Goal: Navigation & Orientation: Find specific page/section

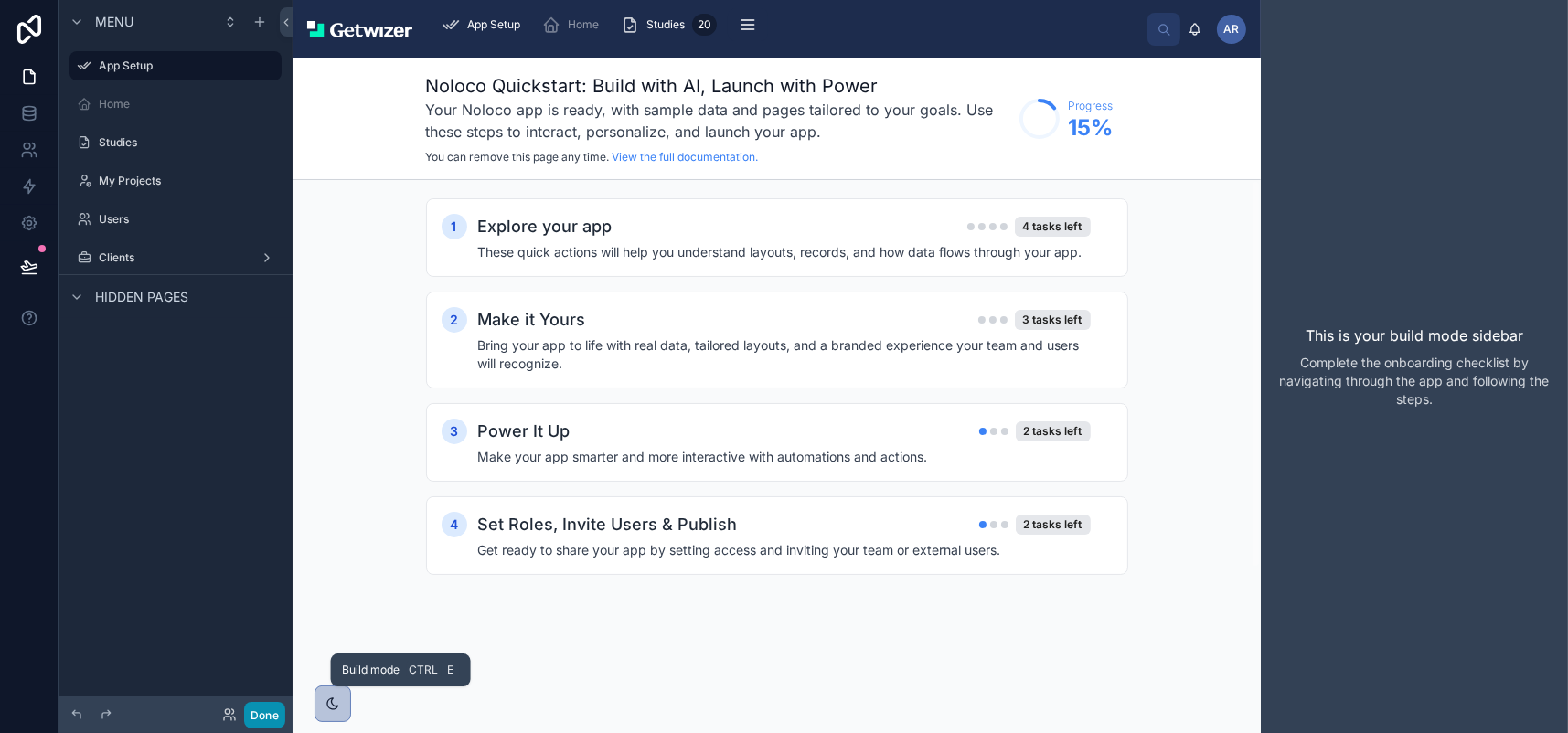
click at [286, 723] on button "Done" at bounding box center [264, 715] width 41 height 27
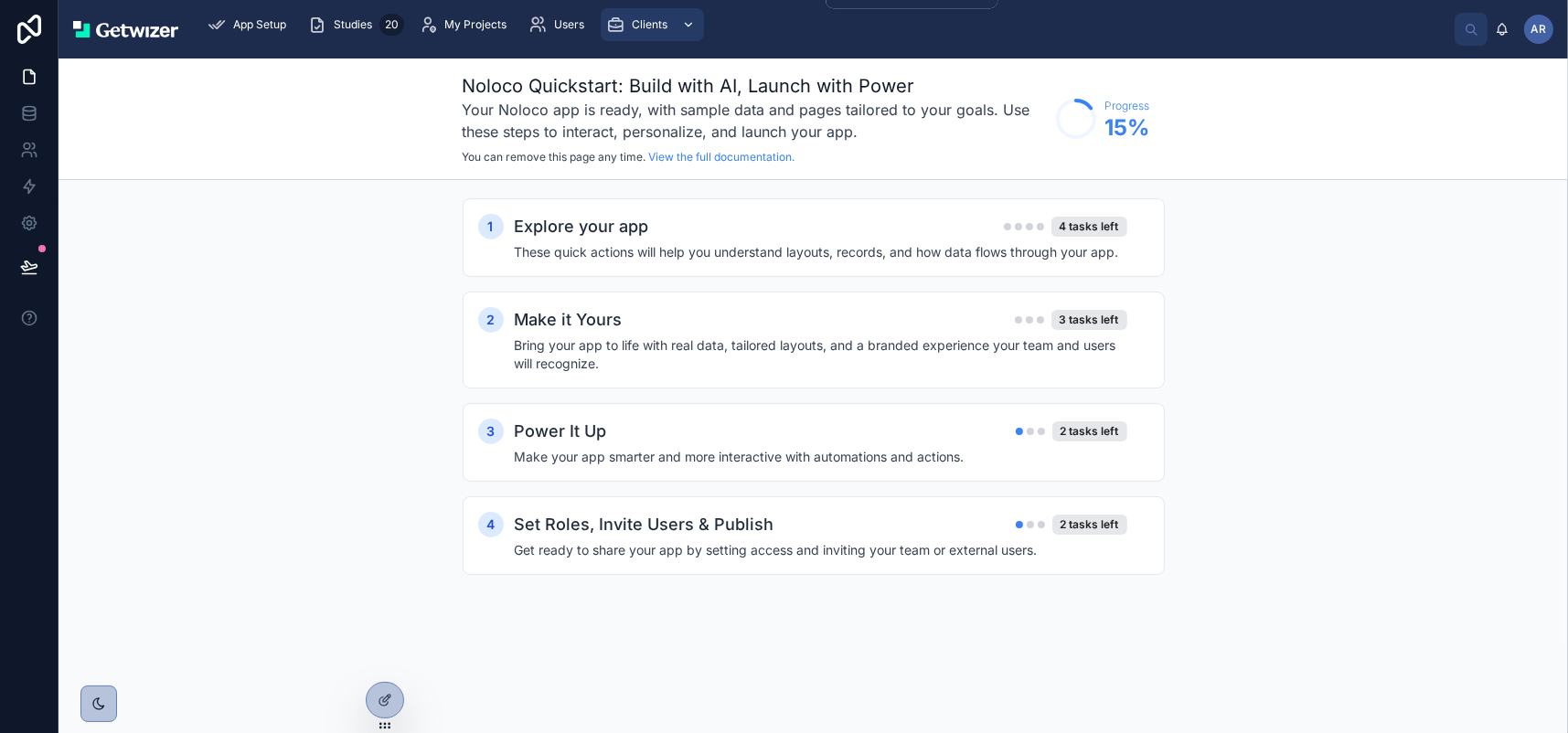
click at [695, 31] on icon "scrollable content" at bounding box center [687, 24] width 12 height 12
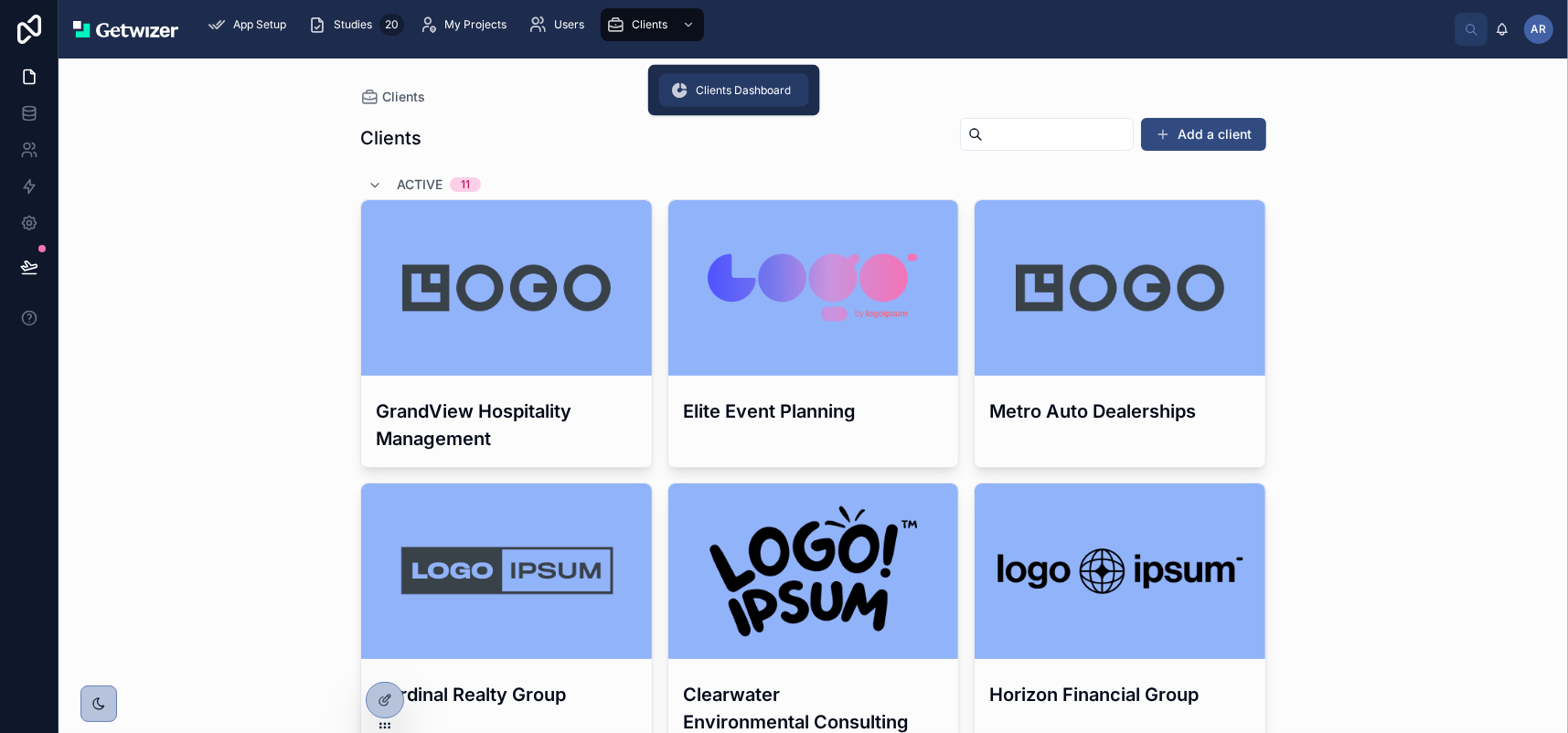
click at [739, 93] on span "Clients Dashboard" at bounding box center [744, 89] width 95 height 14
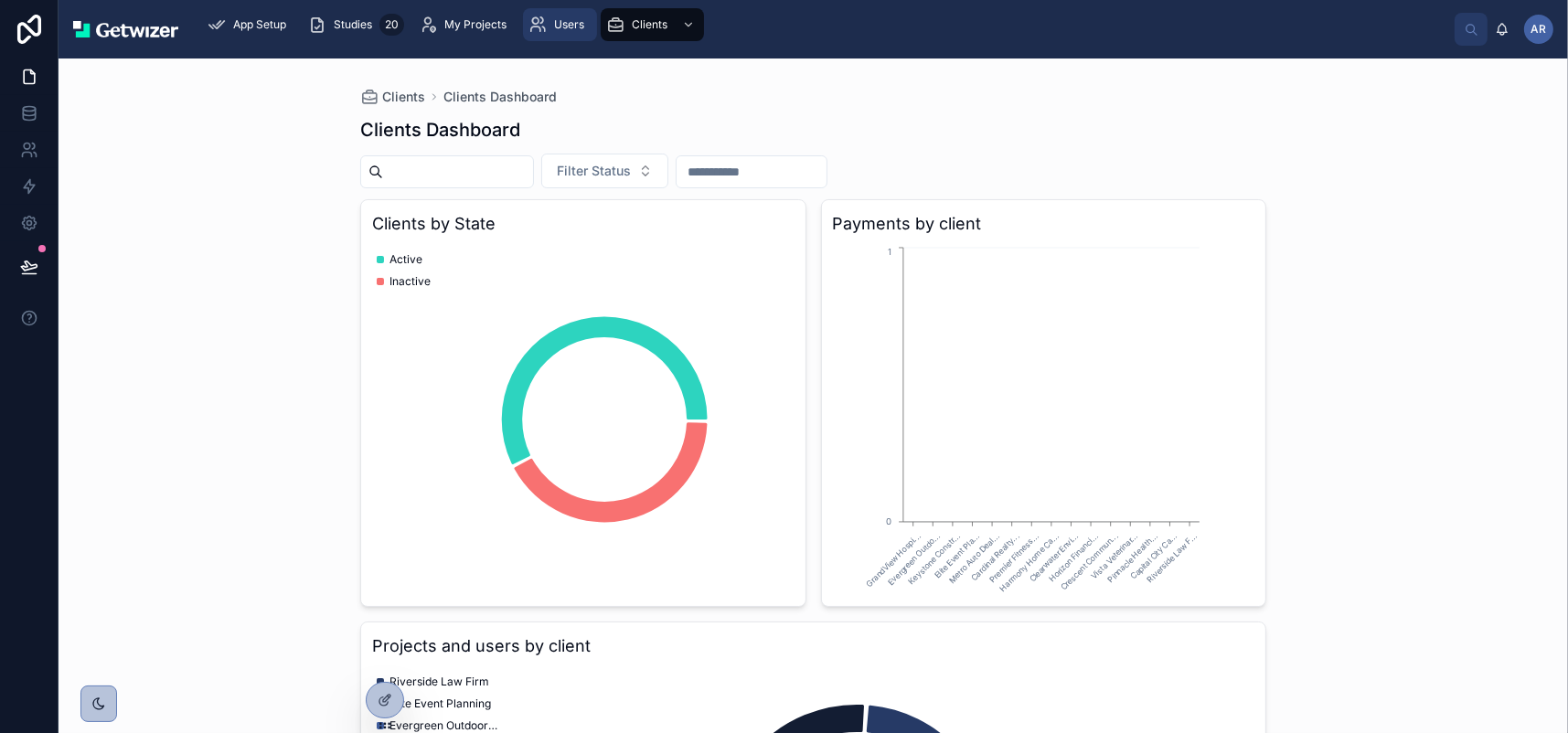
click at [591, 27] on div "Users" at bounding box center [560, 25] width 63 height 30
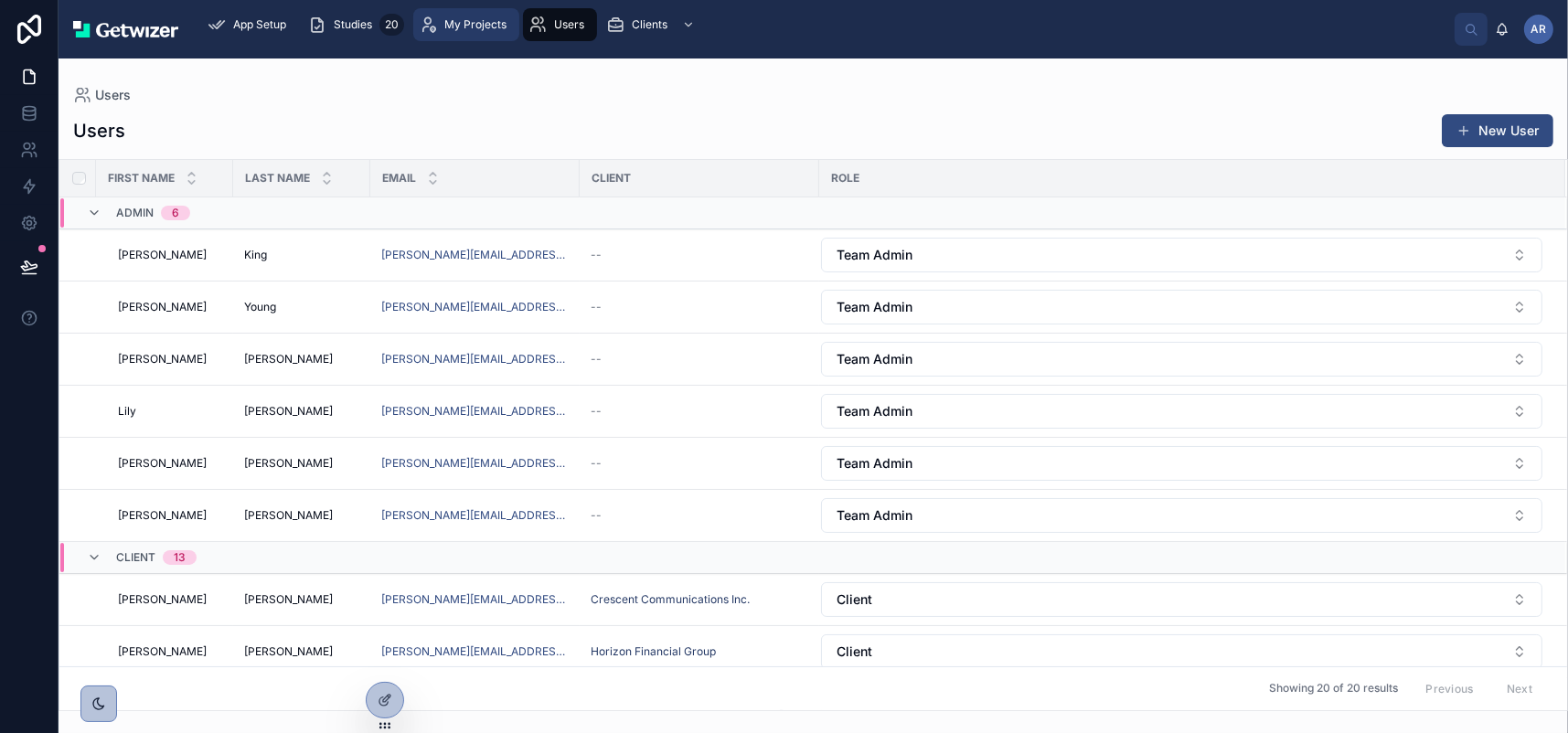
click at [506, 32] on span "My Projects" at bounding box center [475, 24] width 62 height 14
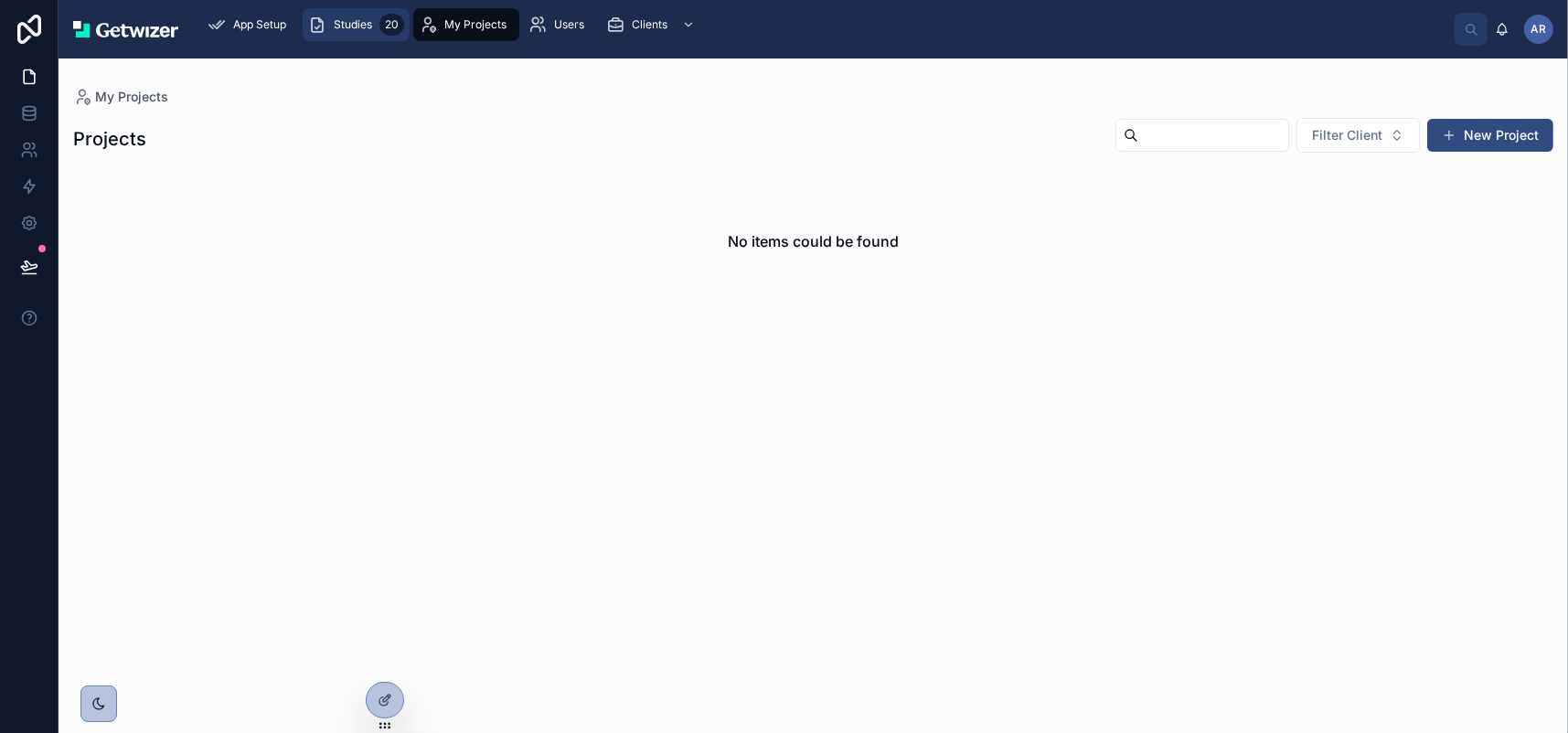
click at [372, 32] on span "Studies" at bounding box center [353, 24] width 38 height 14
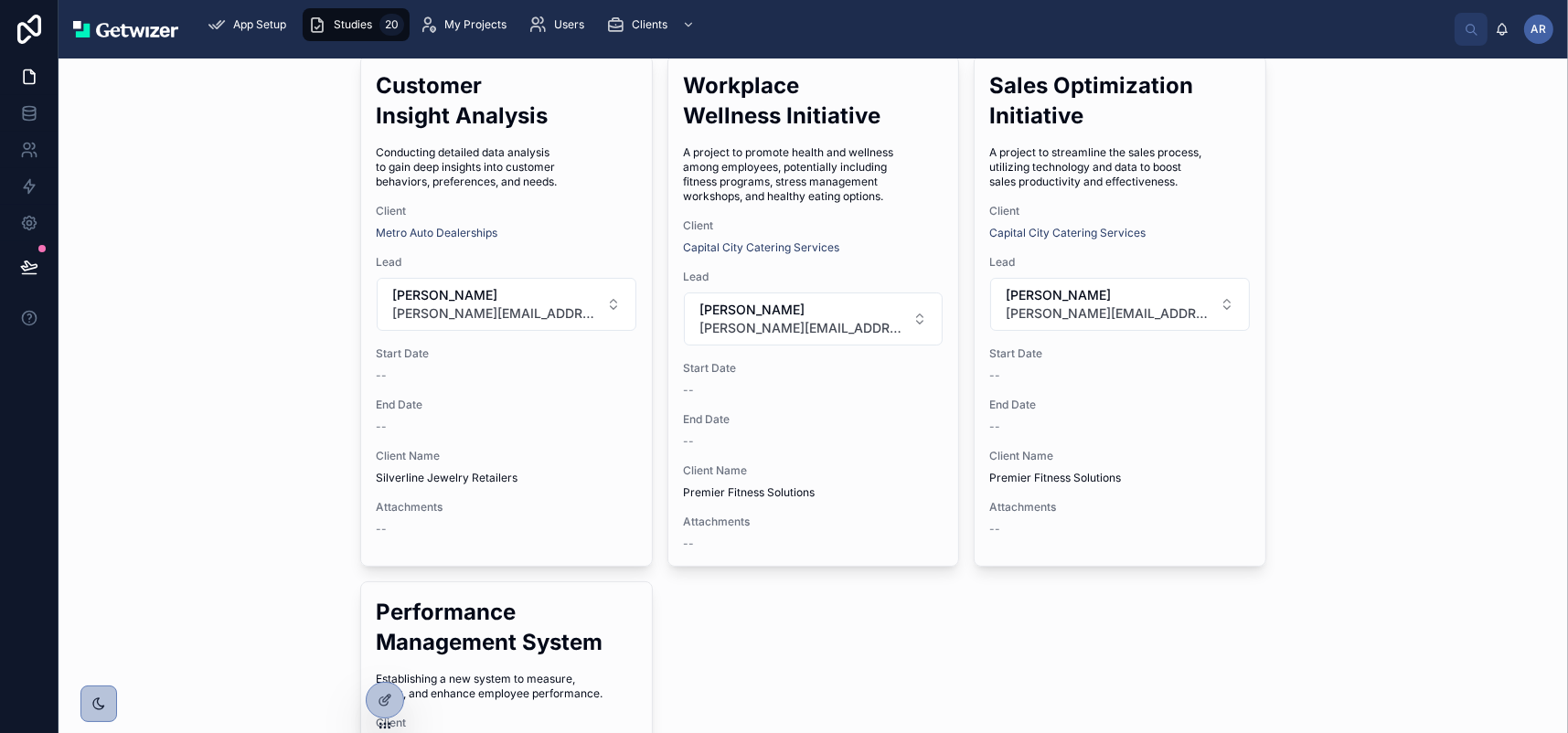
scroll to position [183, 0]
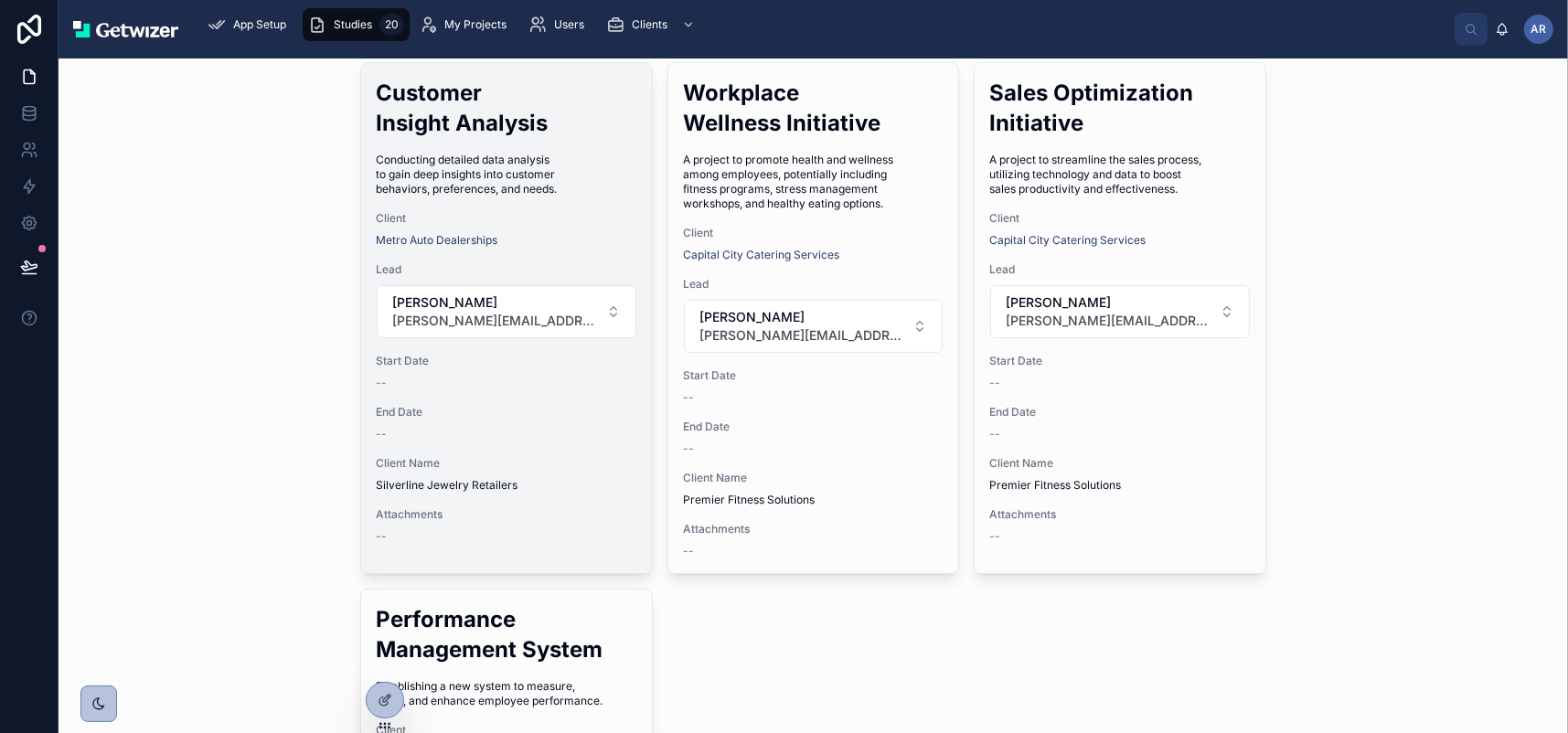
click at [429, 301] on div "Customer Insight Analysis Conducting detailed data analysis to gain deep insigh…" at bounding box center [506, 310] width 290 height 495
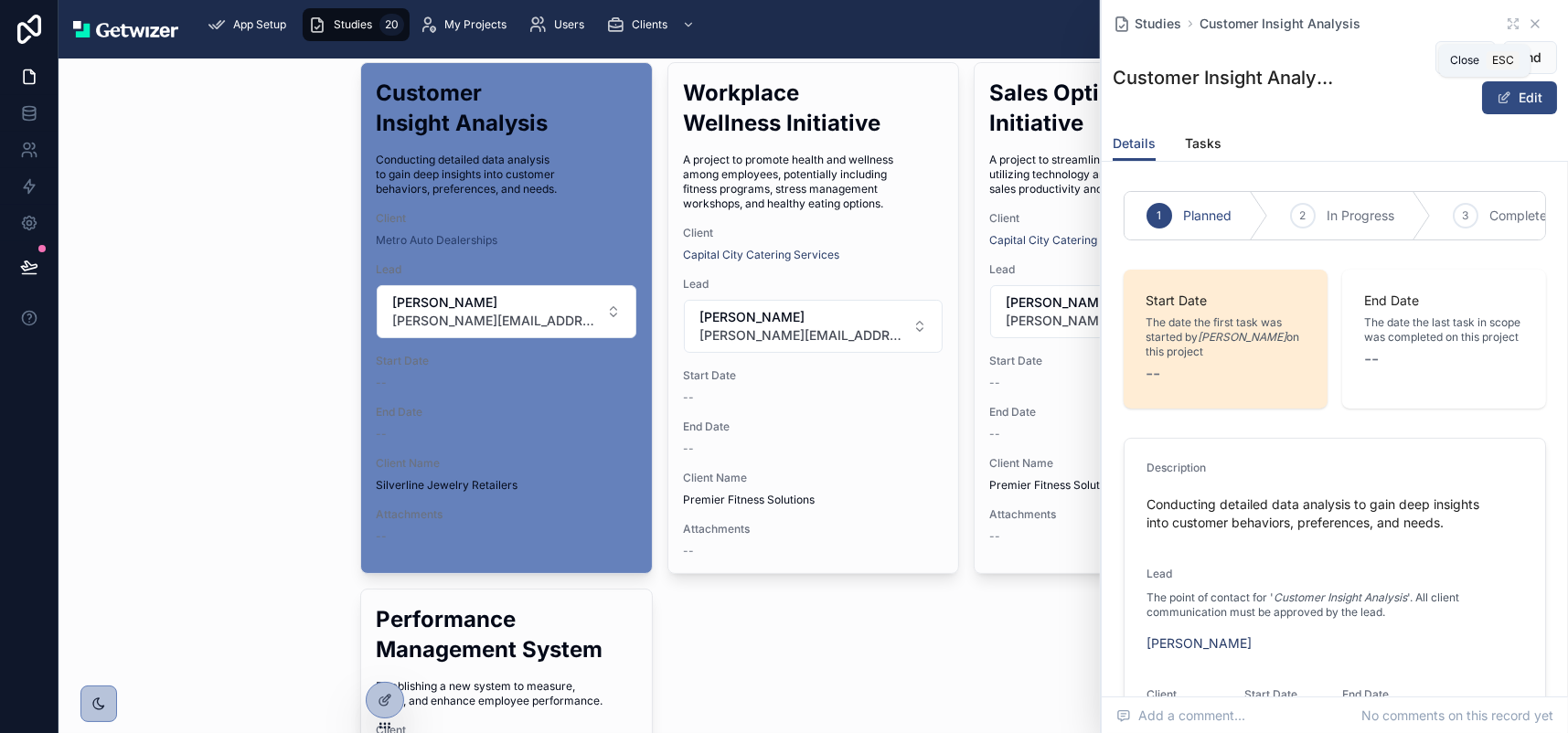
click at [1531, 27] on icon at bounding box center [1535, 24] width 8 height 8
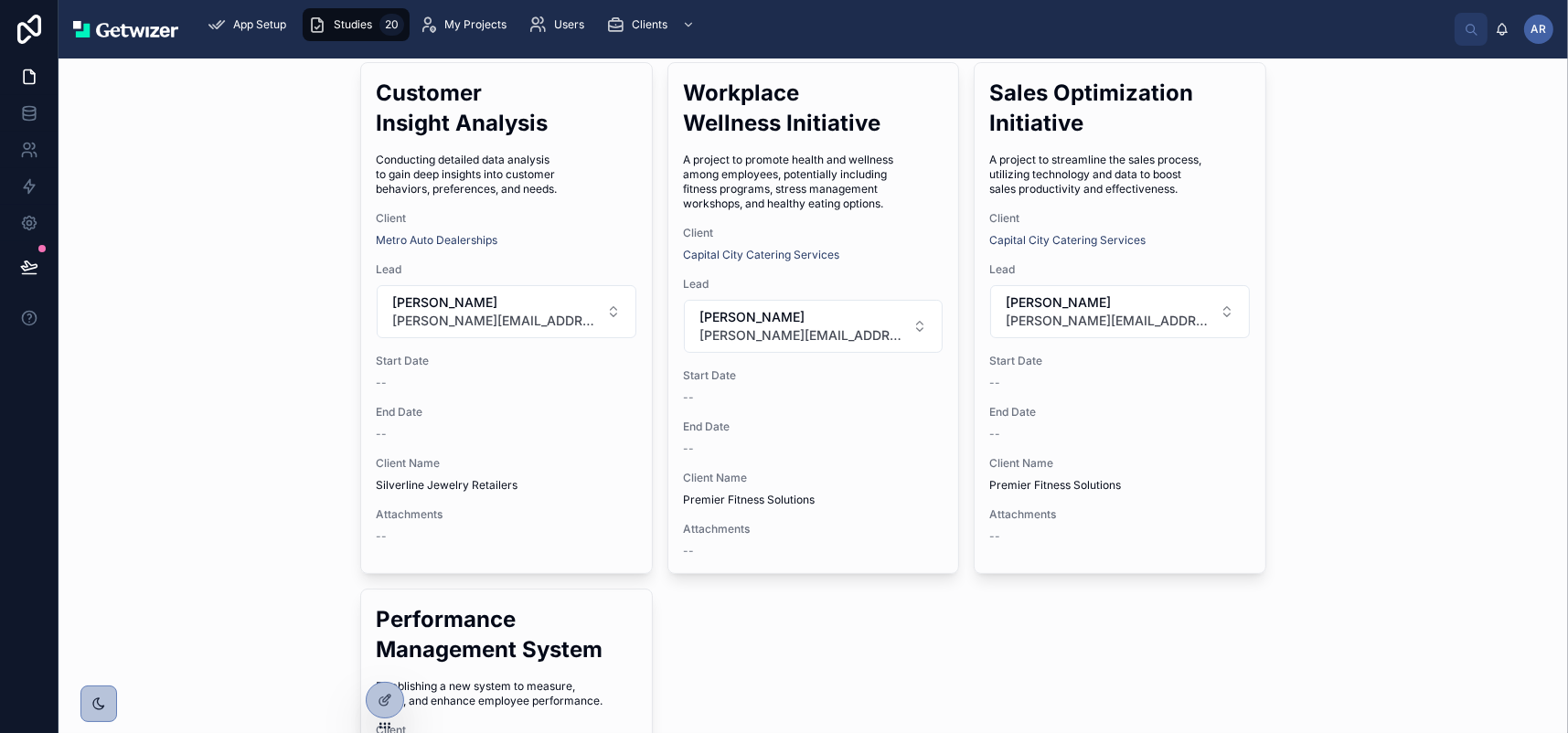
click at [169, 44] on link at bounding box center [126, 29] width 105 height 30
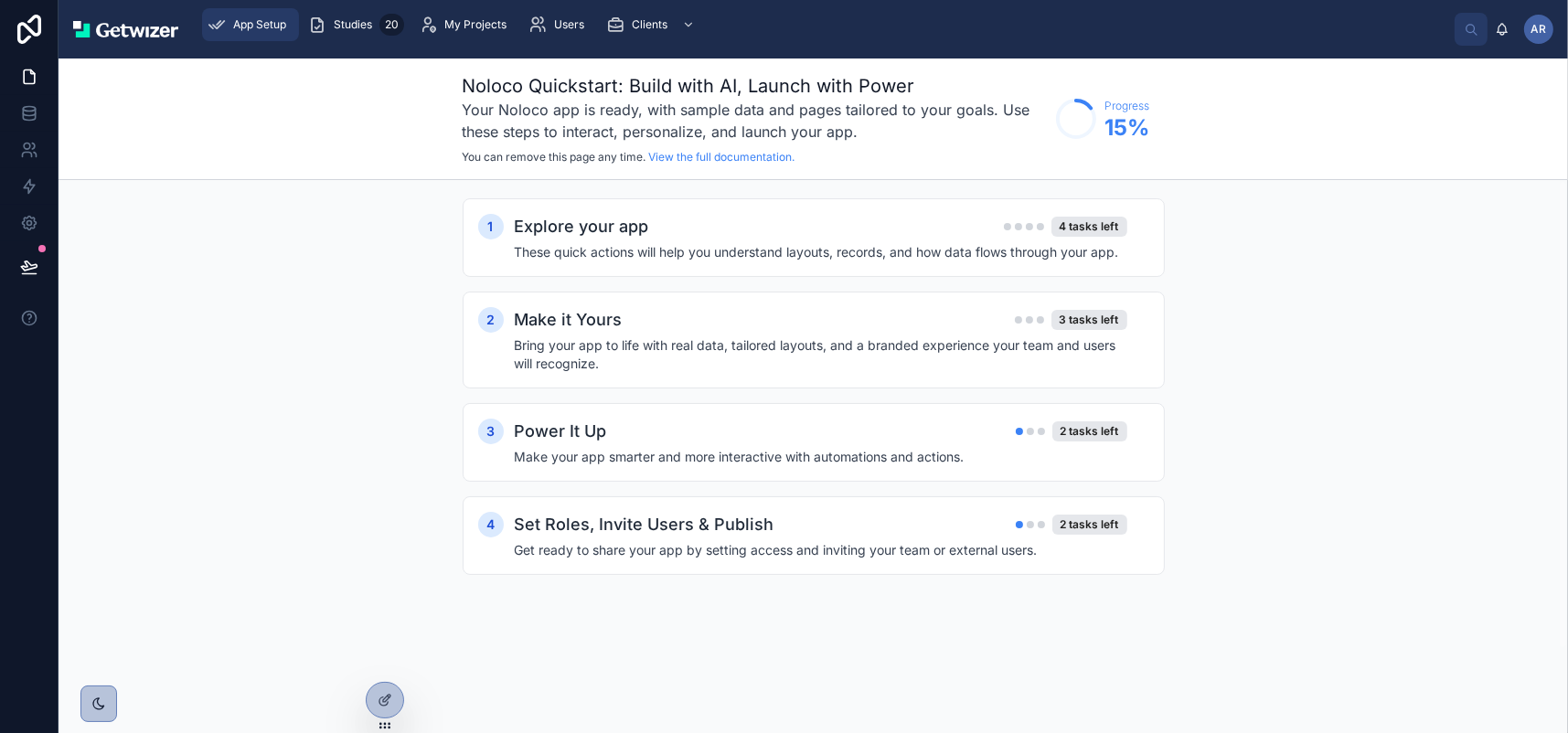
click at [274, 30] on span "App Setup" at bounding box center [260, 24] width 53 height 14
click at [34, 74] on icon at bounding box center [32, 72] width 4 height 4
click at [282, 32] on span "App Setup" at bounding box center [260, 24] width 53 height 14
click at [372, 32] on span "Studies" at bounding box center [353, 24] width 38 height 14
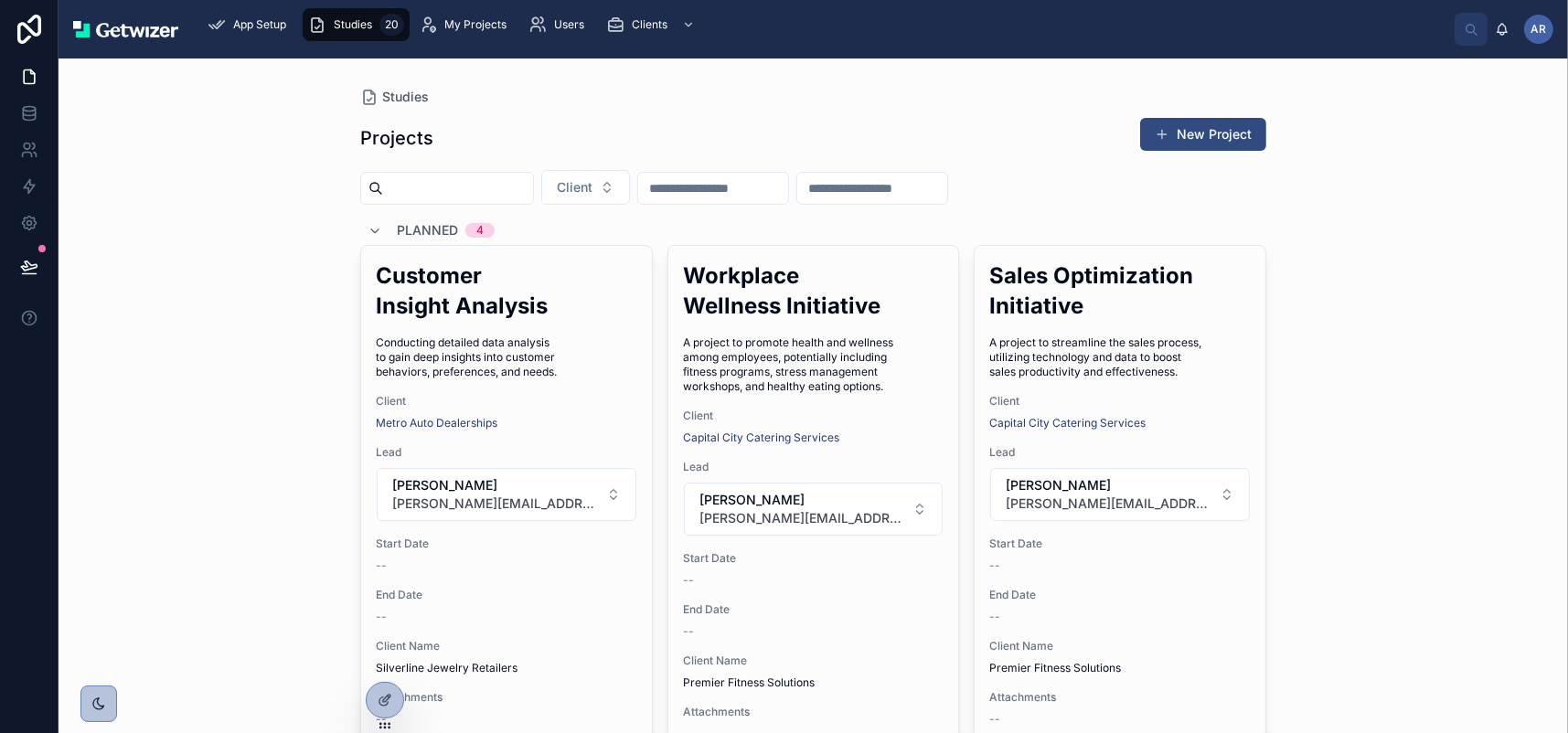
click at [947, 201] on input "text" at bounding box center [871, 188] width 149 height 26
click at [788, 201] on input "text" at bounding box center [712, 188] width 149 height 26
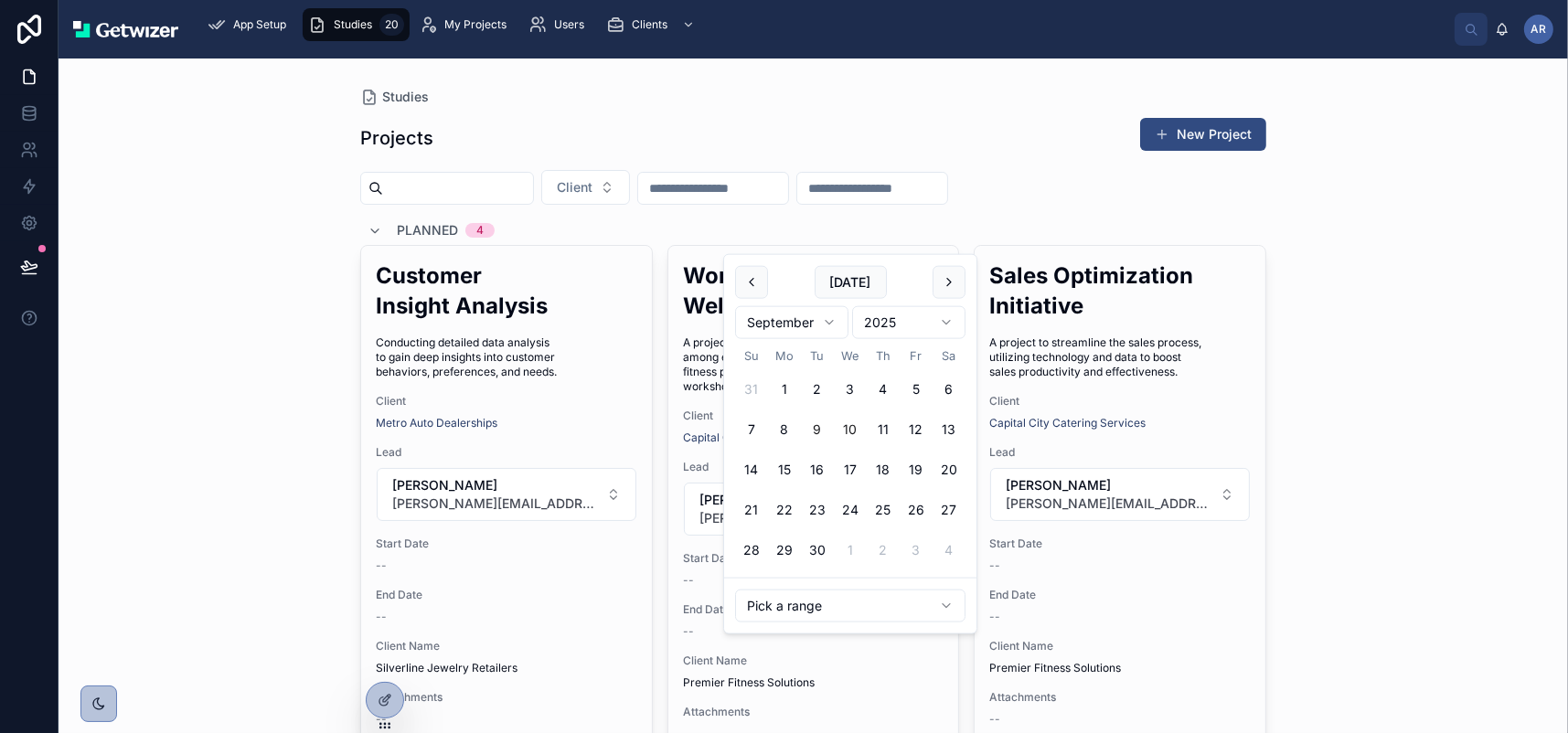
click at [866, 446] on button "10" at bounding box center [850, 429] width 33 height 33
type input "**********"
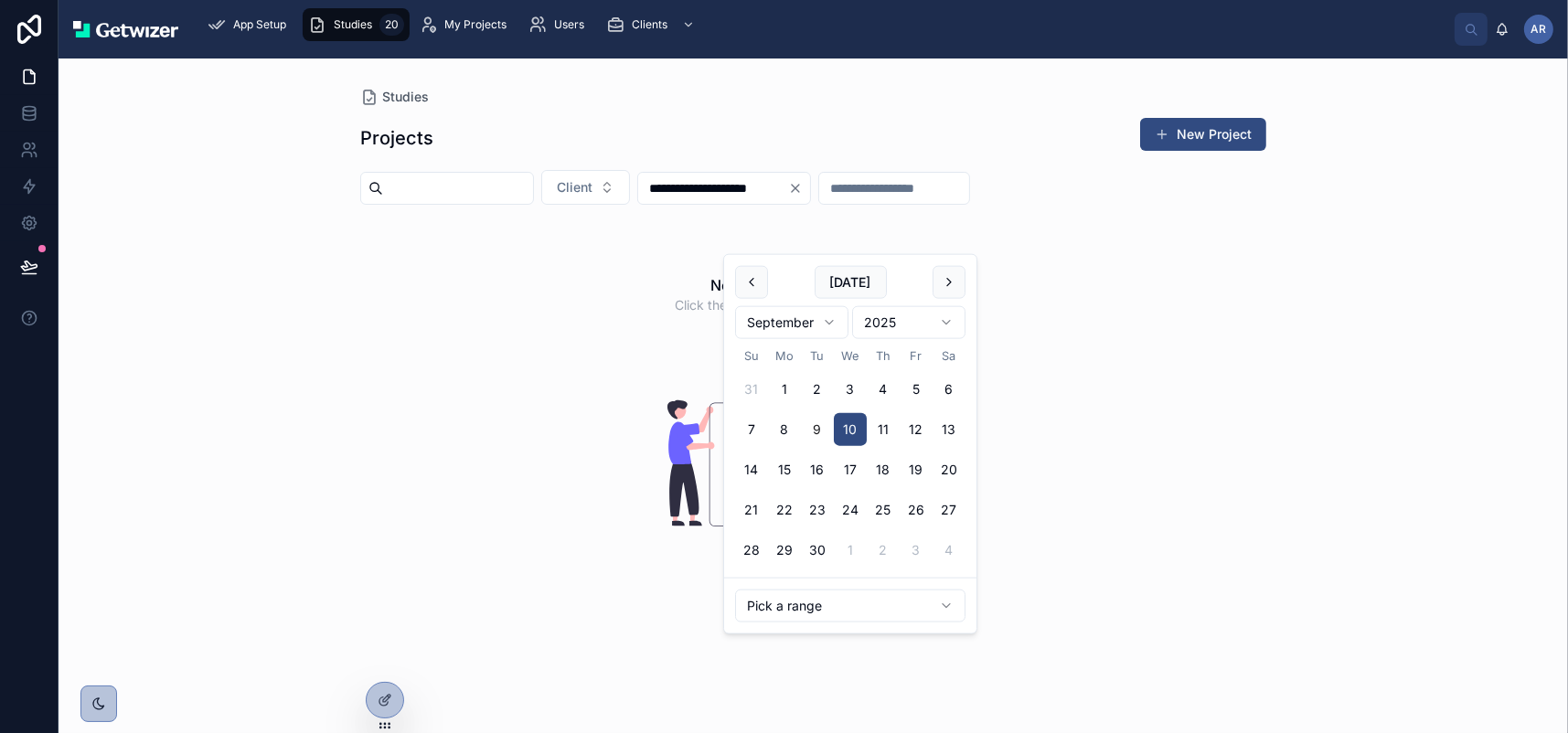
click at [251, 334] on div "**********" at bounding box center [812, 395] width 1509 height 675
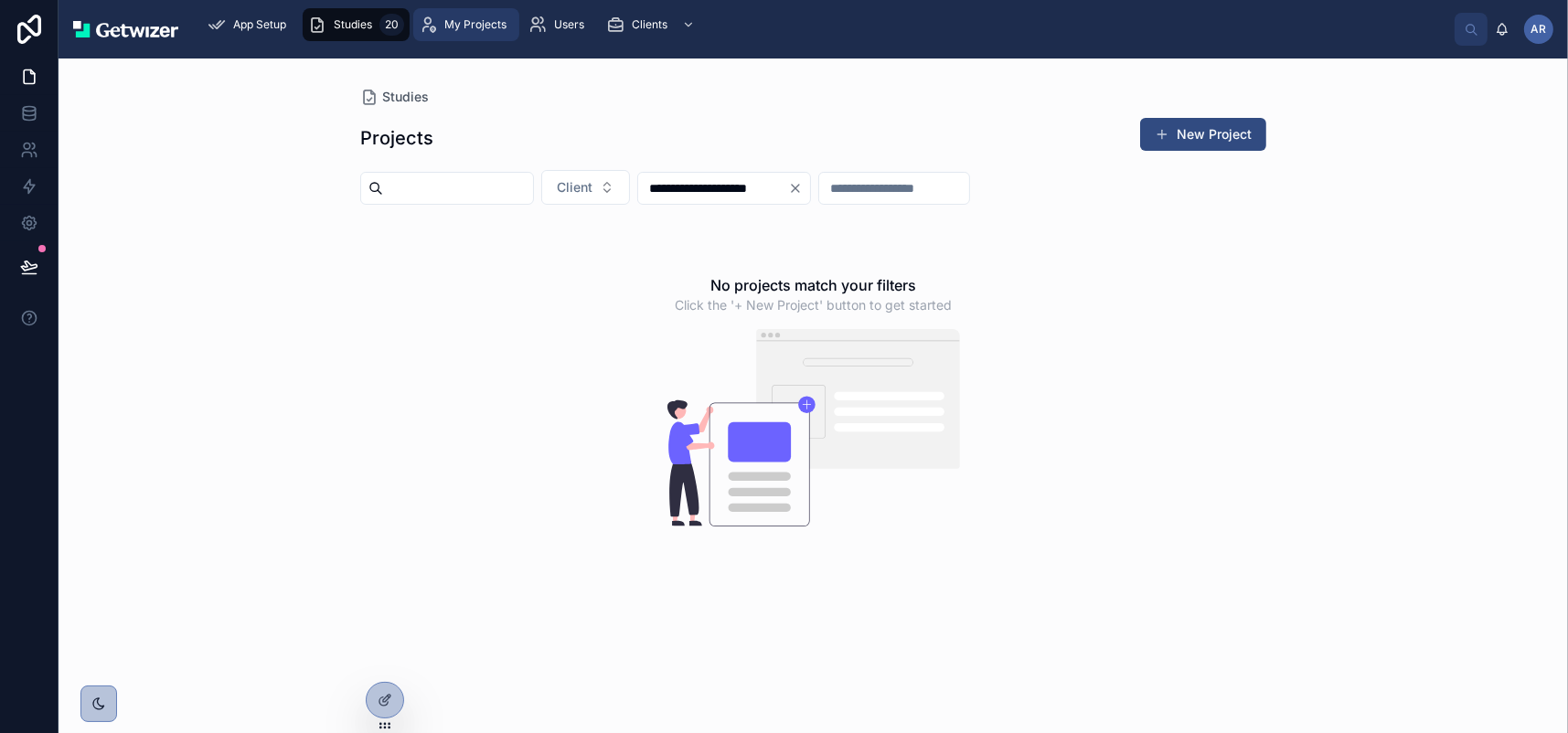
click at [506, 32] on span "My Projects" at bounding box center [475, 24] width 62 height 14
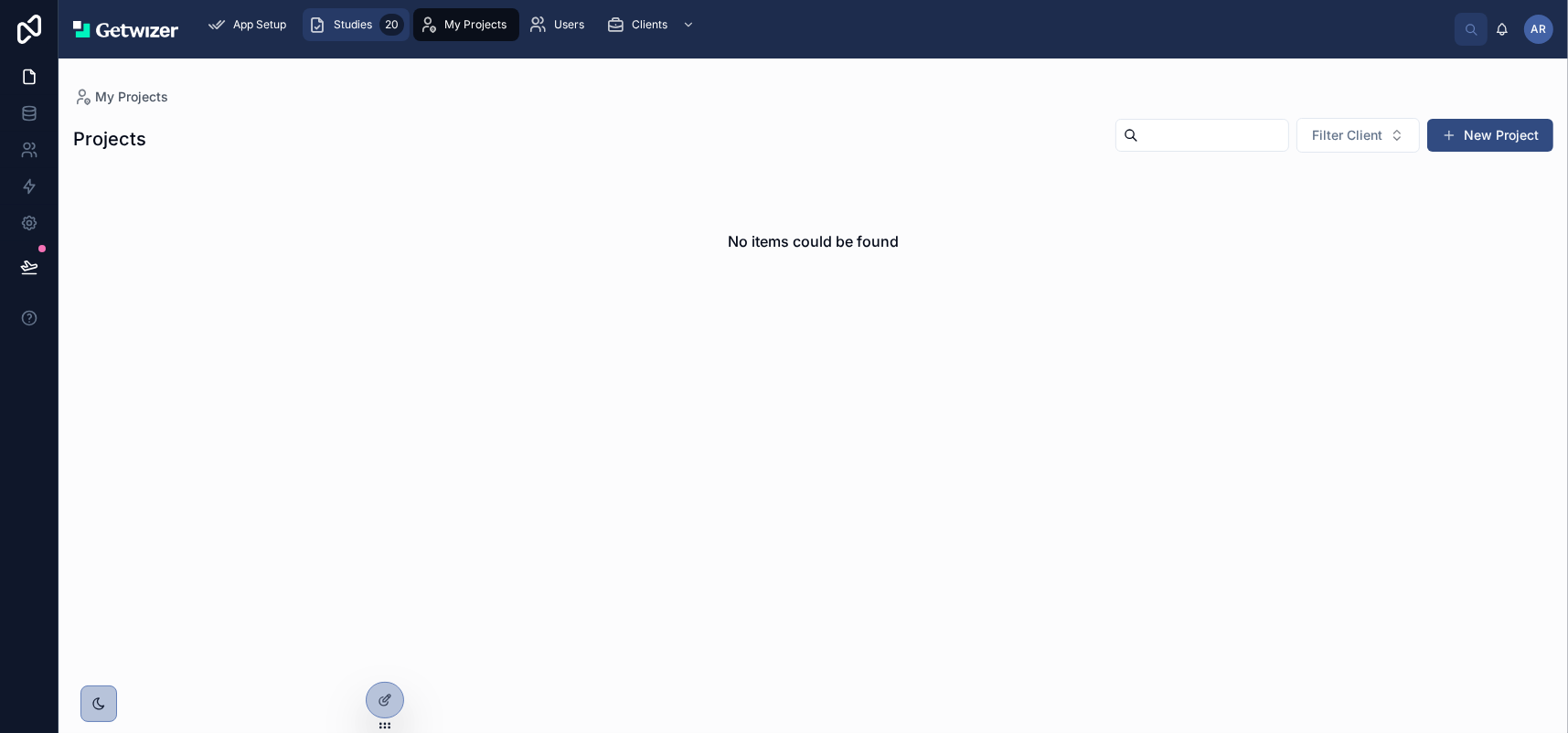
click at [404, 37] on div "Studies 20" at bounding box center [356, 25] width 96 height 30
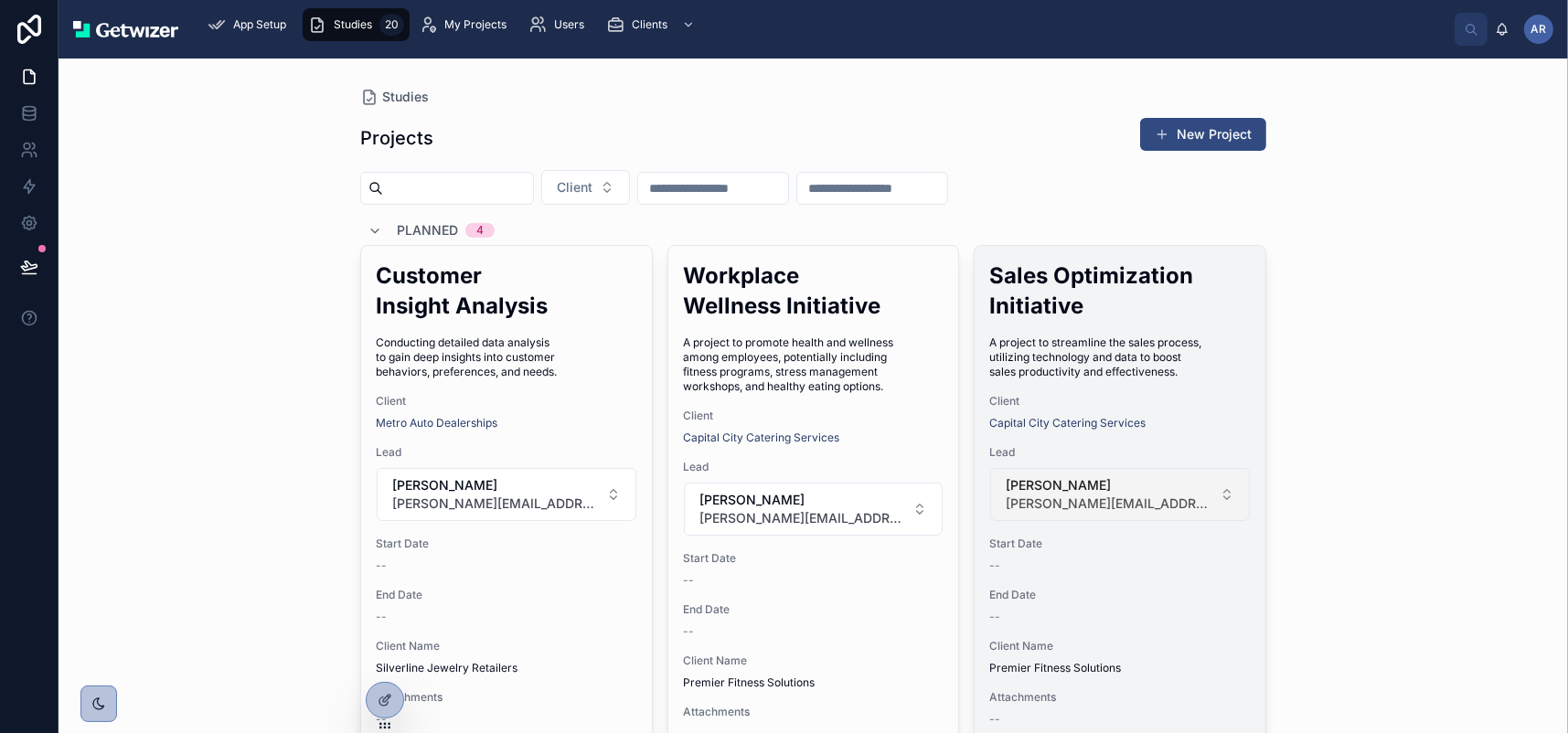
click at [1223, 521] on button "[PERSON_NAME] [PERSON_NAME][EMAIL_ADDRESS][PERSON_NAME][DOMAIN_NAME]" at bounding box center [1120, 495] width 260 height 53
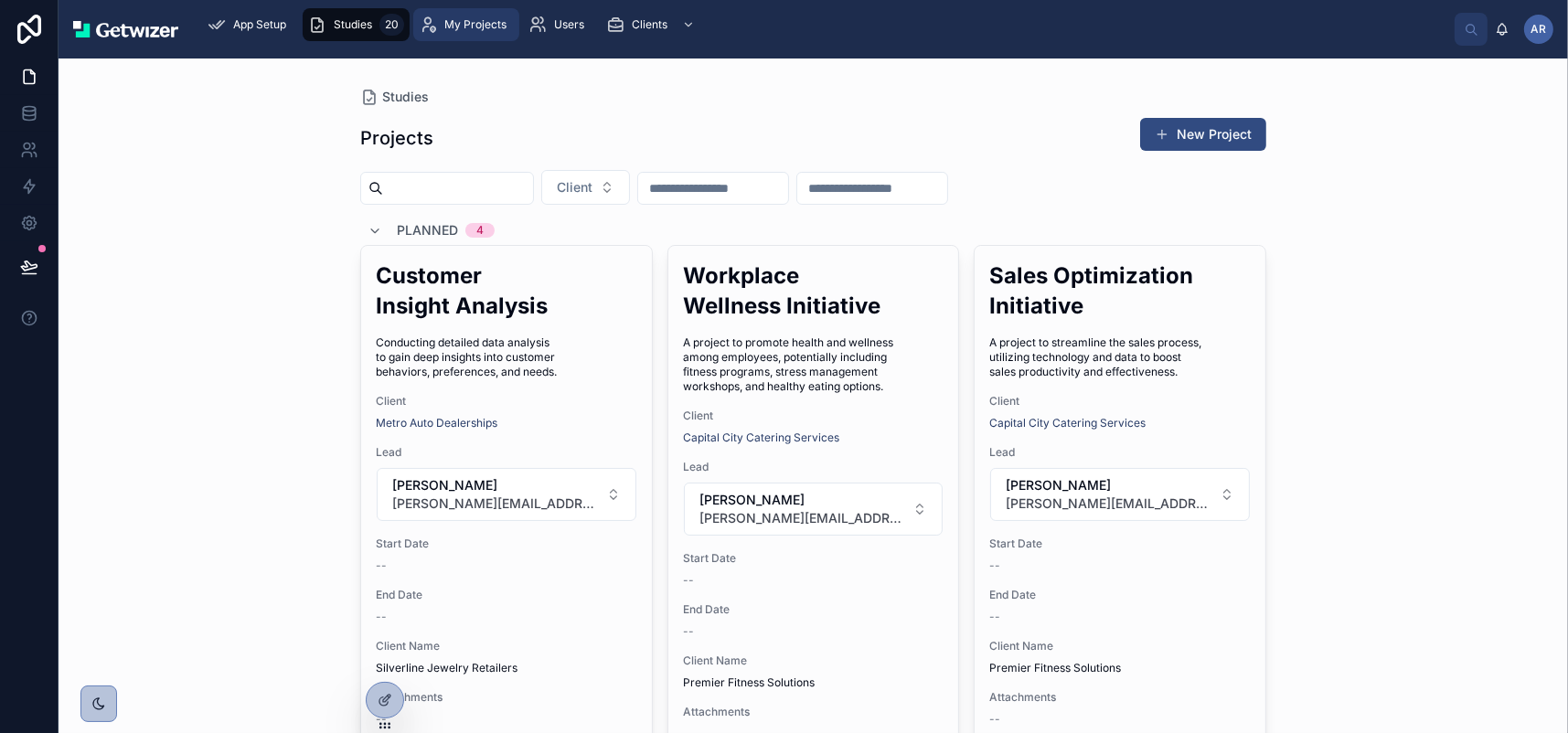
click at [506, 32] on span "My Projects" at bounding box center [475, 24] width 62 height 14
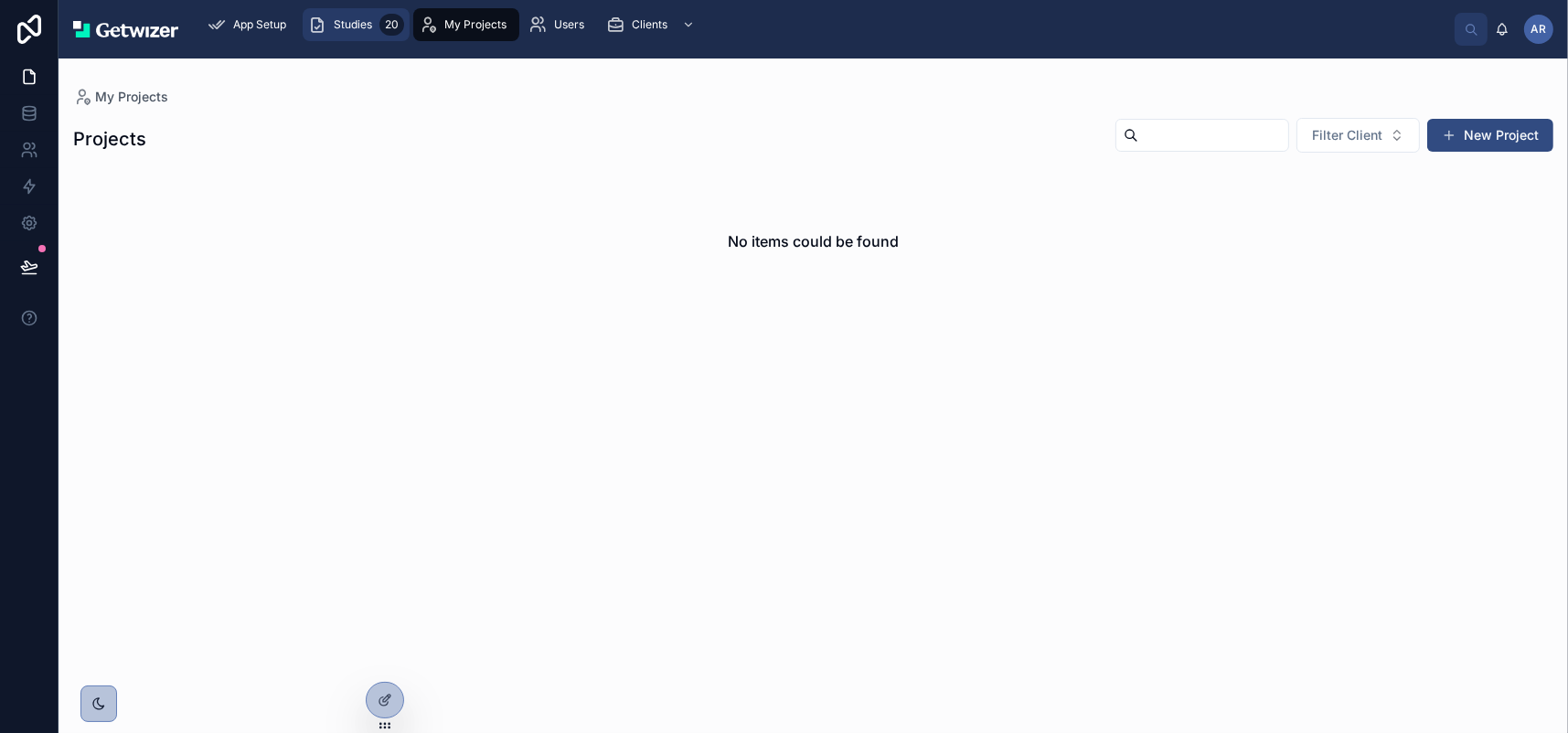
click at [372, 32] on span "Studies" at bounding box center [353, 24] width 38 height 14
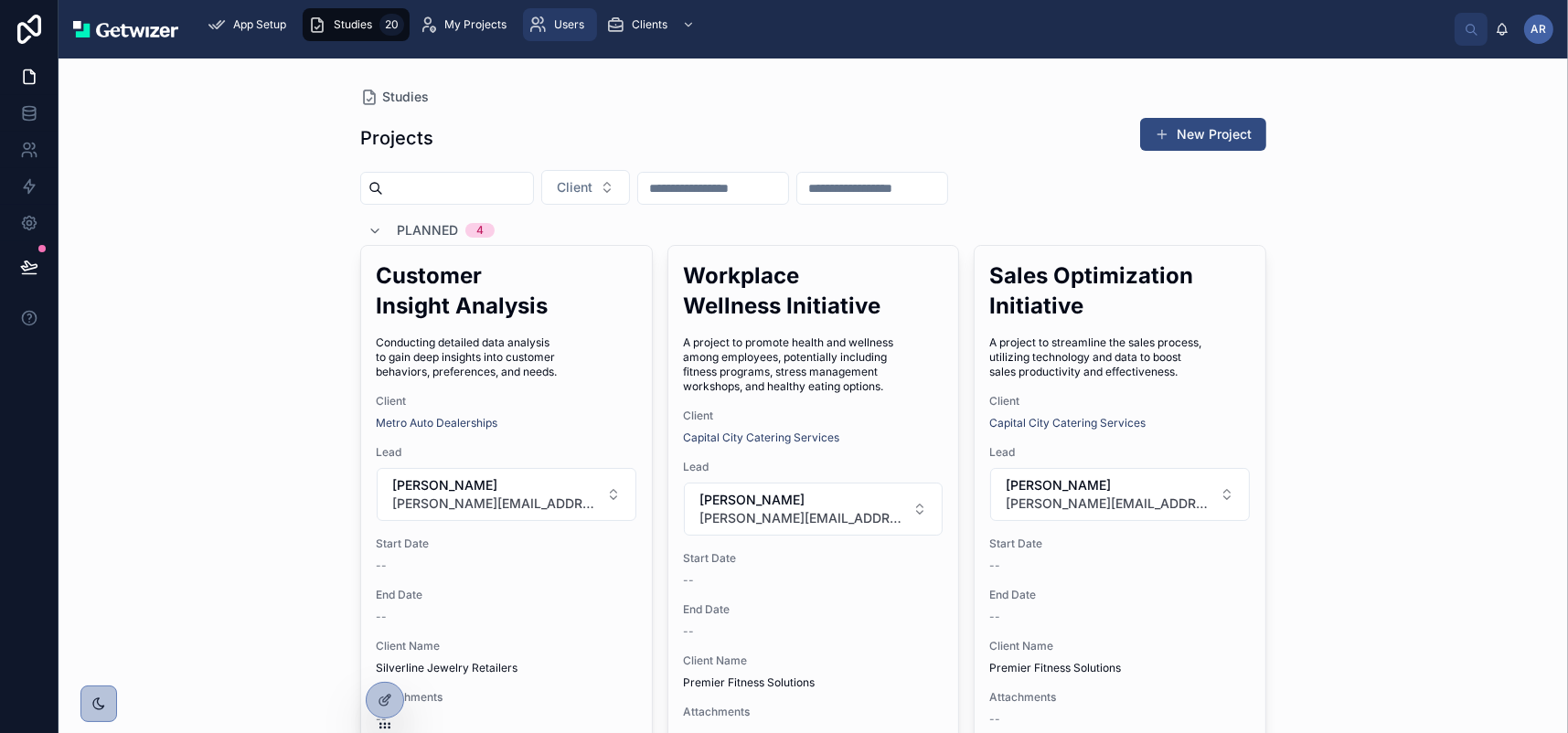
click at [591, 39] on div "Users" at bounding box center [560, 25] width 63 height 30
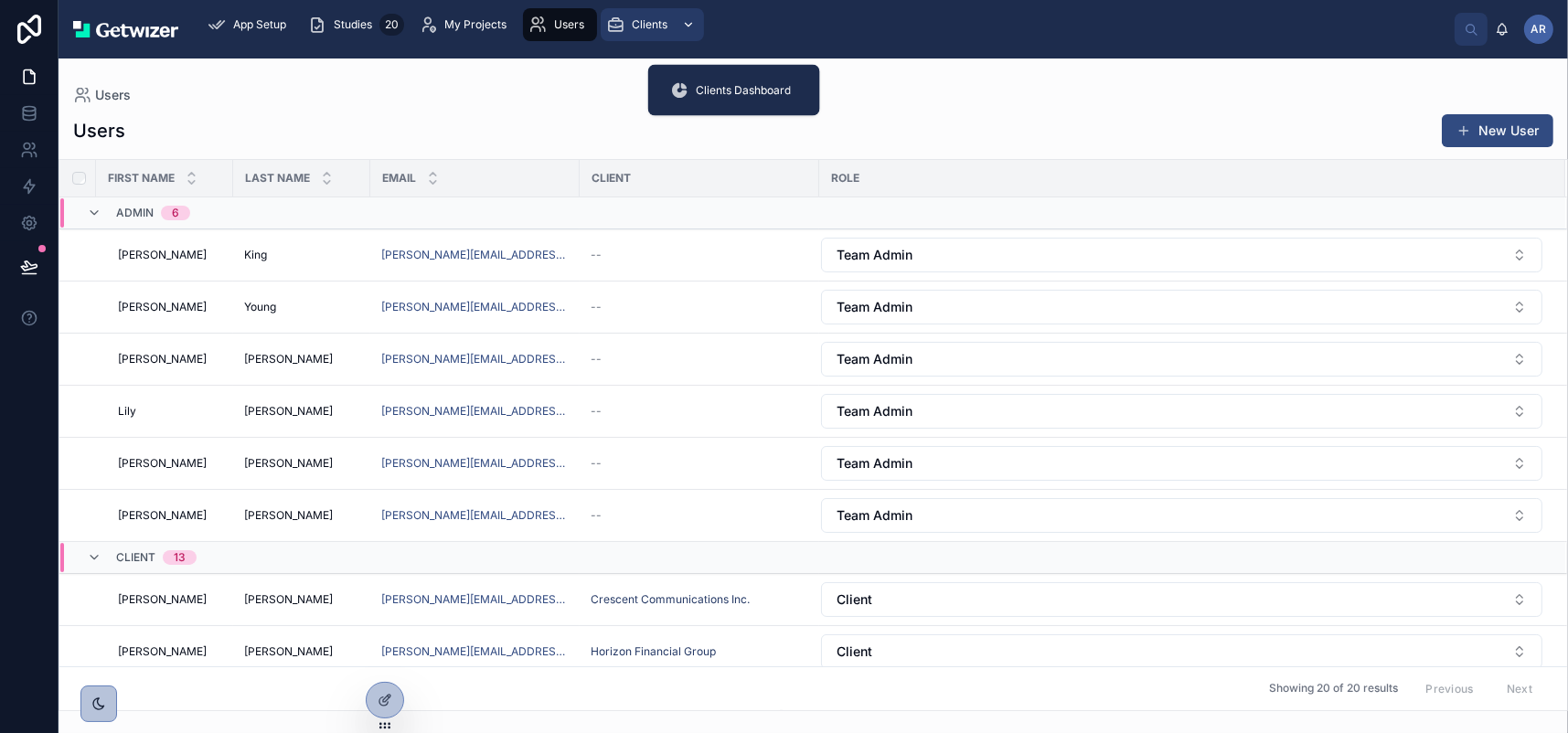
click at [667, 32] on span "Clients" at bounding box center [649, 24] width 35 height 14
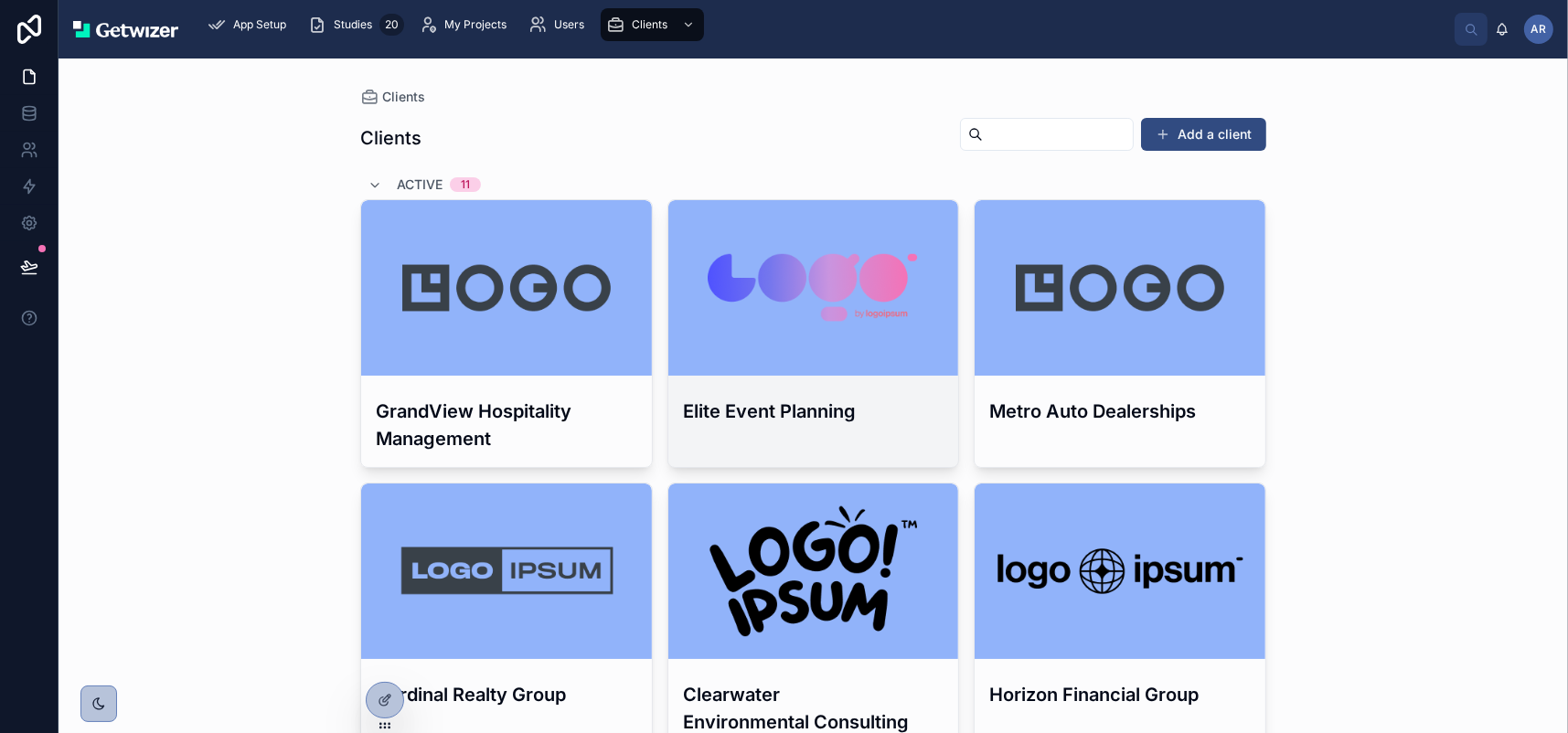
click at [808, 299] on div at bounding box center [813, 287] width 290 height 175
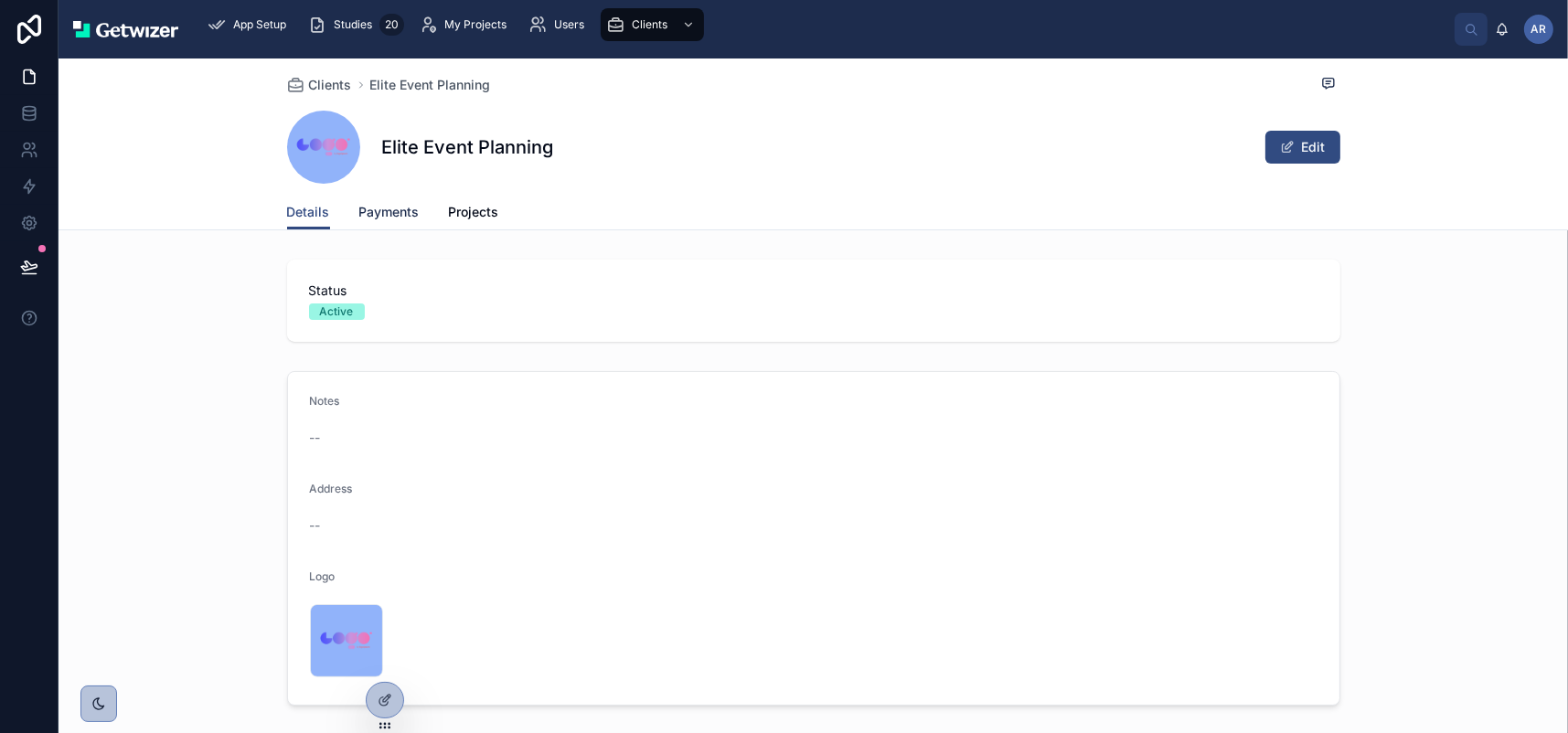
click at [359, 221] on span "Payments" at bounding box center [388, 211] width 60 height 18
click at [448, 221] on span "Projects" at bounding box center [473, 211] width 50 height 18
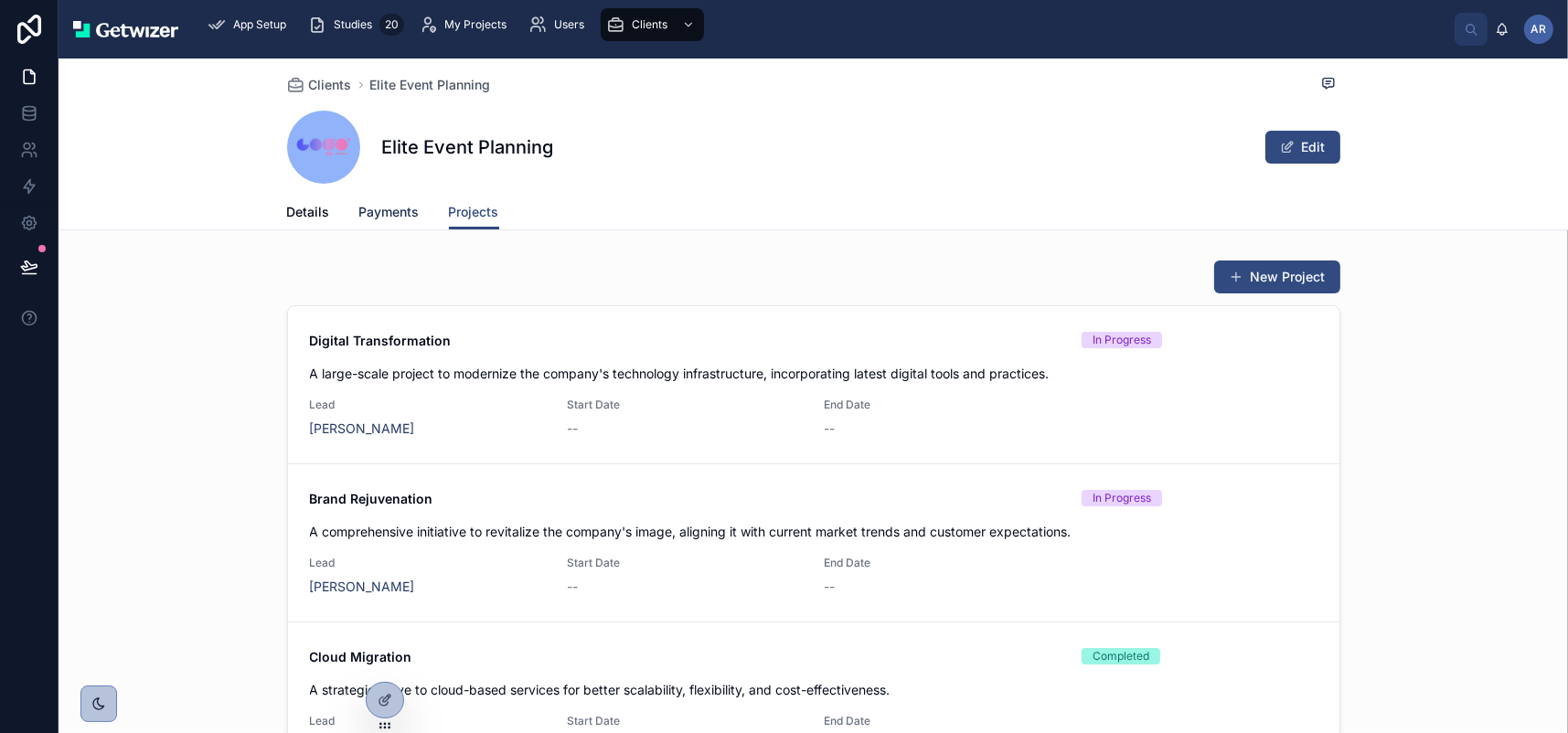
click at [359, 221] on span "Payments" at bounding box center [388, 211] width 60 height 18
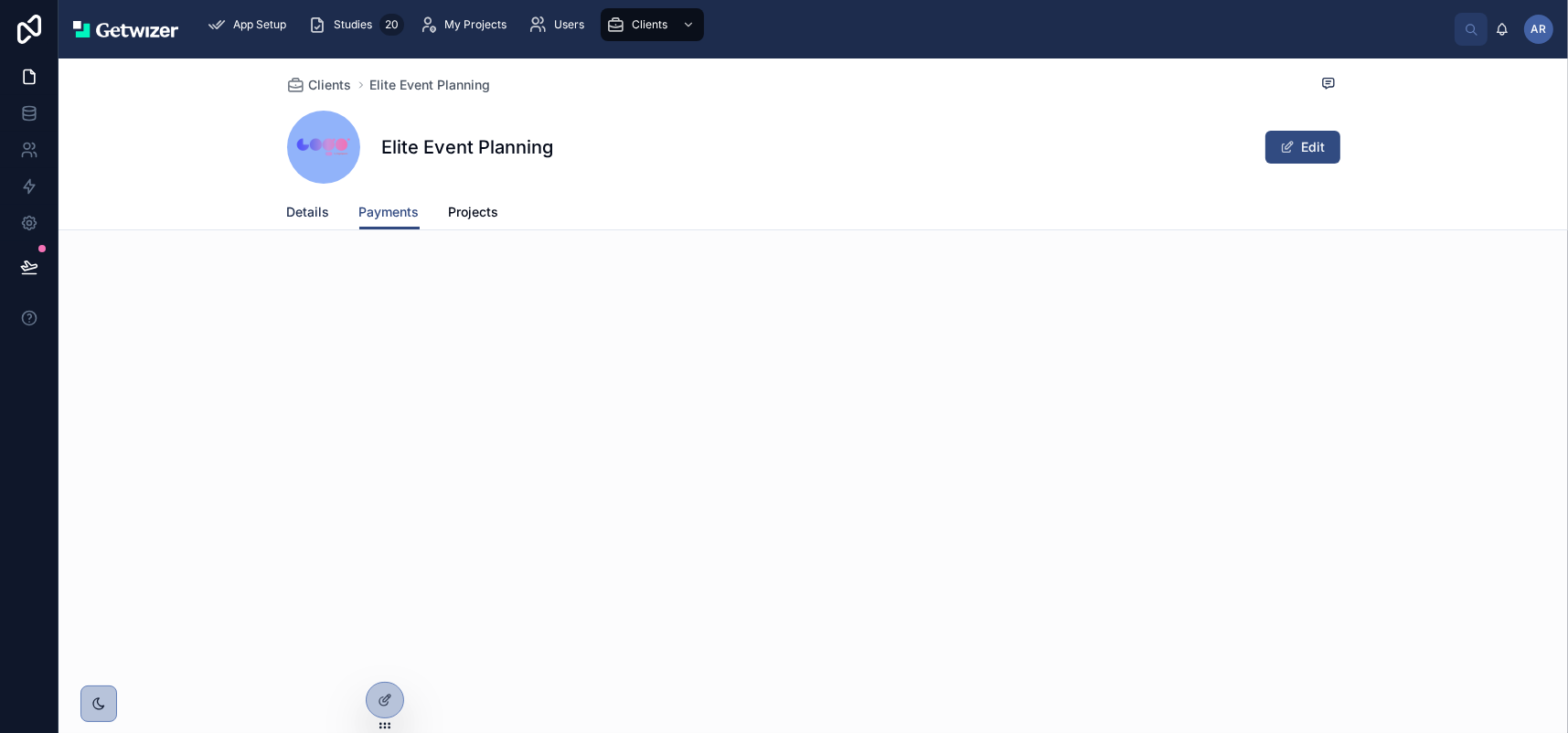
click at [288, 221] on span "Details" at bounding box center [308, 211] width 43 height 18
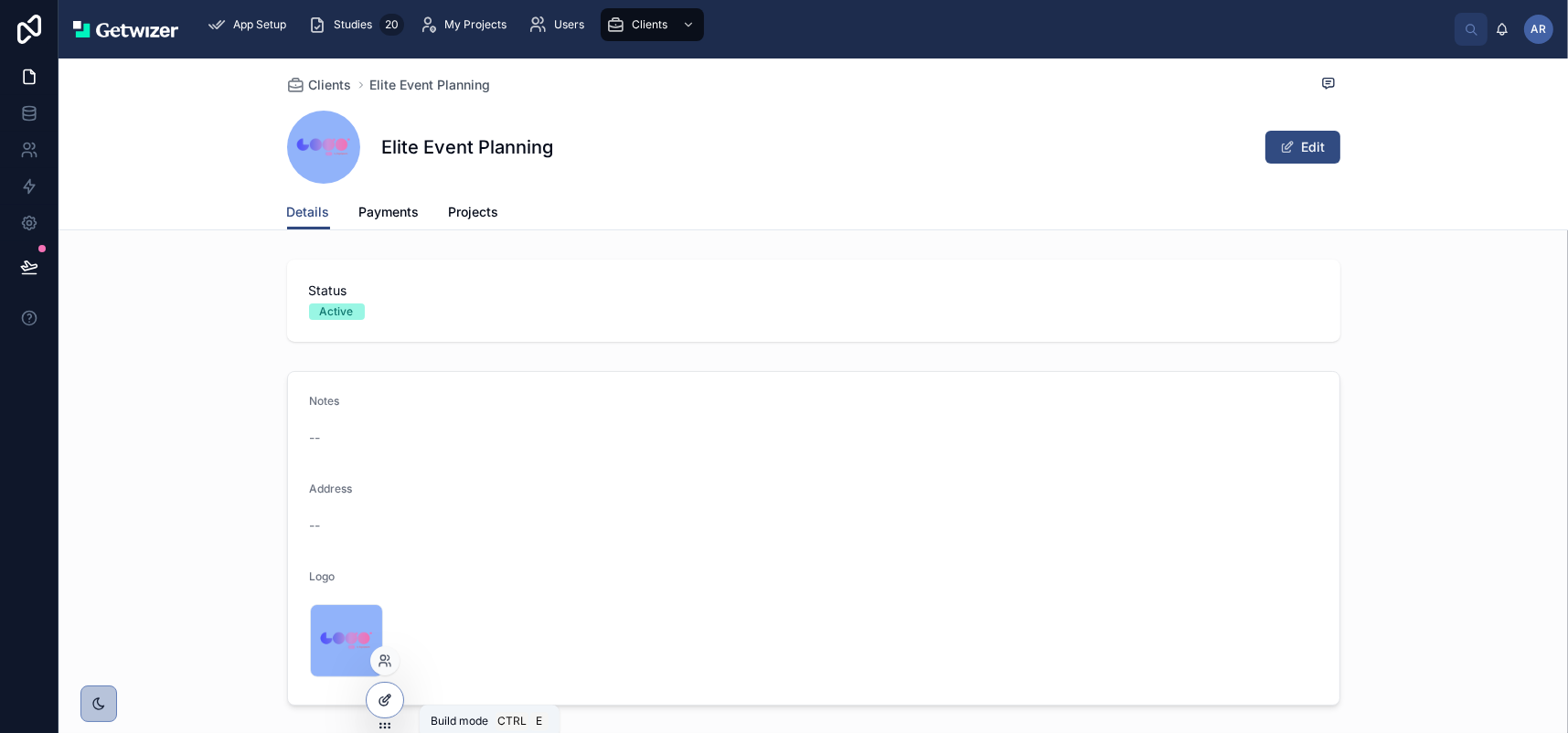
click at [388, 707] on icon at bounding box center [385, 700] width 14 height 14
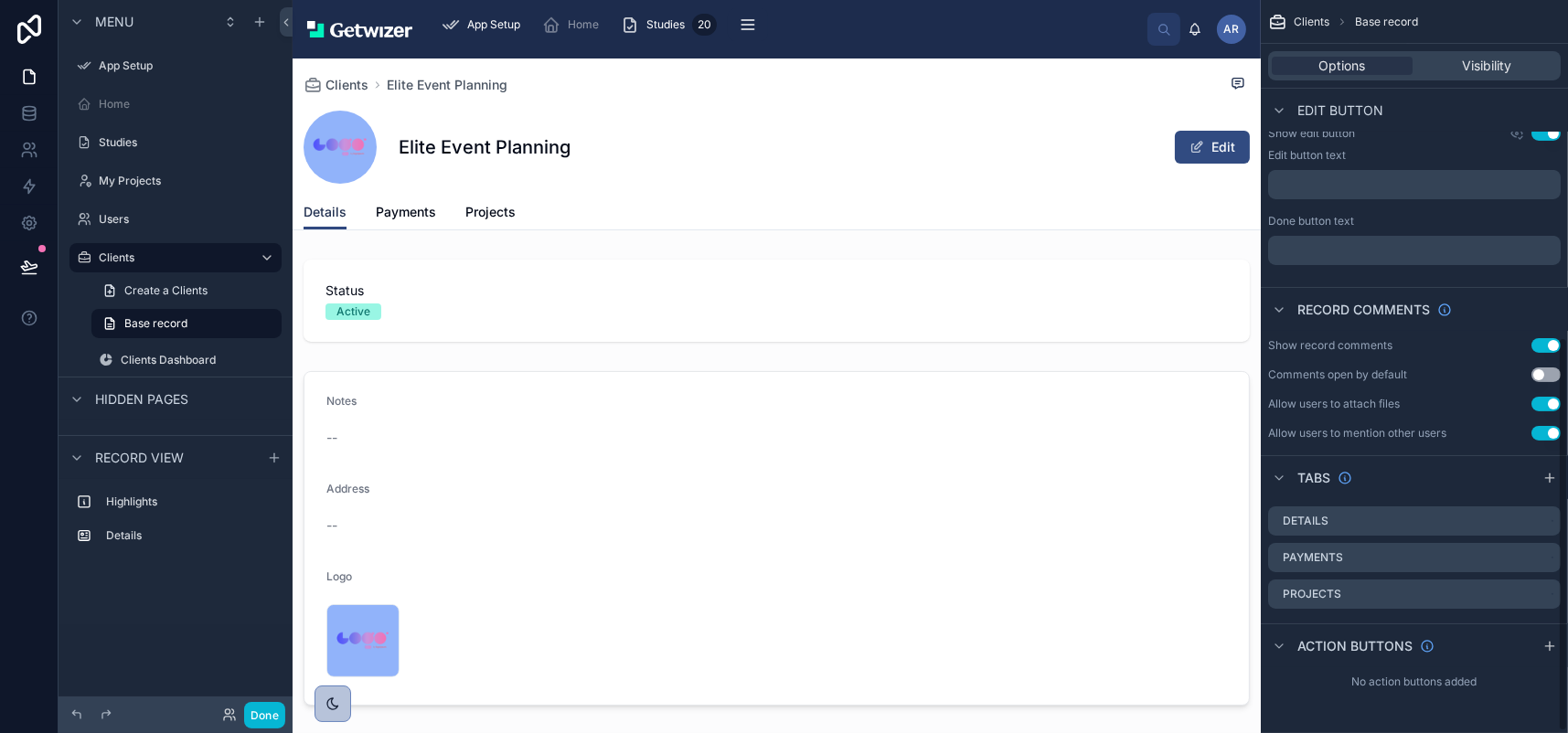
scroll to position [629, 0]
click at [436, 221] on span "Payments" at bounding box center [406, 211] width 60 height 18
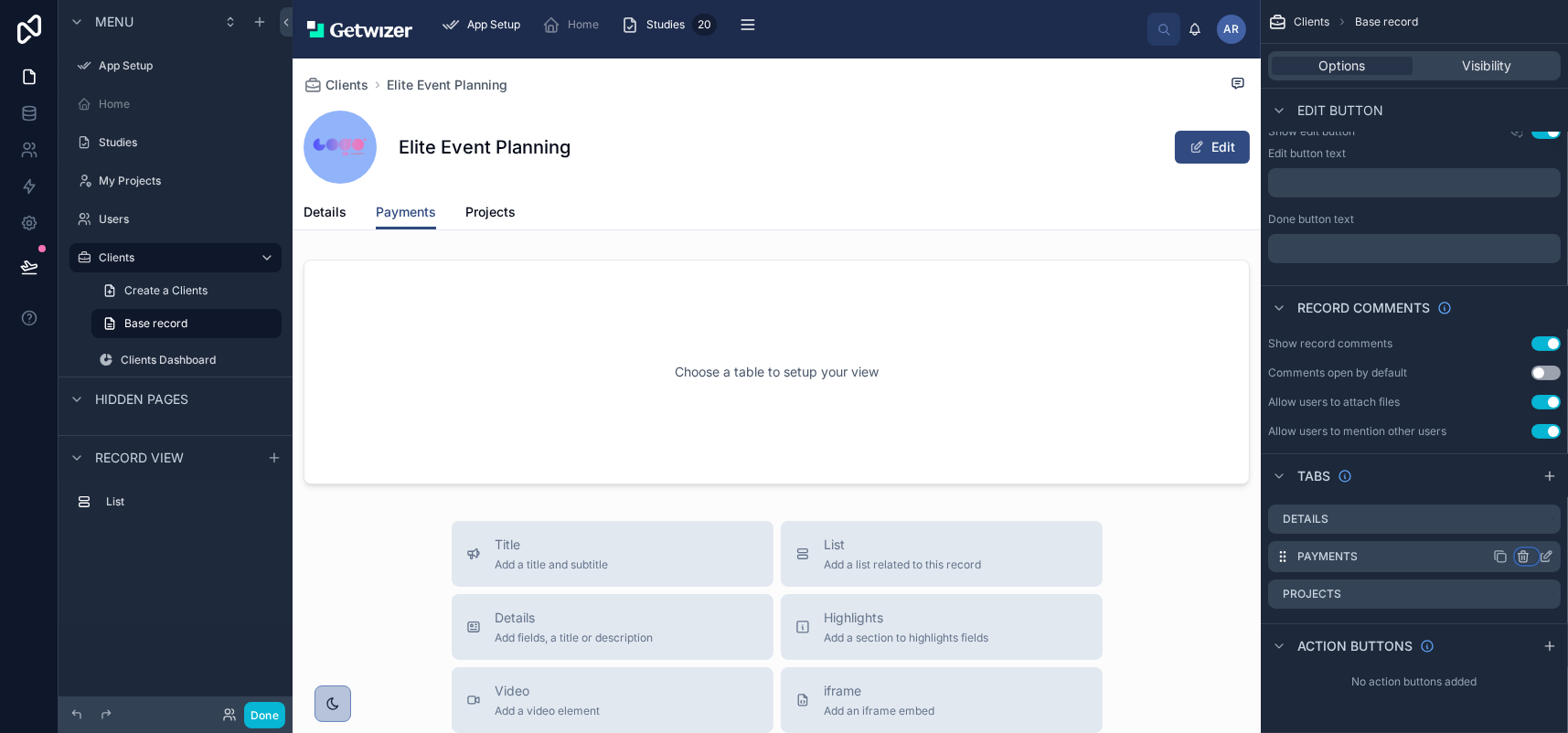
click at [1517, 549] on icon "scrollable content" at bounding box center [1522, 556] width 14 height 14
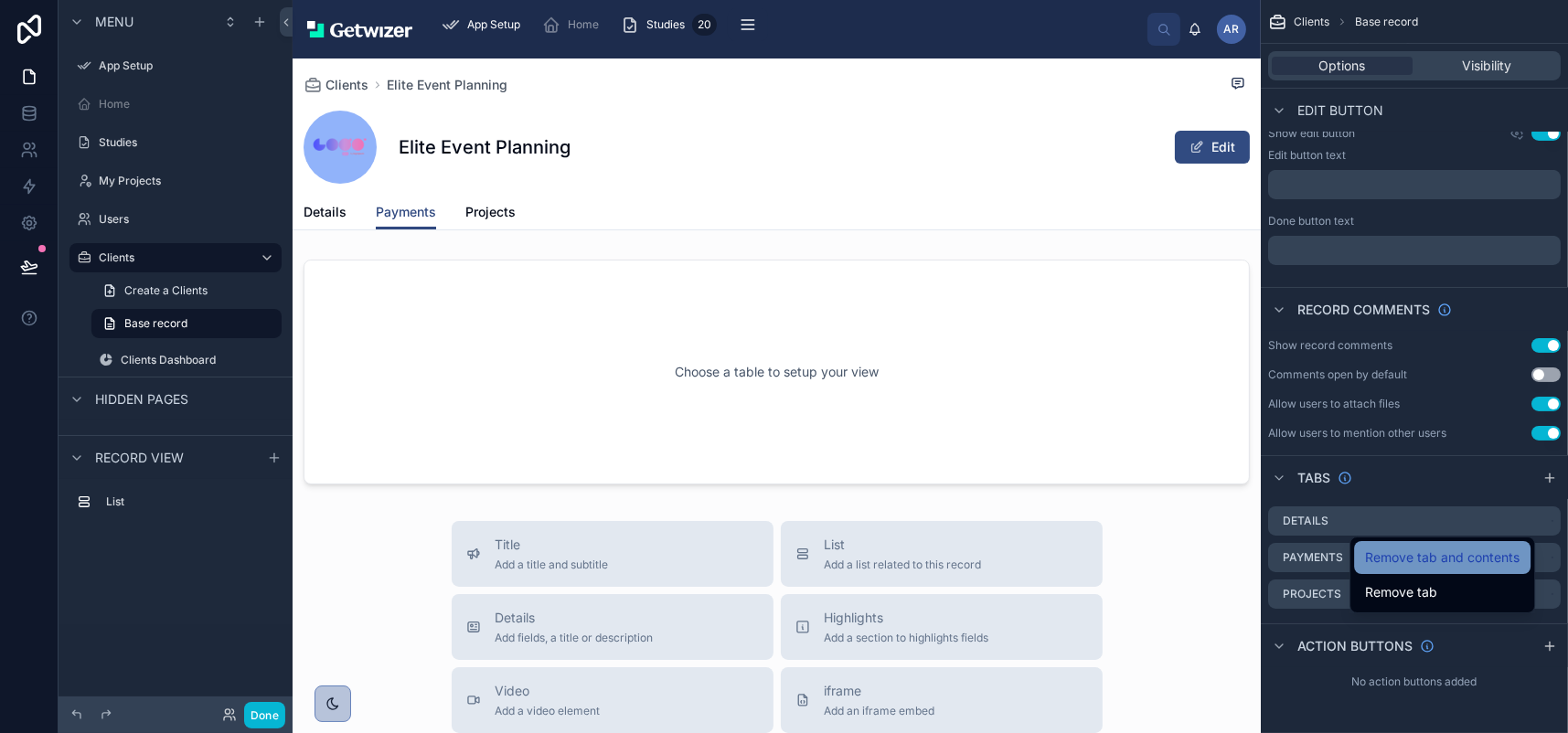
click at [1432, 568] on span "Remove tab and contents" at bounding box center [1442, 557] width 154 height 22
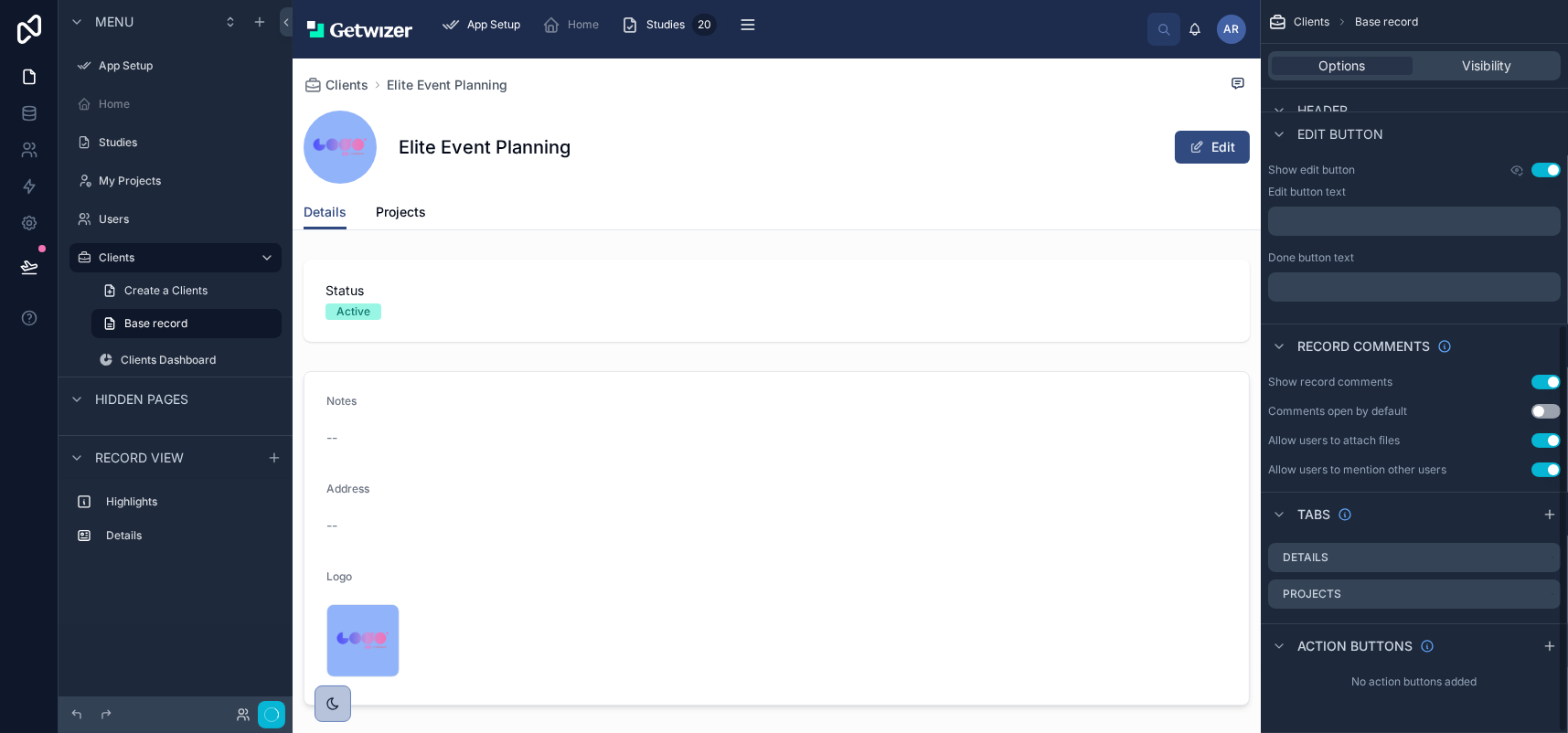
scroll to position [584, 0]
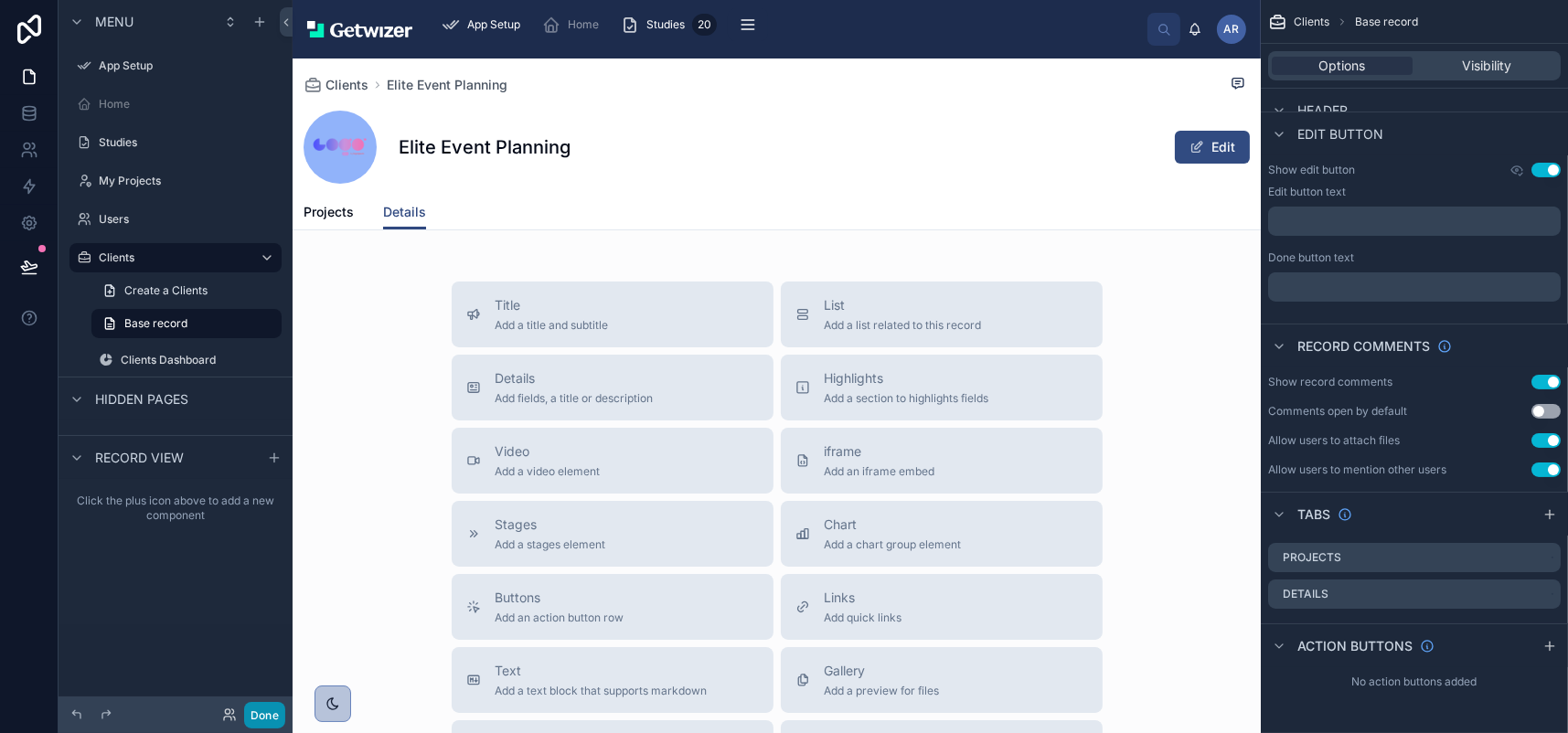
click at [286, 723] on button "Done" at bounding box center [264, 715] width 41 height 27
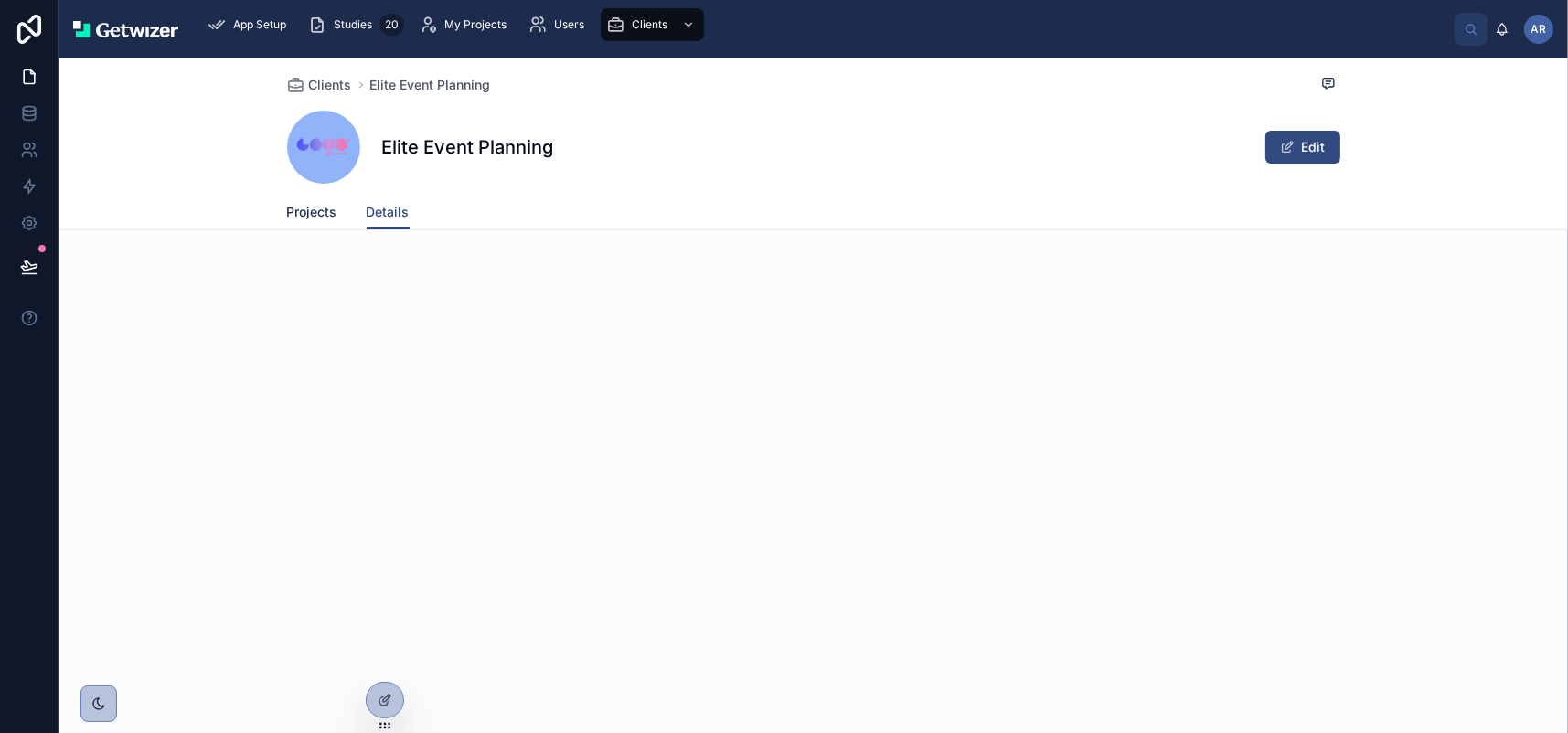
click at [288, 221] on span "Projects" at bounding box center [312, 211] width 50 height 18
click at [367, 221] on span "Details" at bounding box center [387, 211] width 43 height 18
click at [288, 221] on span "Projects" at bounding box center [312, 211] width 50 height 18
click at [367, 221] on span "Details" at bounding box center [387, 211] width 43 height 18
click at [288, 184] on span at bounding box center [324, 147] width 73 height 73
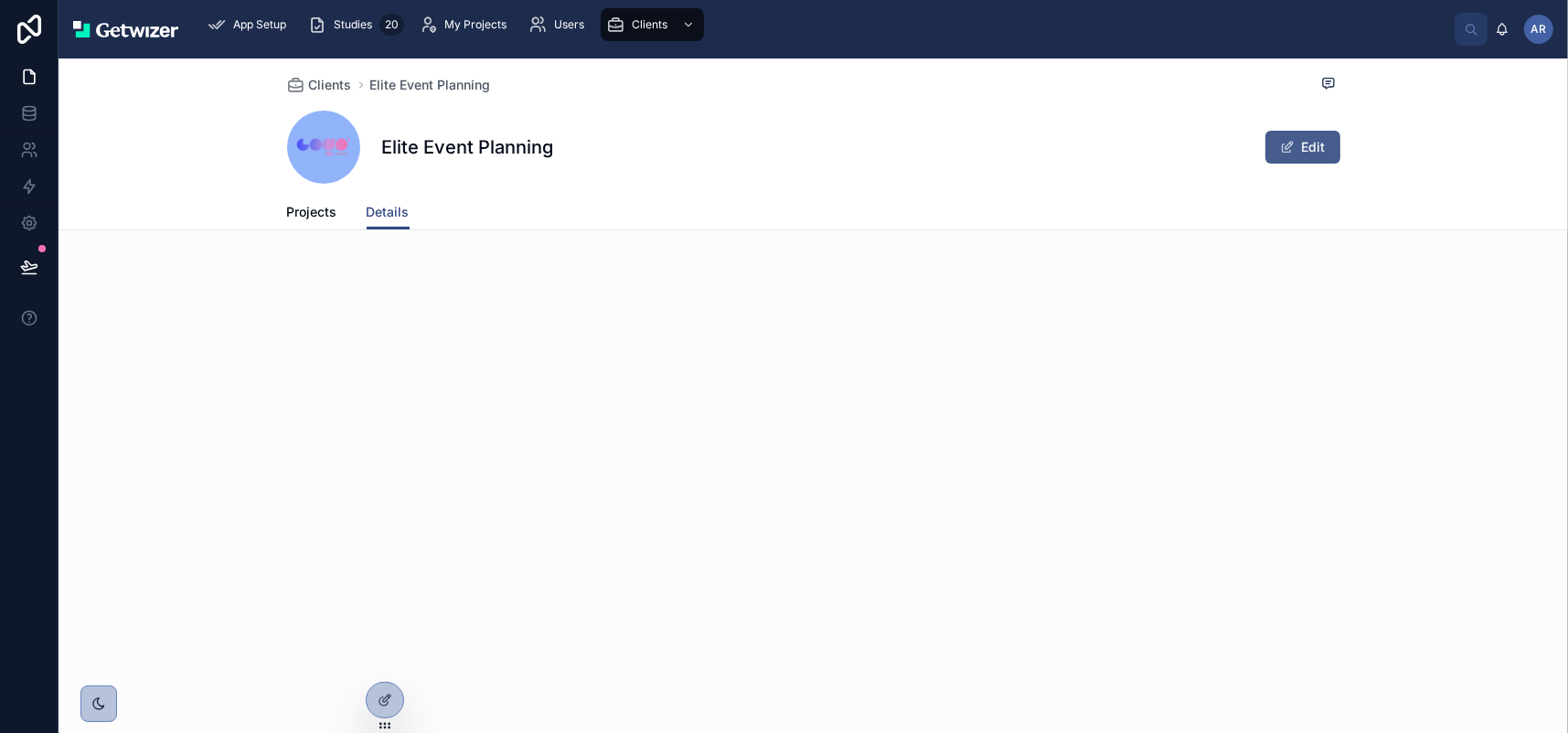
click at [1295, 154] on span at bounding box center [1286, 147] width 14 height 14
click at [288, 221] on span "Projects" at bounding box center [312, 211] width 50 height 18
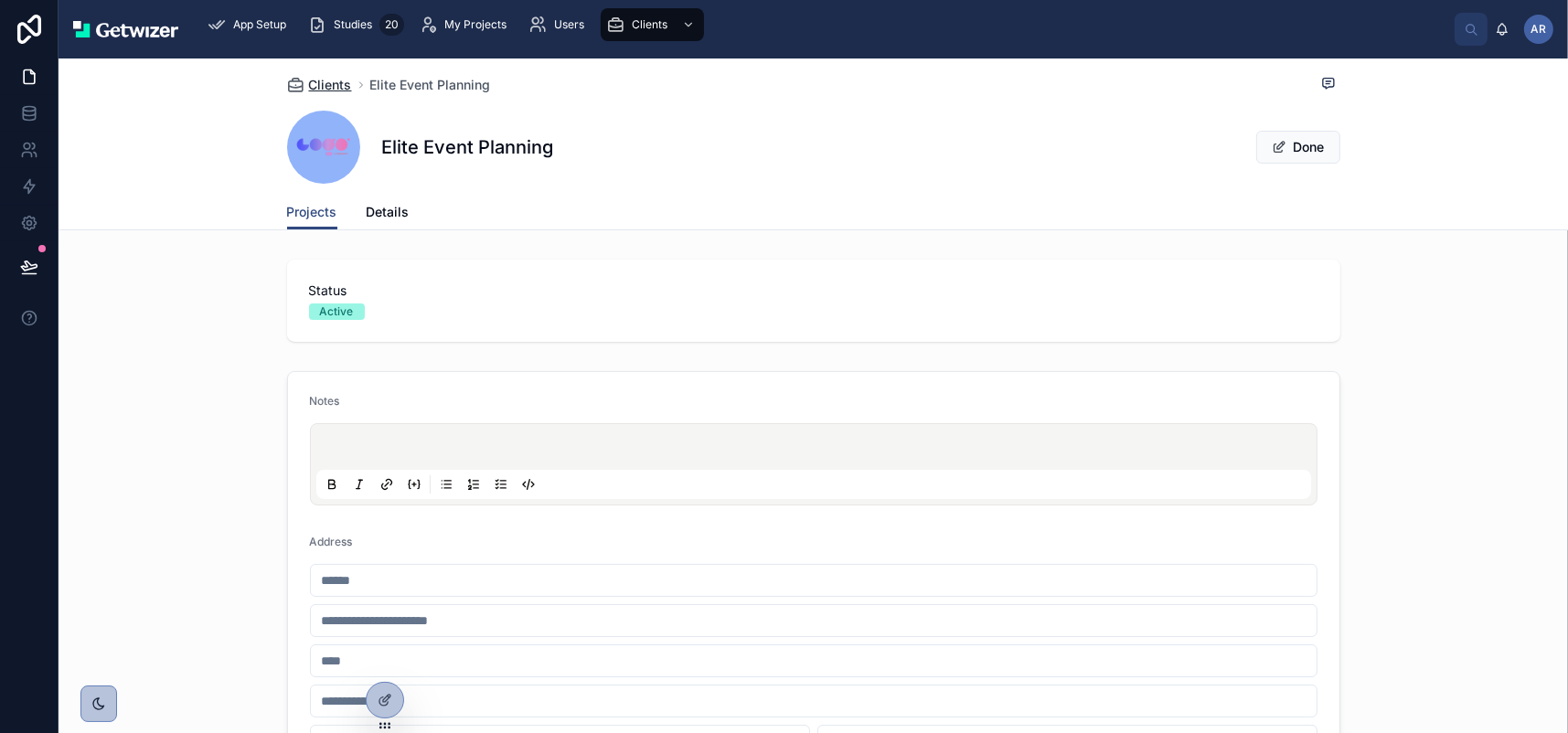
click at [309, 94] on span "Clients" at bounding box center [330, 85] width 43 height 18
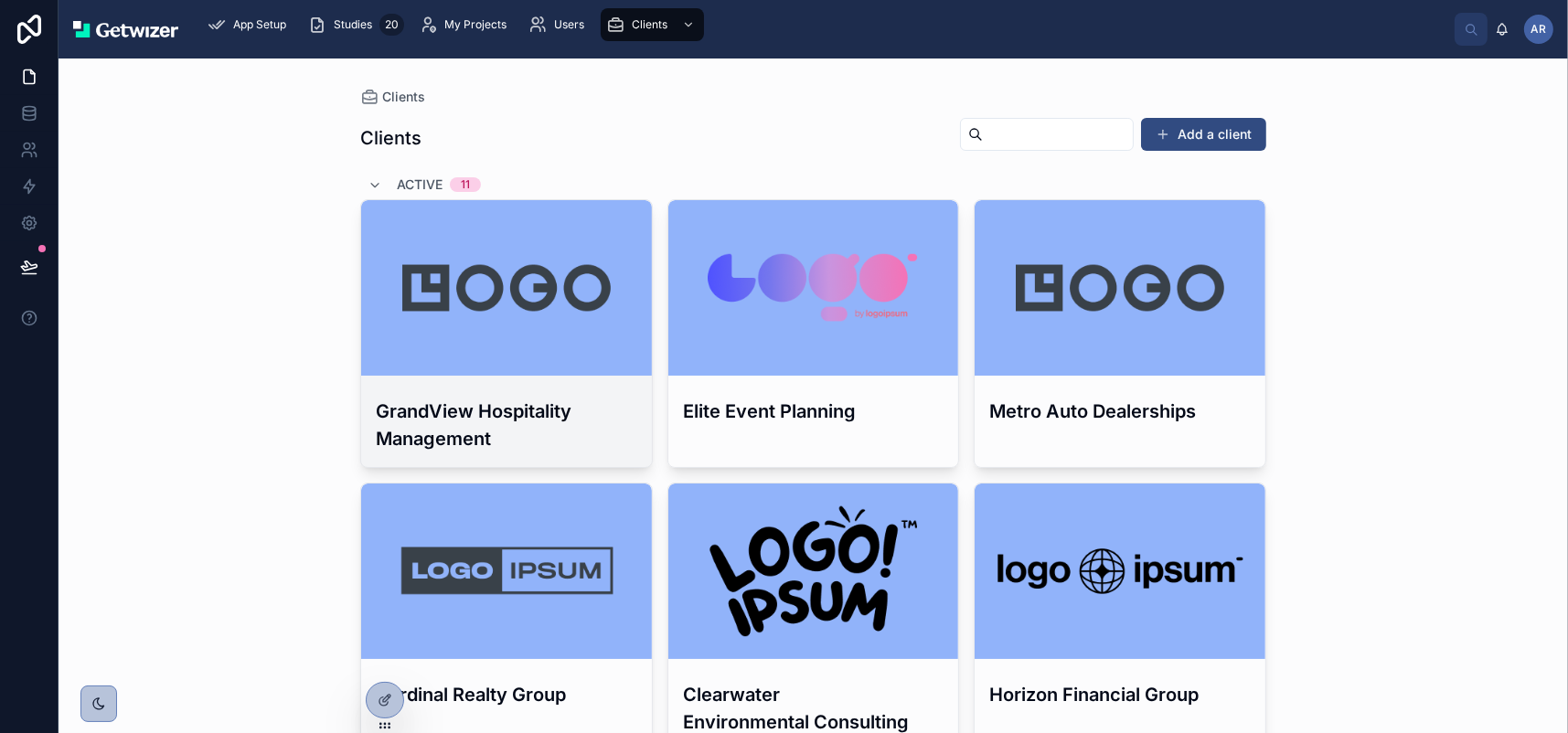
click at [464, 299] on div at bounding box center [506, 287] width 290 height 22
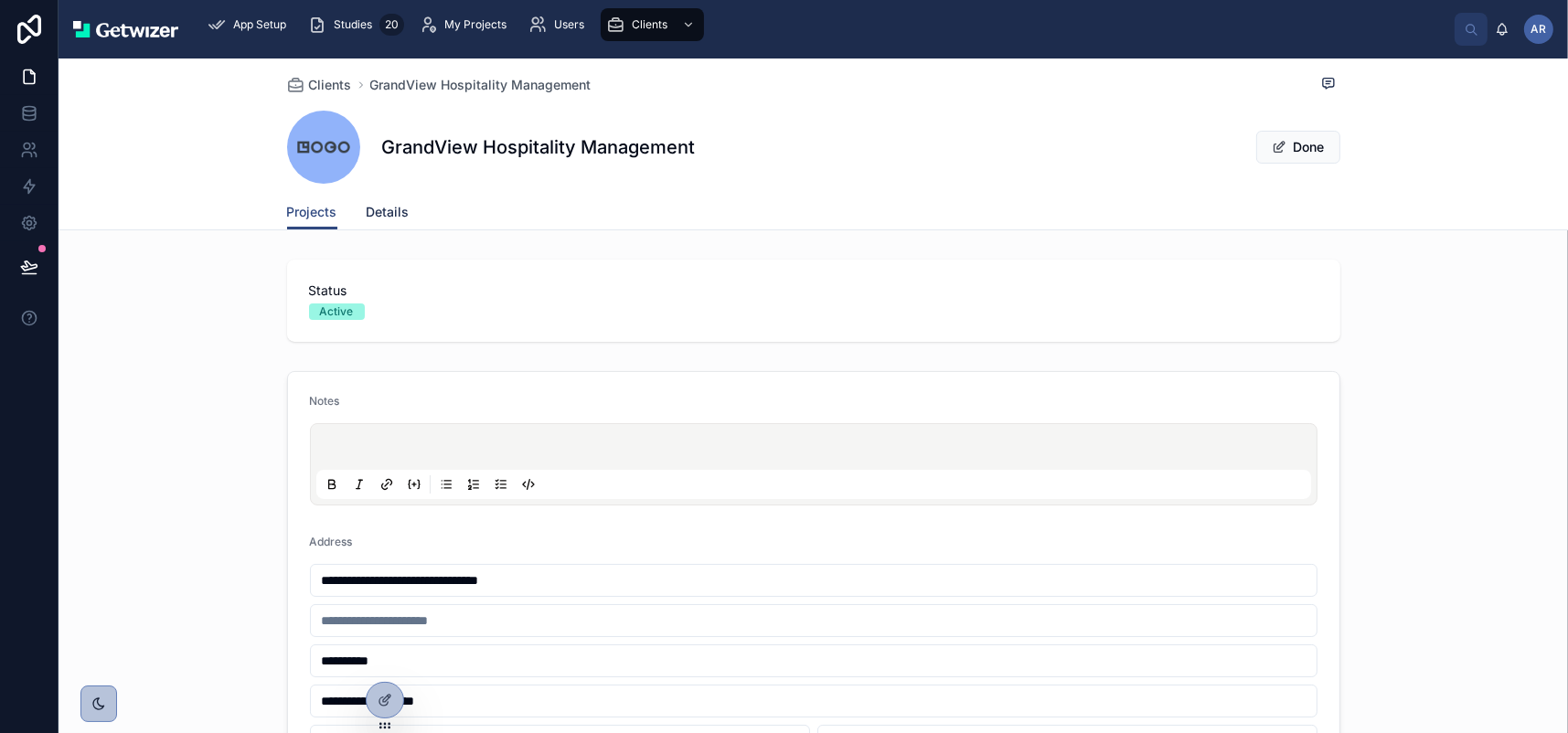
click at [367, 221] on span "Details" at bounding box center [387, 211] width 43 height 18
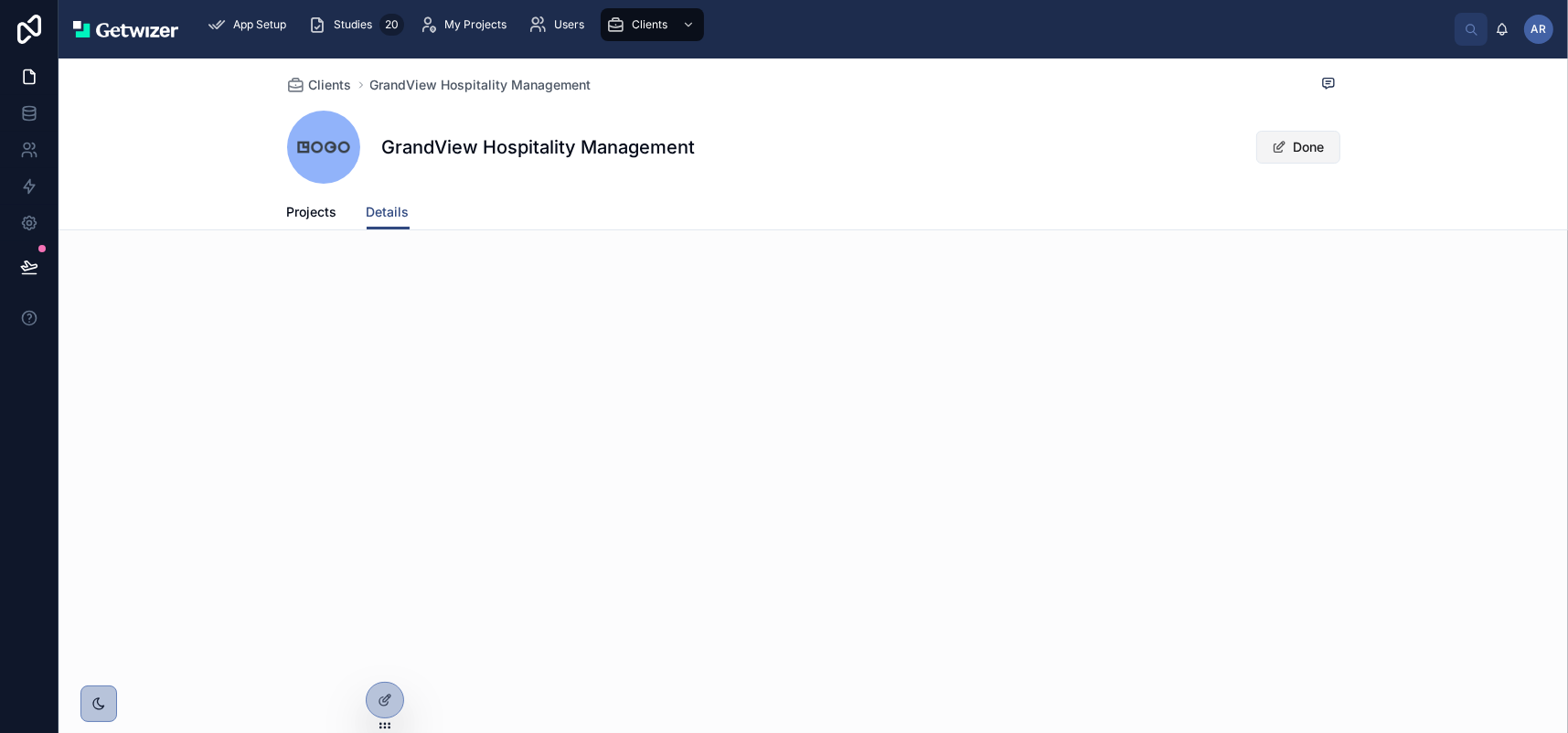
click at [1340, 164] on button "Done" at bounding box center [1298, 147] width 84 height 33
click at [383, 714] on div at bounding box center [385, 700] width 36 height 34
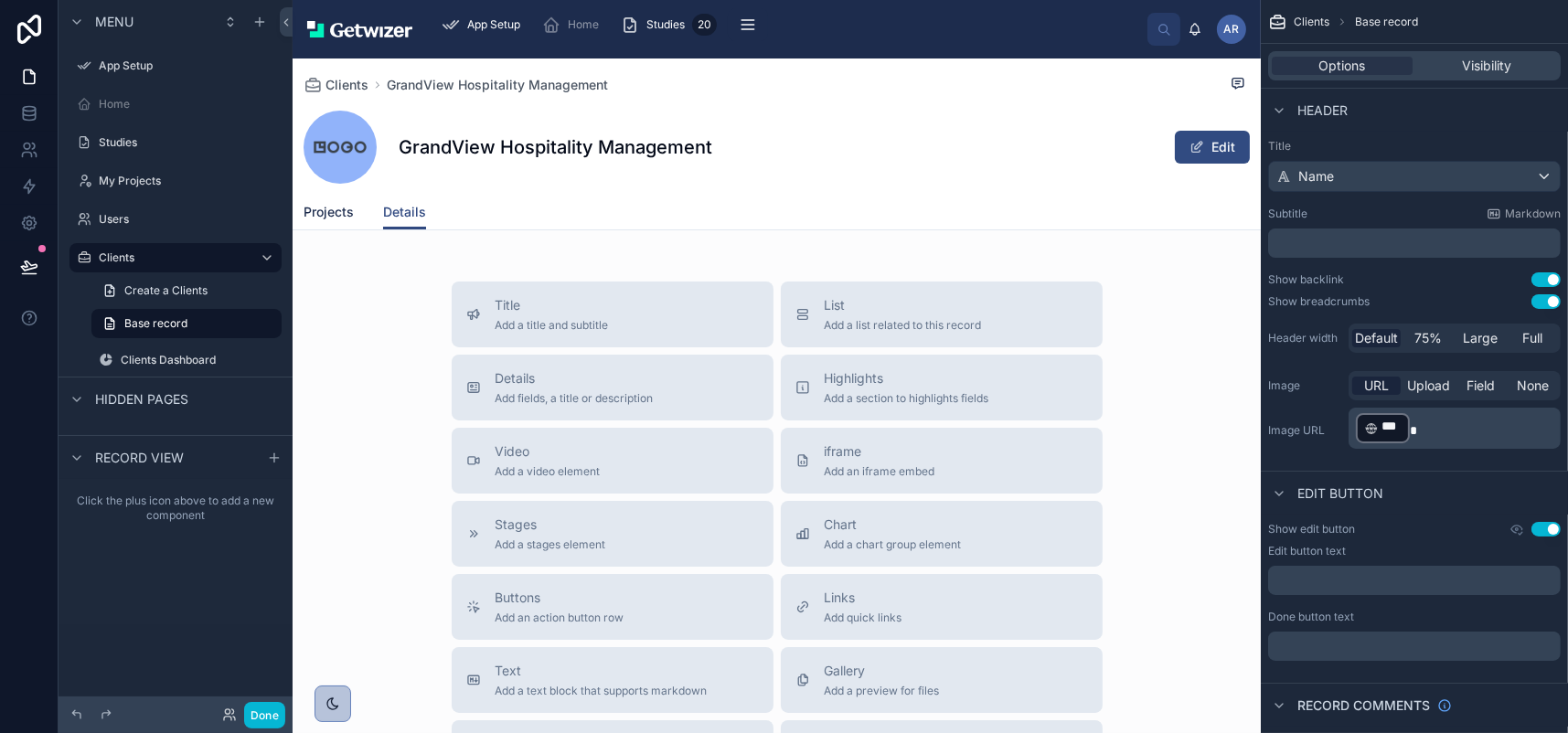
click at [354, 221] on span "Projects" at bounding box center [328, 211] width 50 height 18
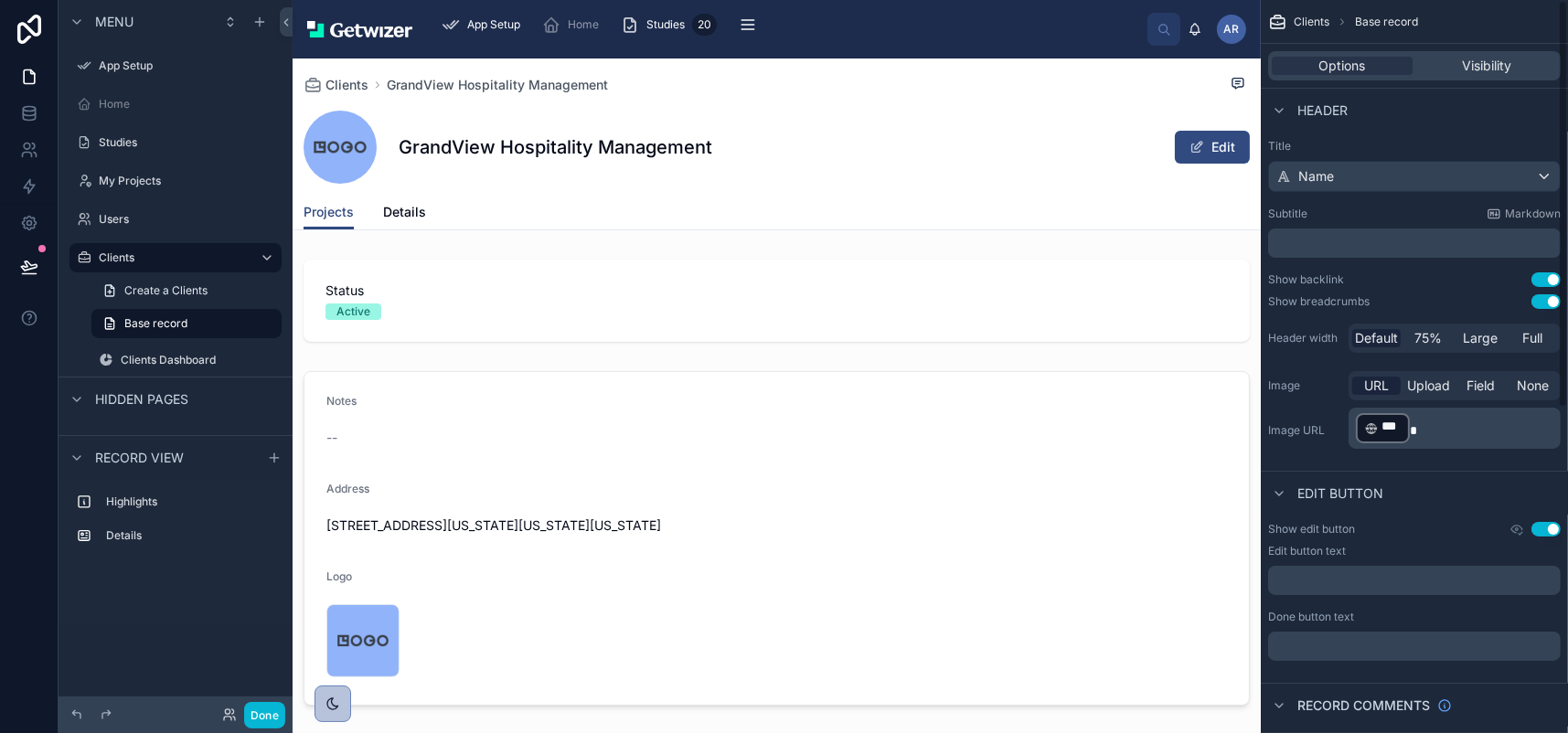
click at [1298, 120] on span "Header" at bounding box center [1322, 110] width 50 height 18
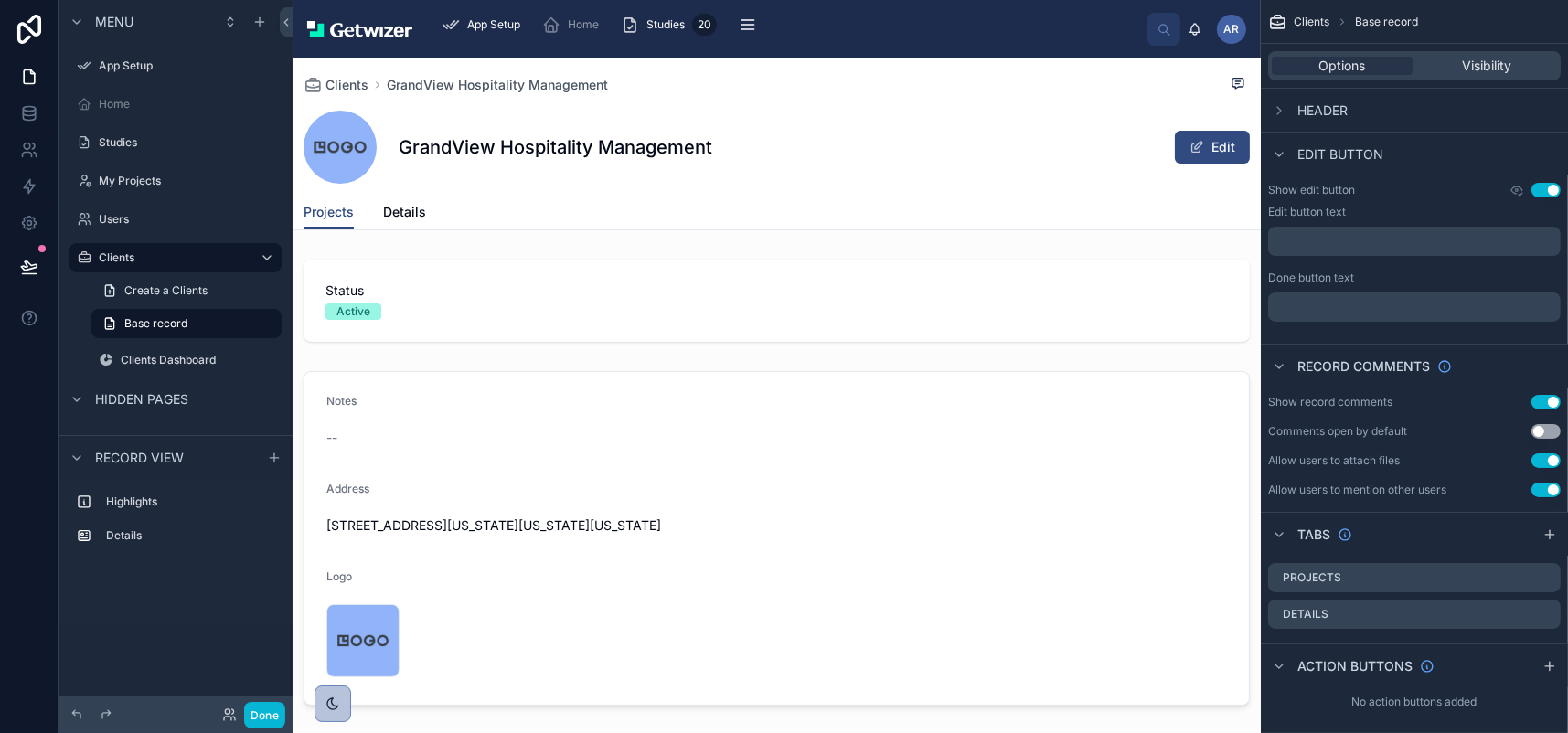
click at [1531, 409] on button "Use setting" at bounding box center [1545, 402] width 30 height 14
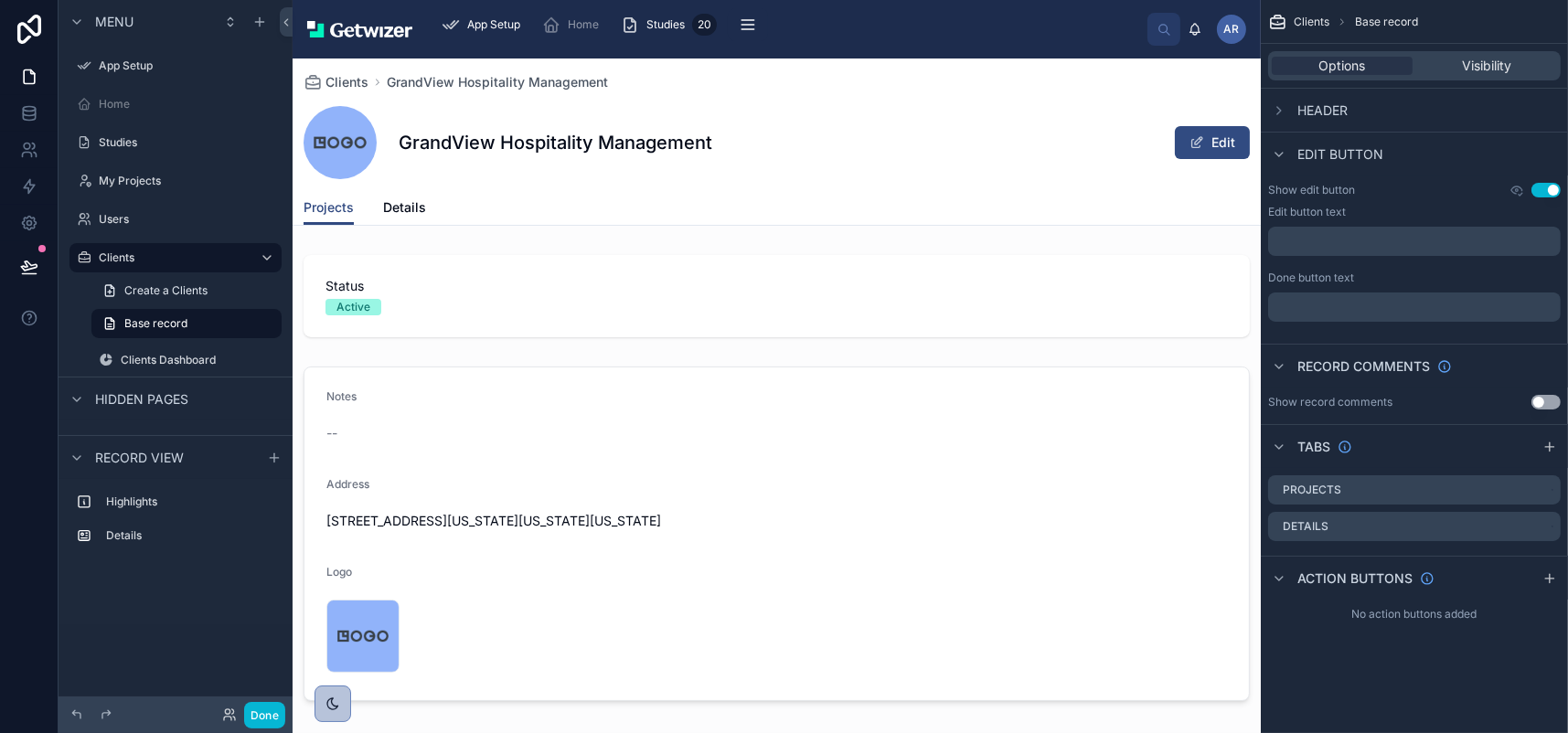
click at [1549, 409] on button "Use setting" at bounding box center [1545, 402] width 30 height 14
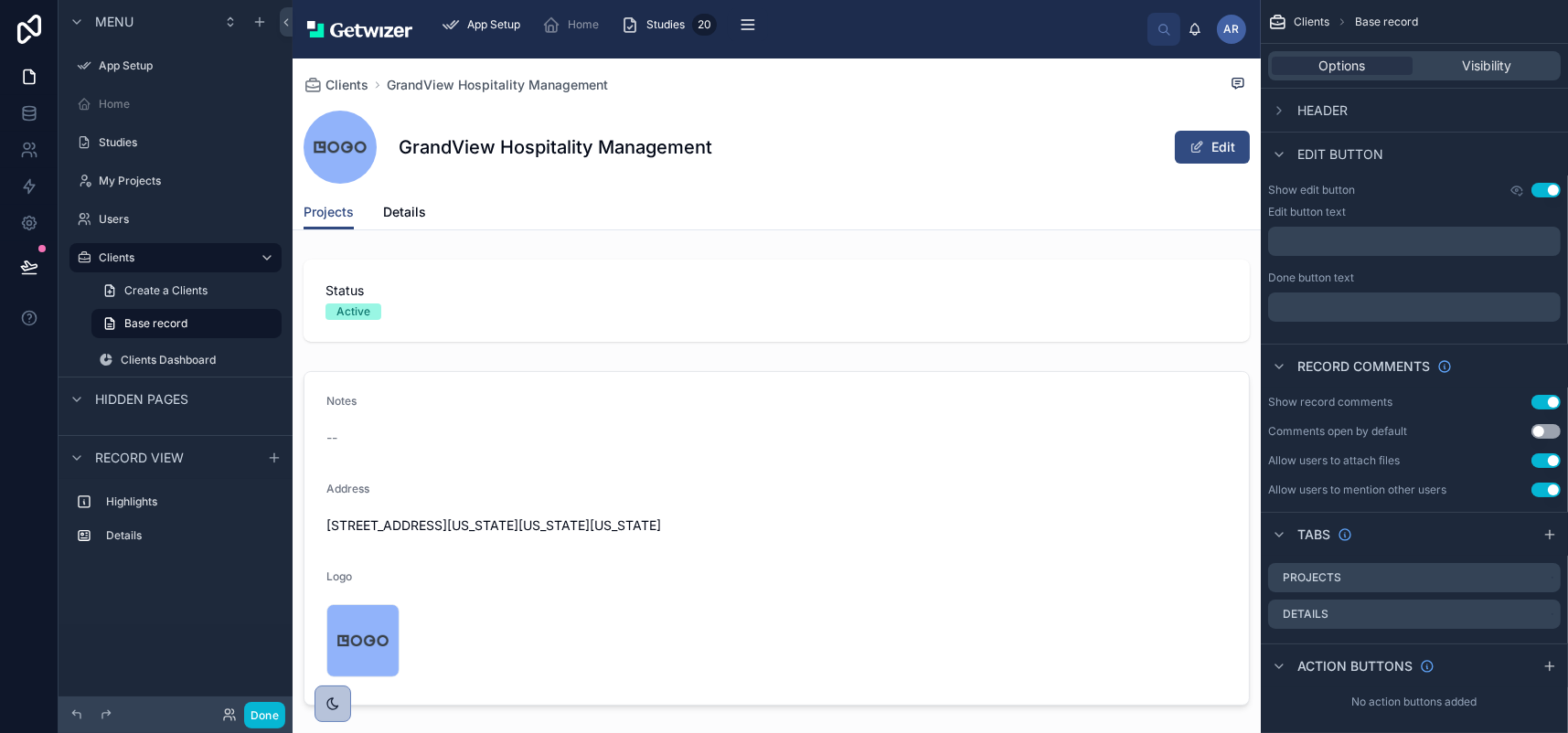
click at [1531, 409] on button "Use setting" at bounding box center [1545, 402] width 30 height 14
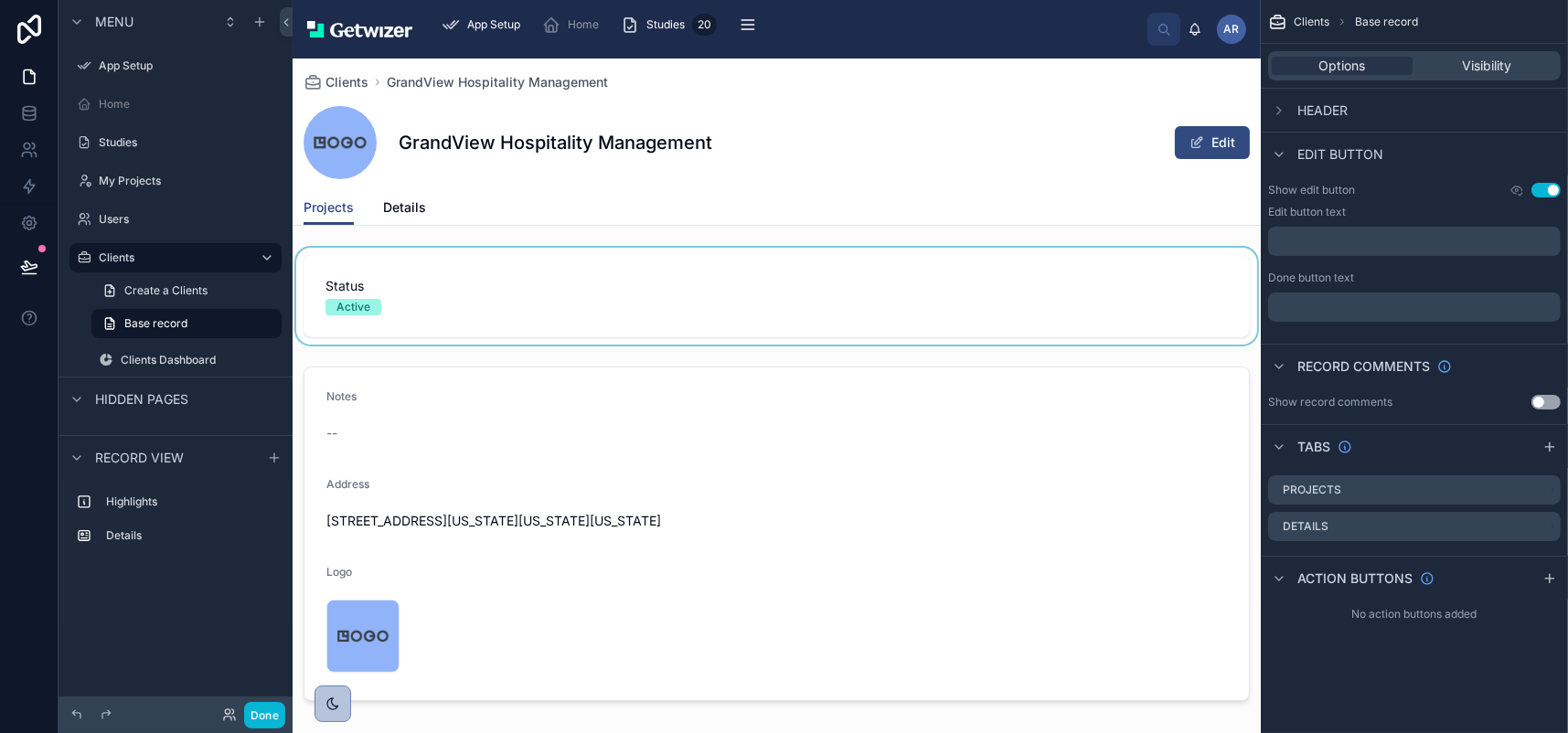
click at [665, 345] on div at bounding box center [776, 296] width 968 height 97
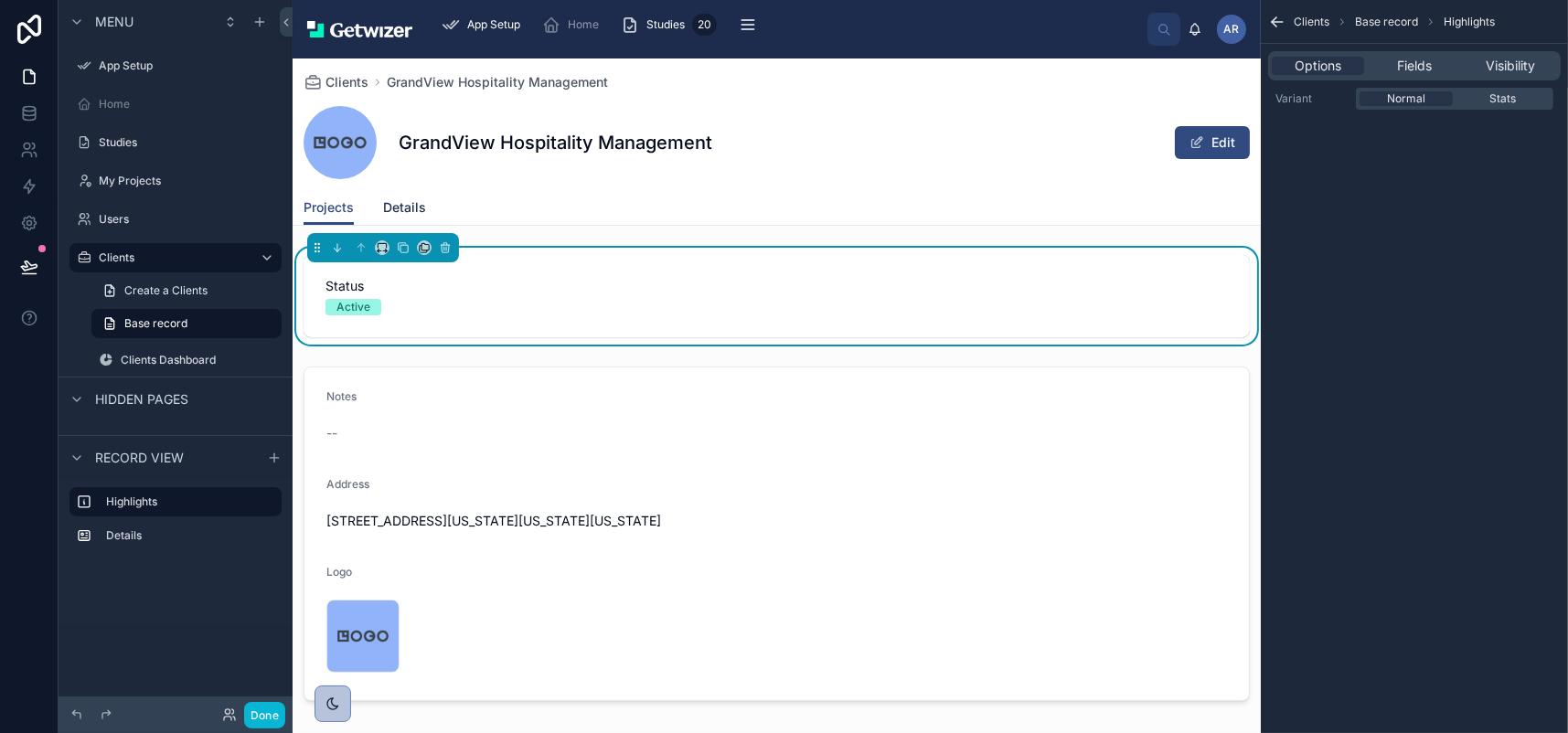
click at [426, 217] on span "Details" at bounding box center [404, 207] width 43 height 18
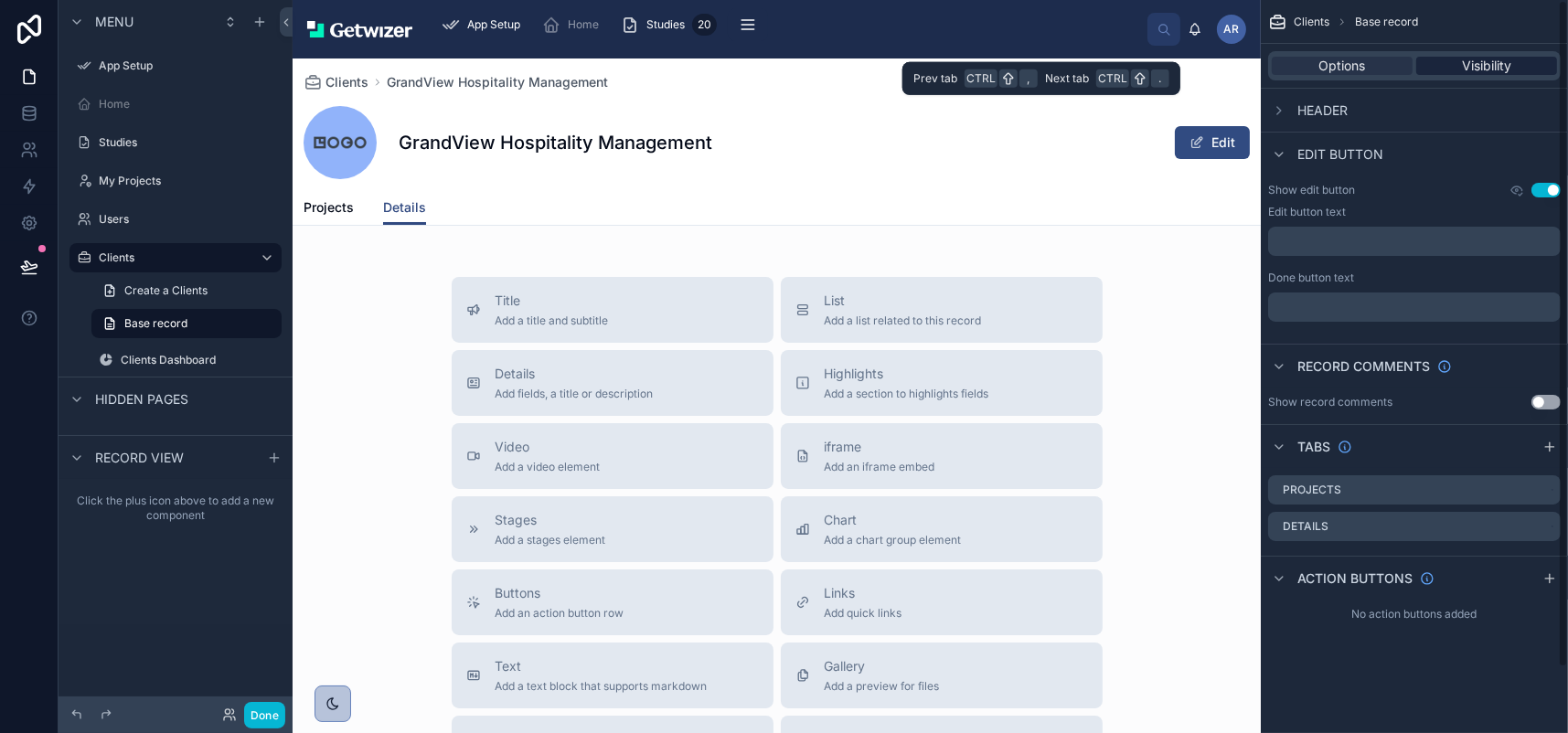
click at [1461, 75] on span "Visibility" at bounding box center [1486, 66] width 50 height 18
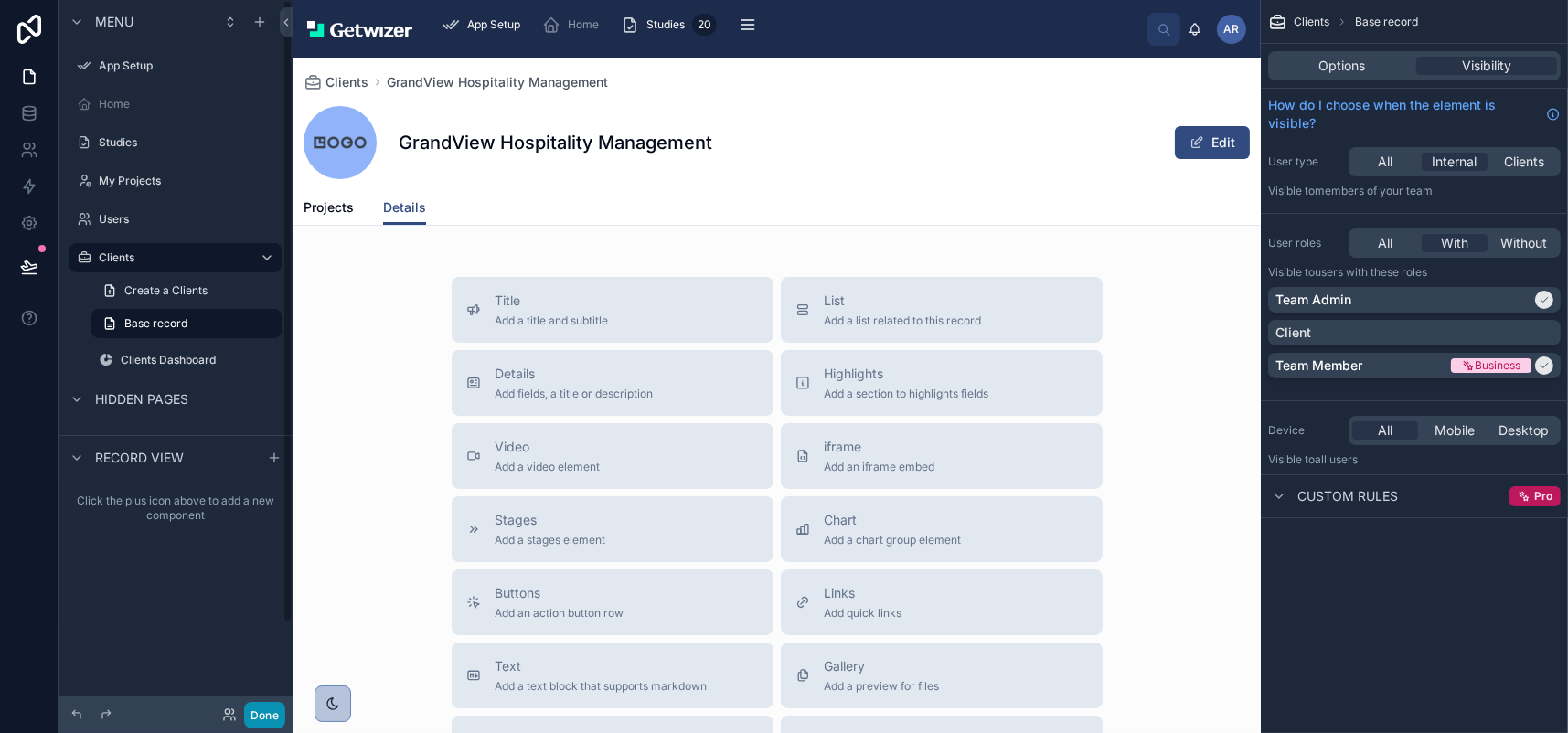
click at [286, 711] on button "Done" at bounding box center [264, 715] width 41 height 27
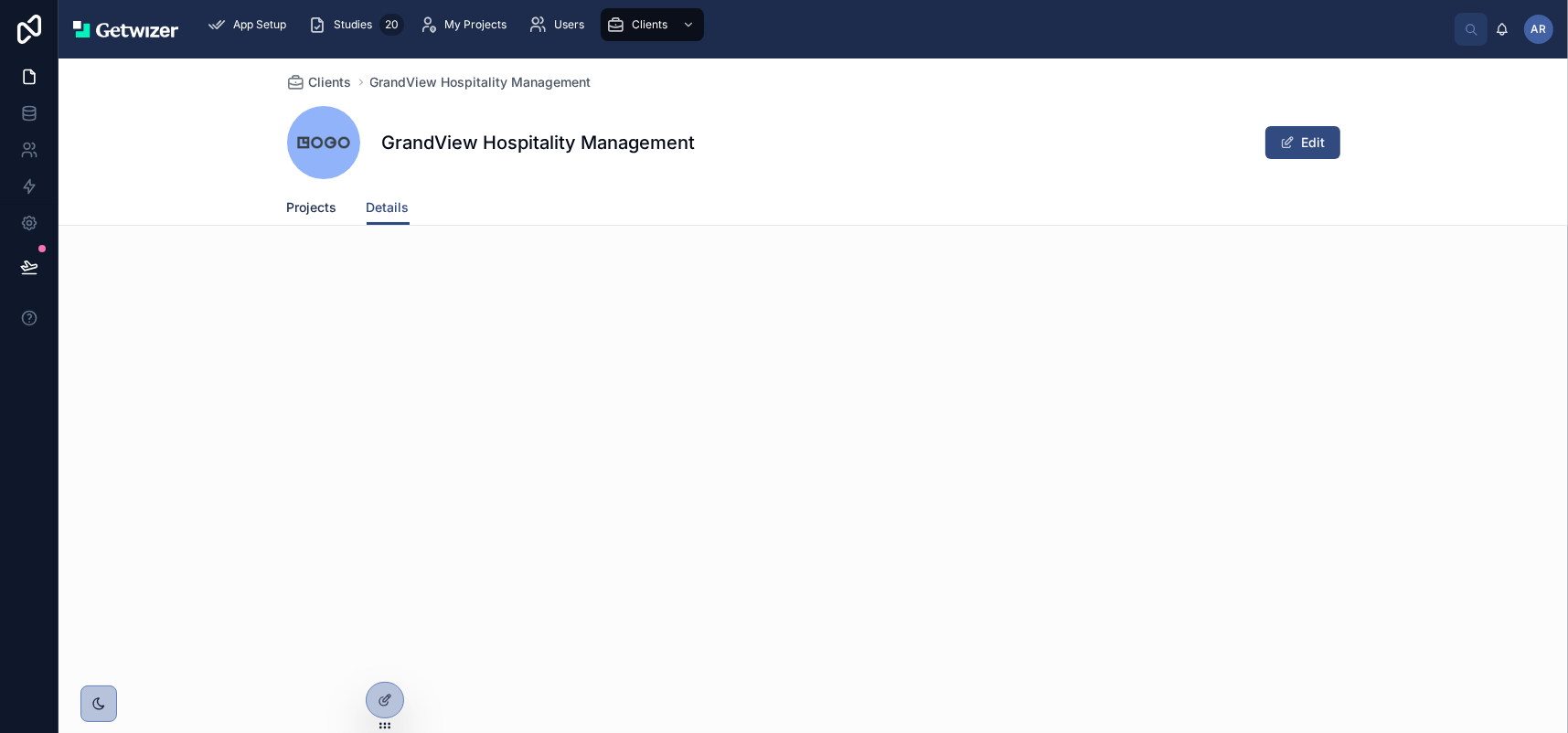
click at [288, 217] on span "Projects" at bounding box center [312, 207] width 50 height 18
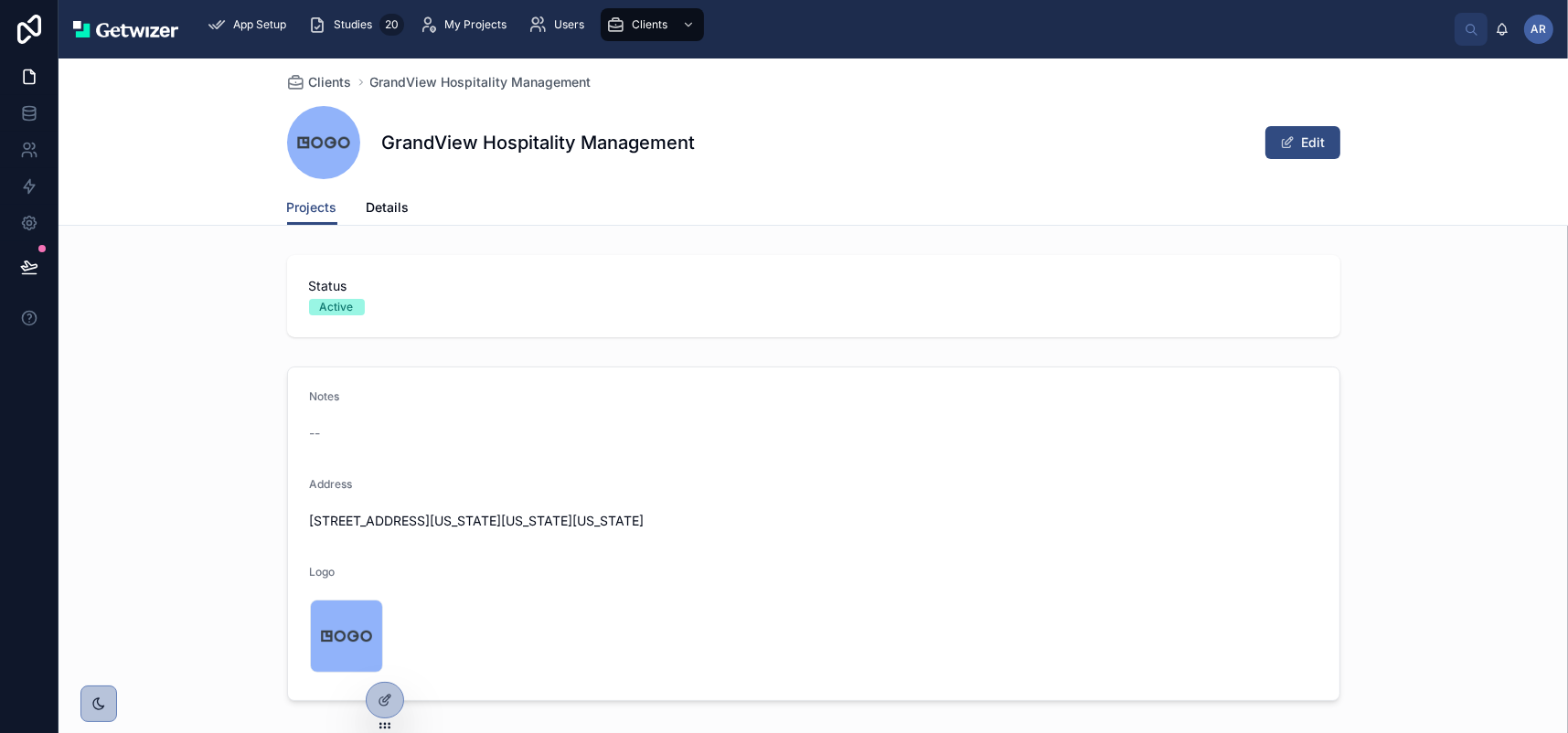
click at [309, 295] on span "Status" at bounding box center [814, 286] width 1009 height 18
click at [667, 32] on span "Clients" at bounding box center [649, 24] width 35 height 14
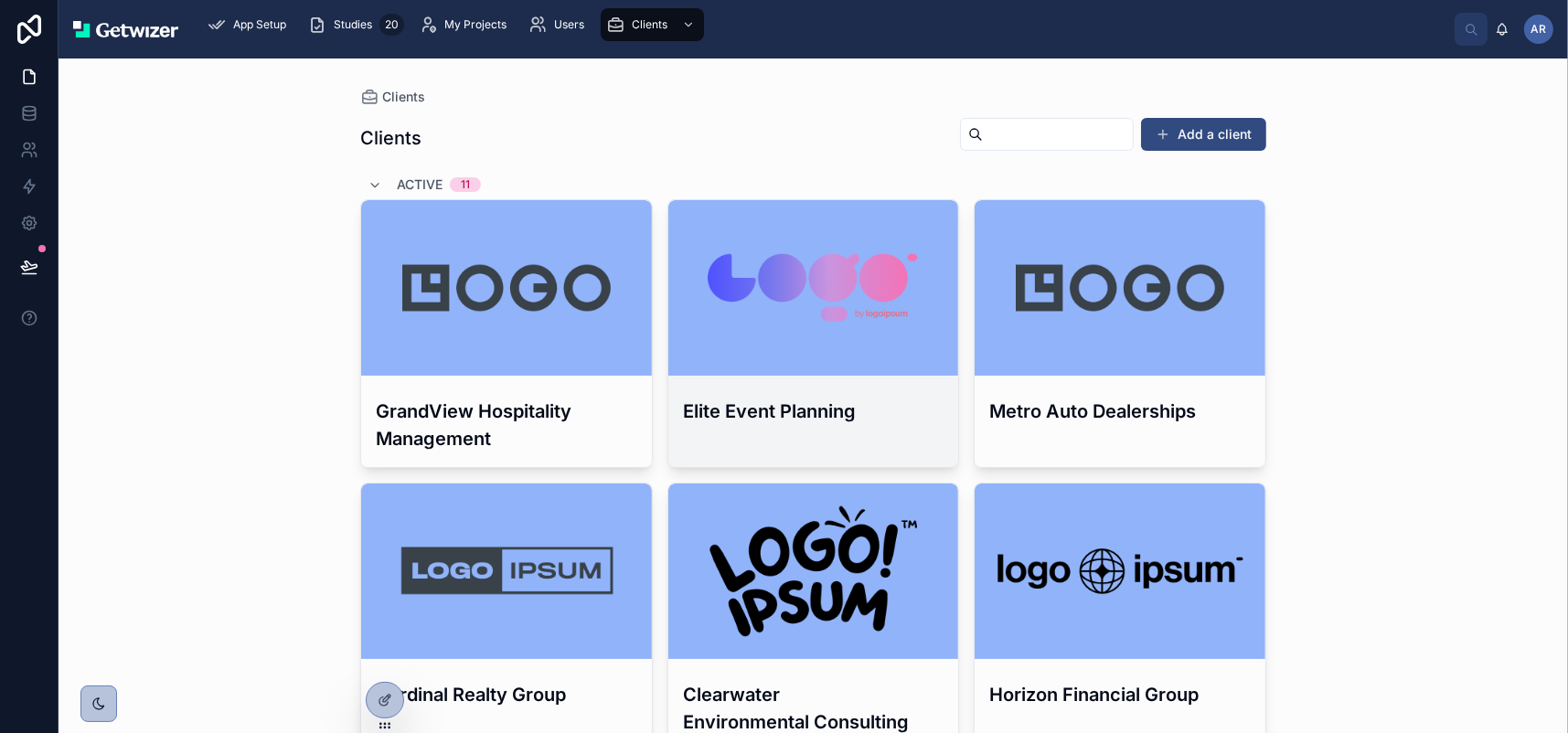
click at [883, 299] on div at bounding box center [813, 287] width 290 height 22
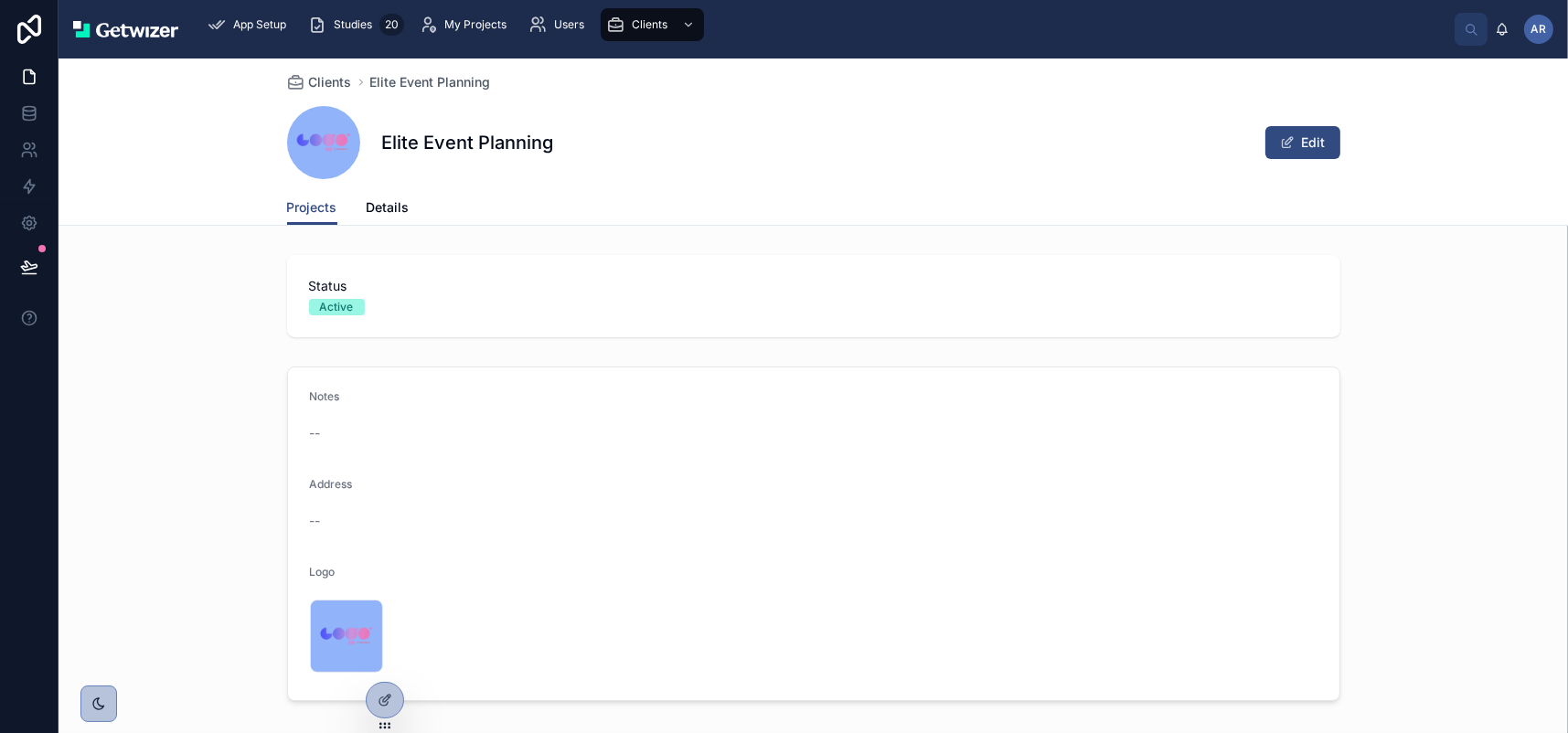
click at [288, 179] on span at bounding box center [324, 142] width 73 height 73
click at [382, 155] on h1 "Elite Event Planning" at bounding box center [467, 142] width 172 height 26
click at [367, 217] on span "Details" at bounding box center [387, 207] width 43 height 18
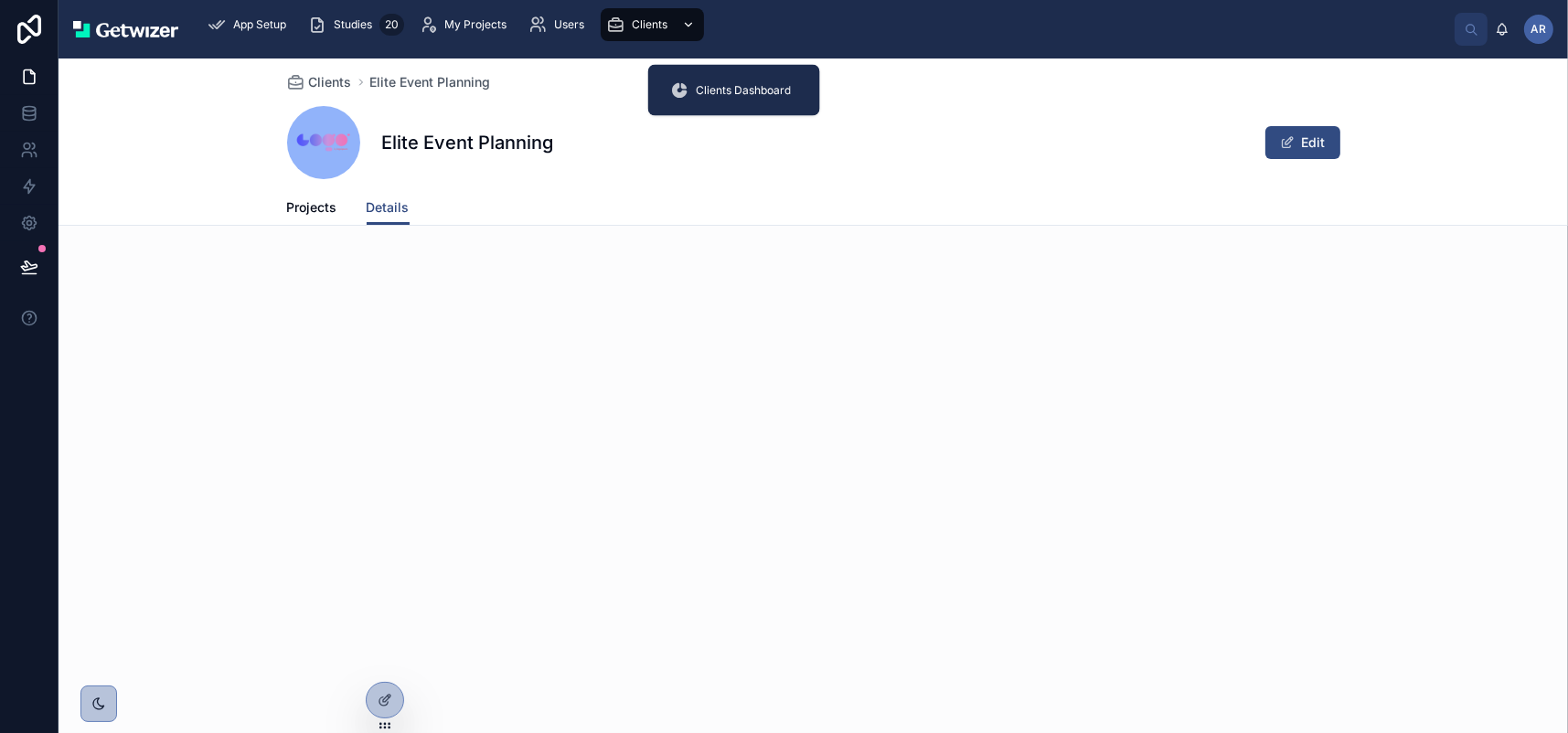
click at [667, 32] on span "Clients" at bounding box center [649, 24] width 35 height 14
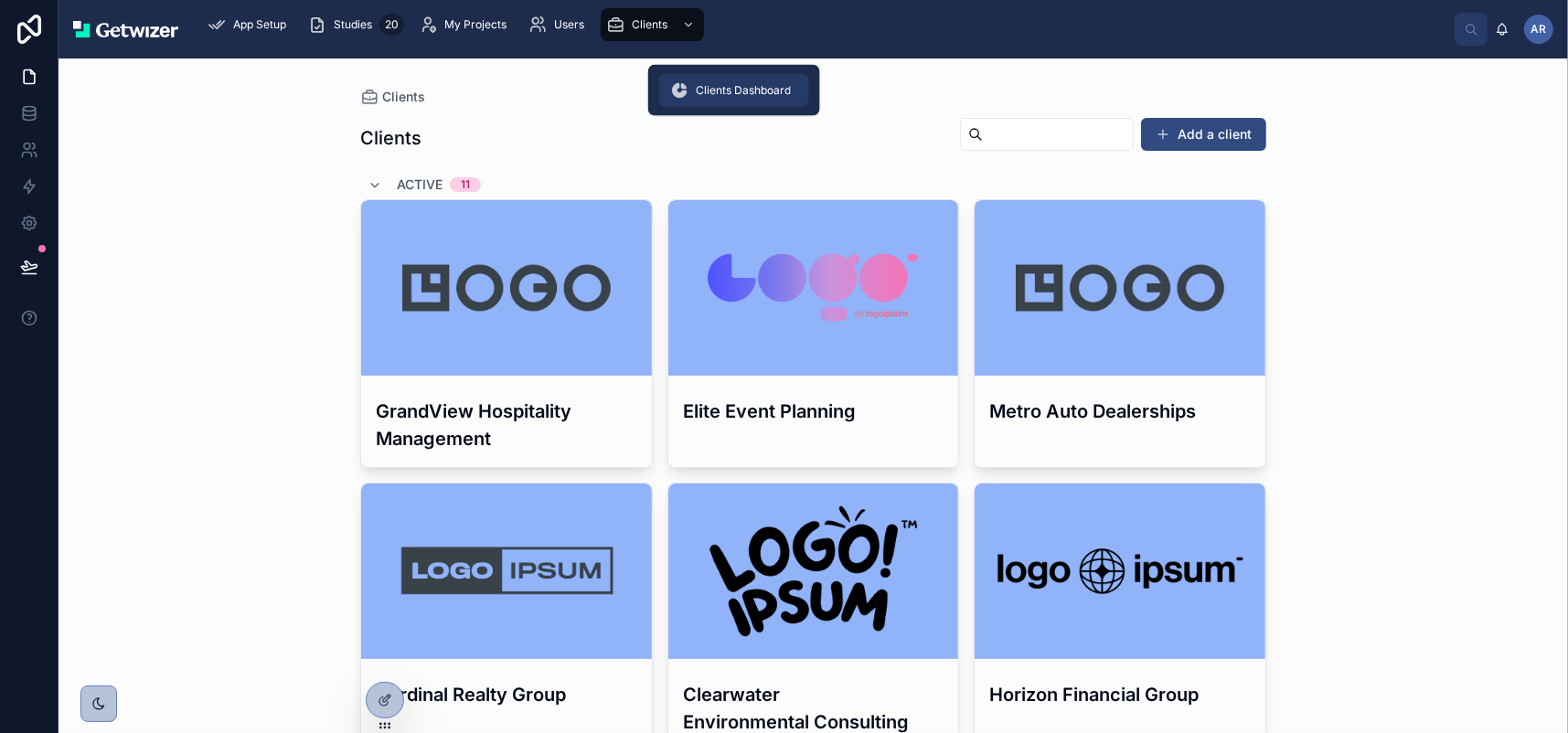
click at [749, 87] on span "Clients Dashboard" at bounding box center [744, 89] width 95 height 14
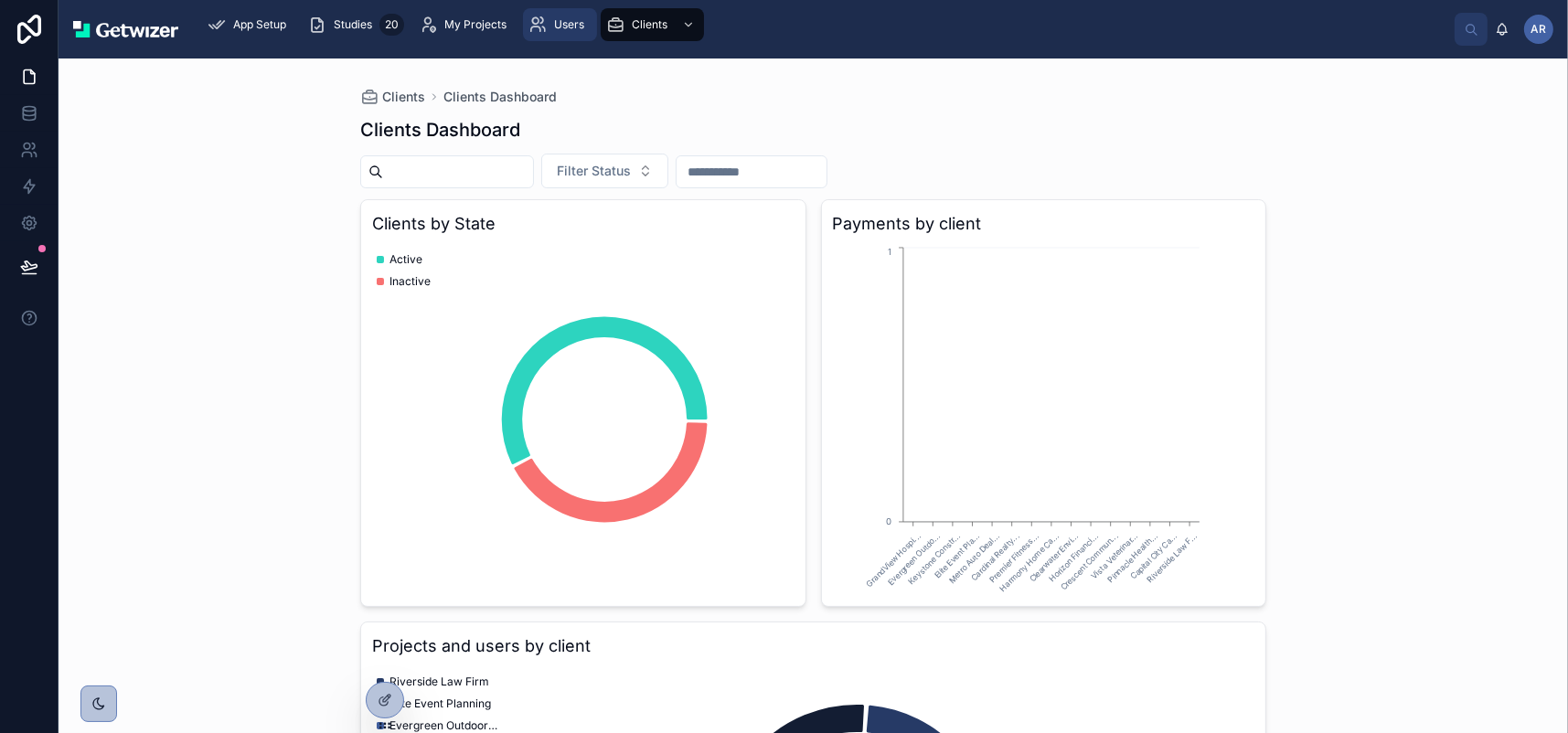
click at [591, 38] on div "Users" at bounding box center [560, 25] width 63 height 30
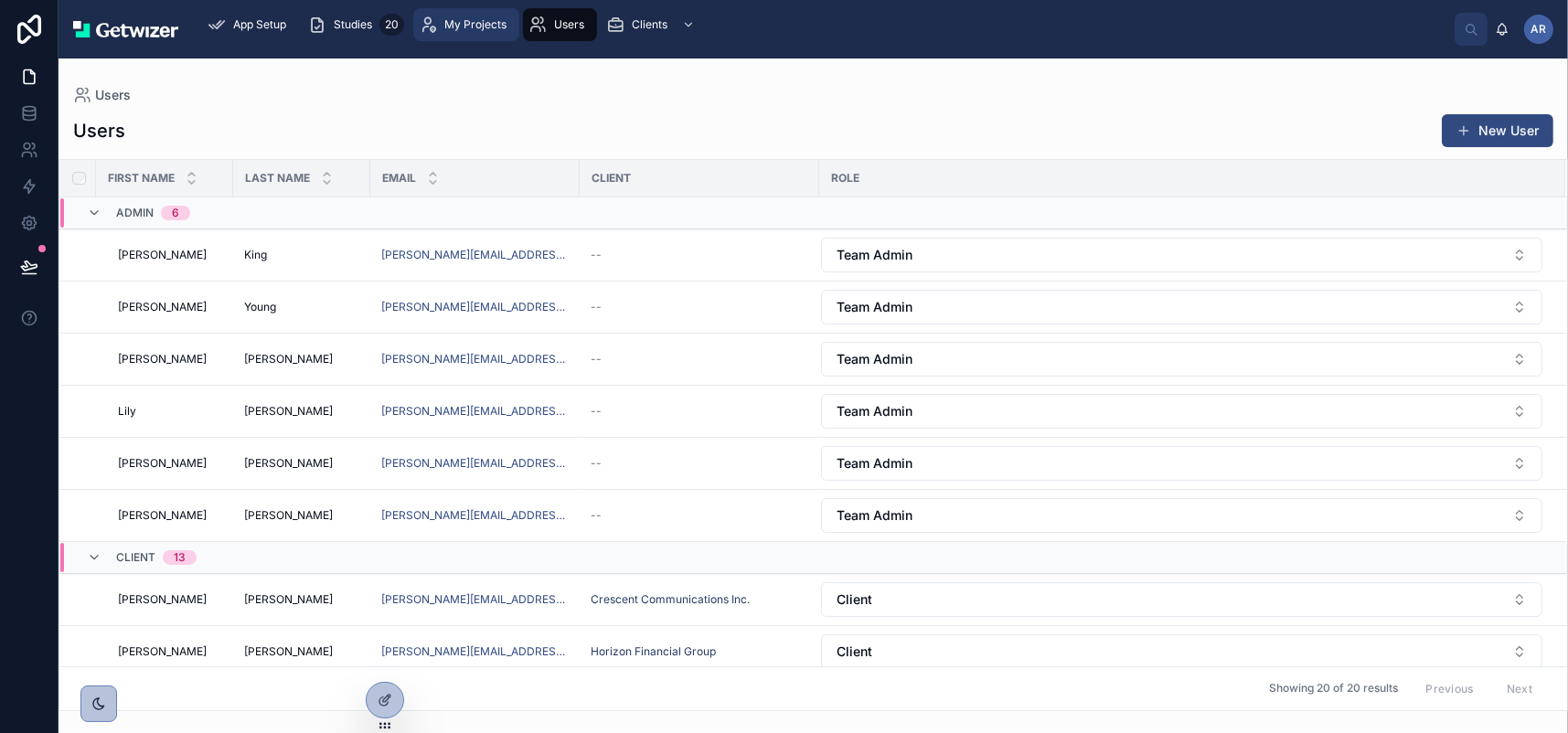
click at [506, 27] on span "My Projects" at bounding box center [475, 24] width 62 height 14
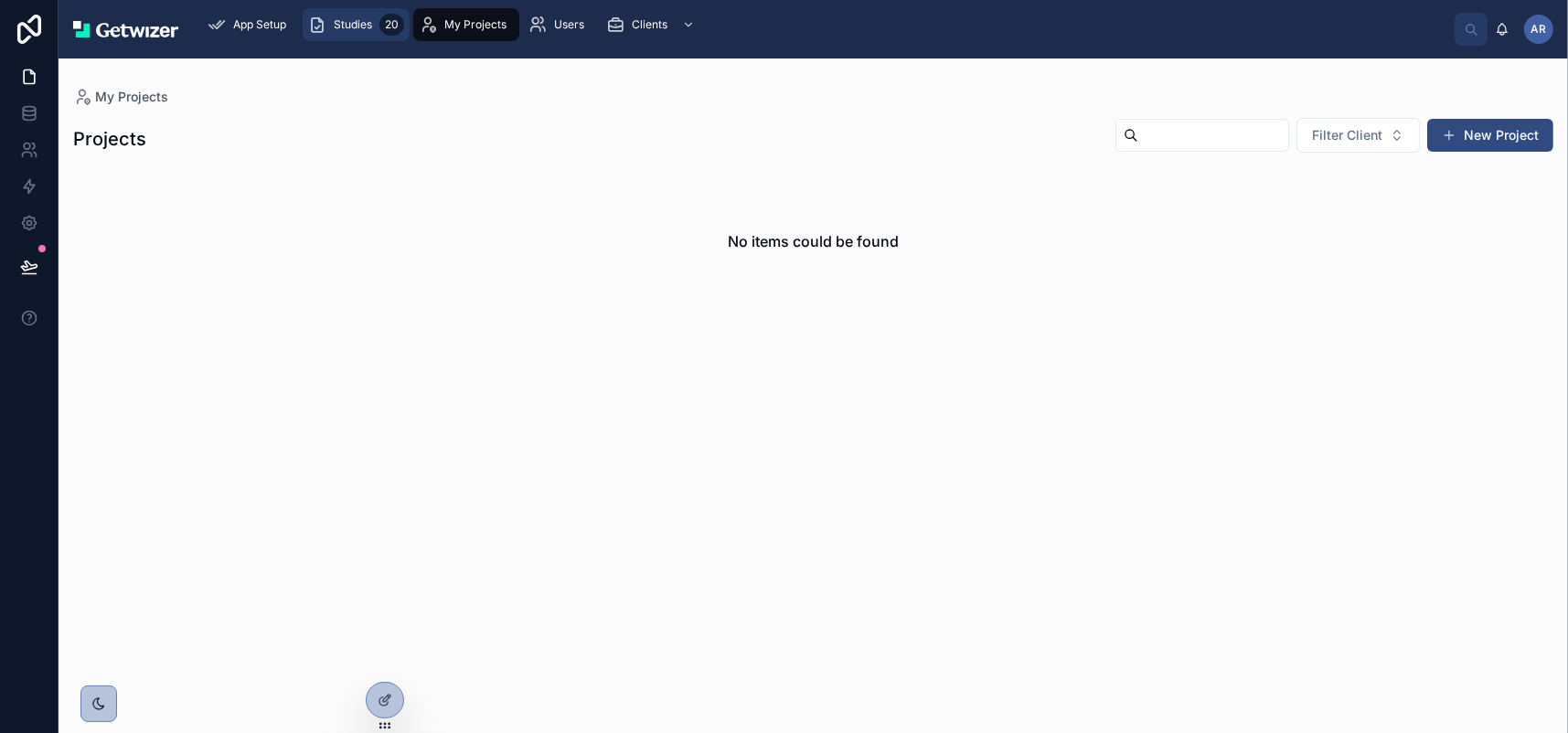
click at [372, 32] on span "Studies" at bounding box center [353, 24] width 38 height 14
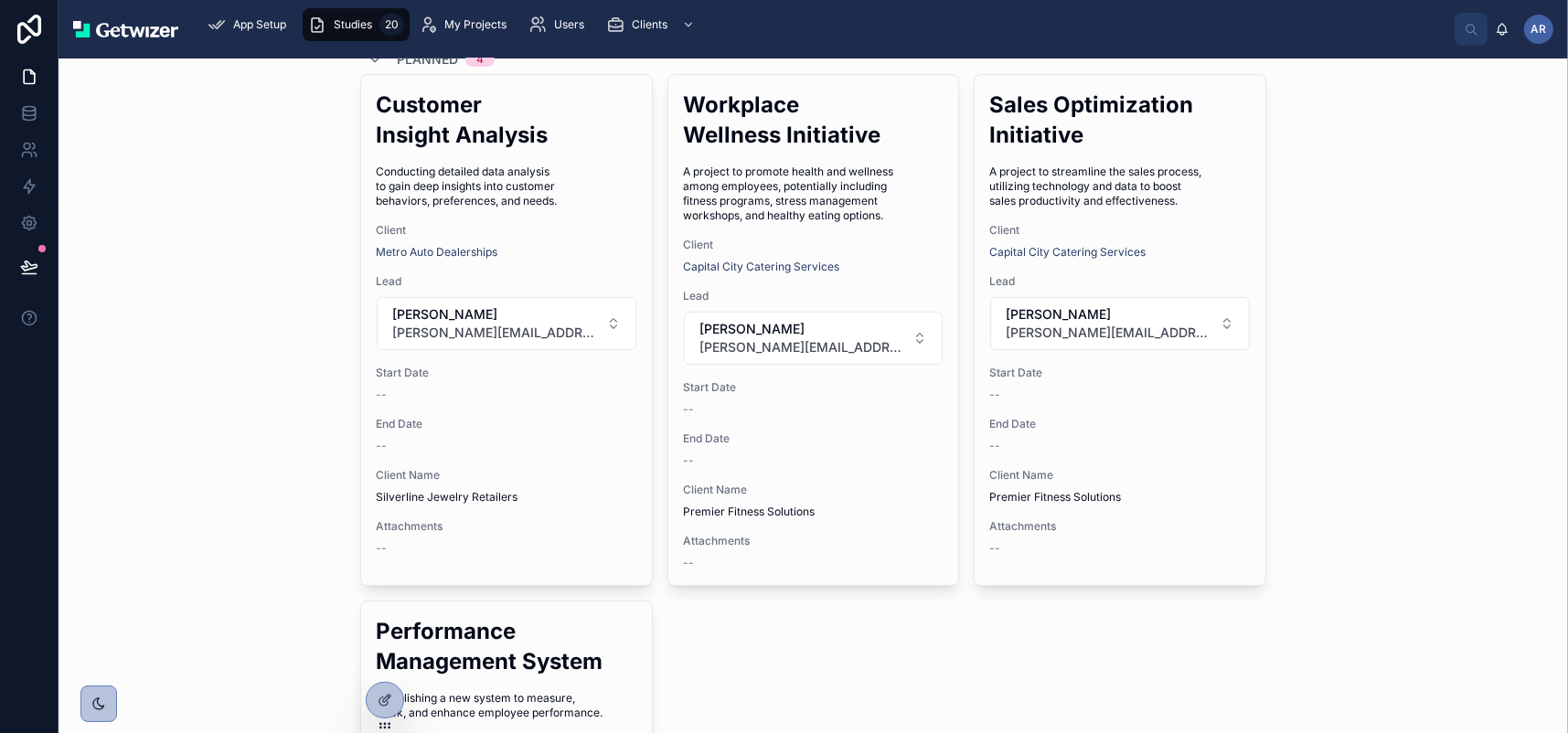
scroll to position [274, 0]
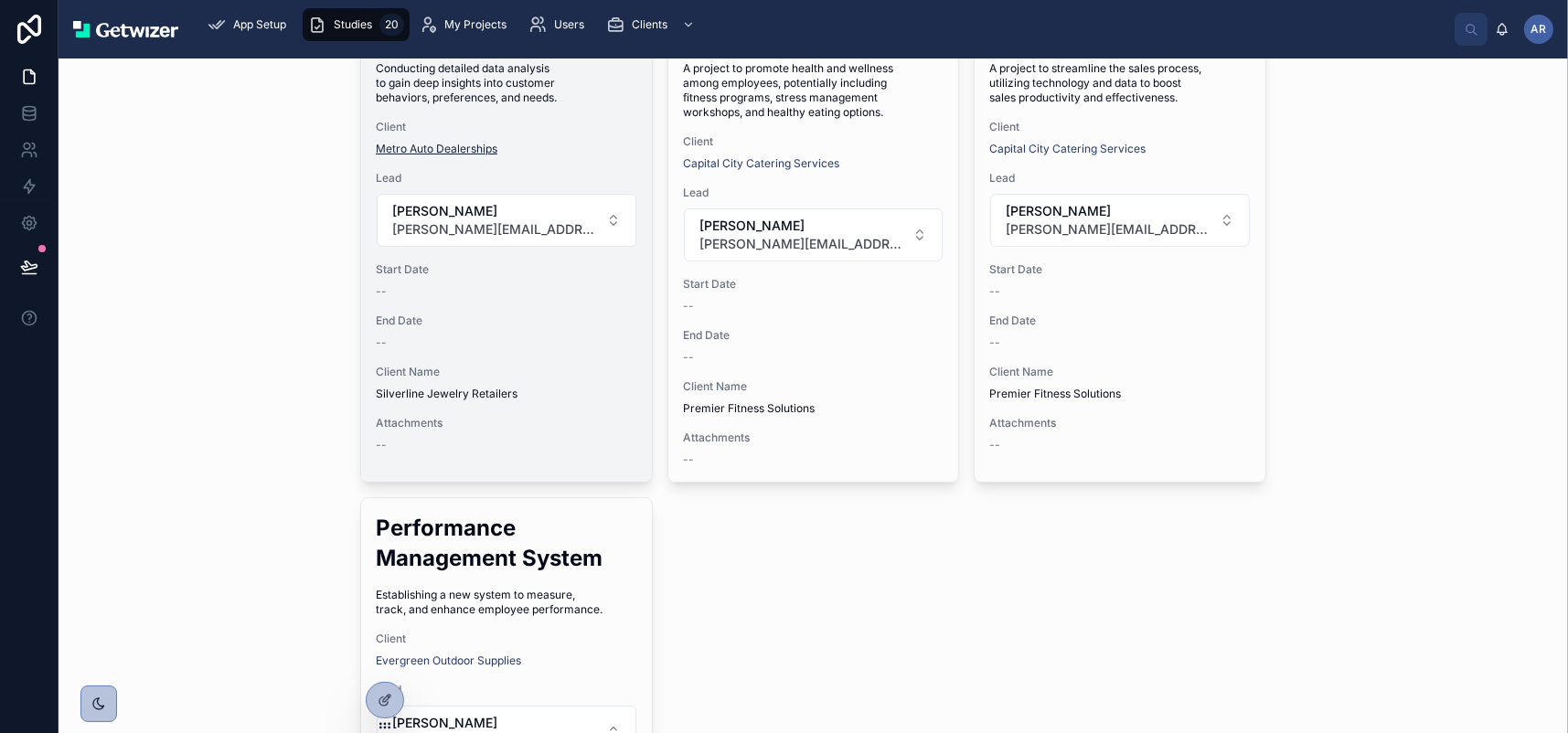
click at [448, 156] on span "Metro Auto Dealerships" at bounding box center [437, 149] width 122 height 14
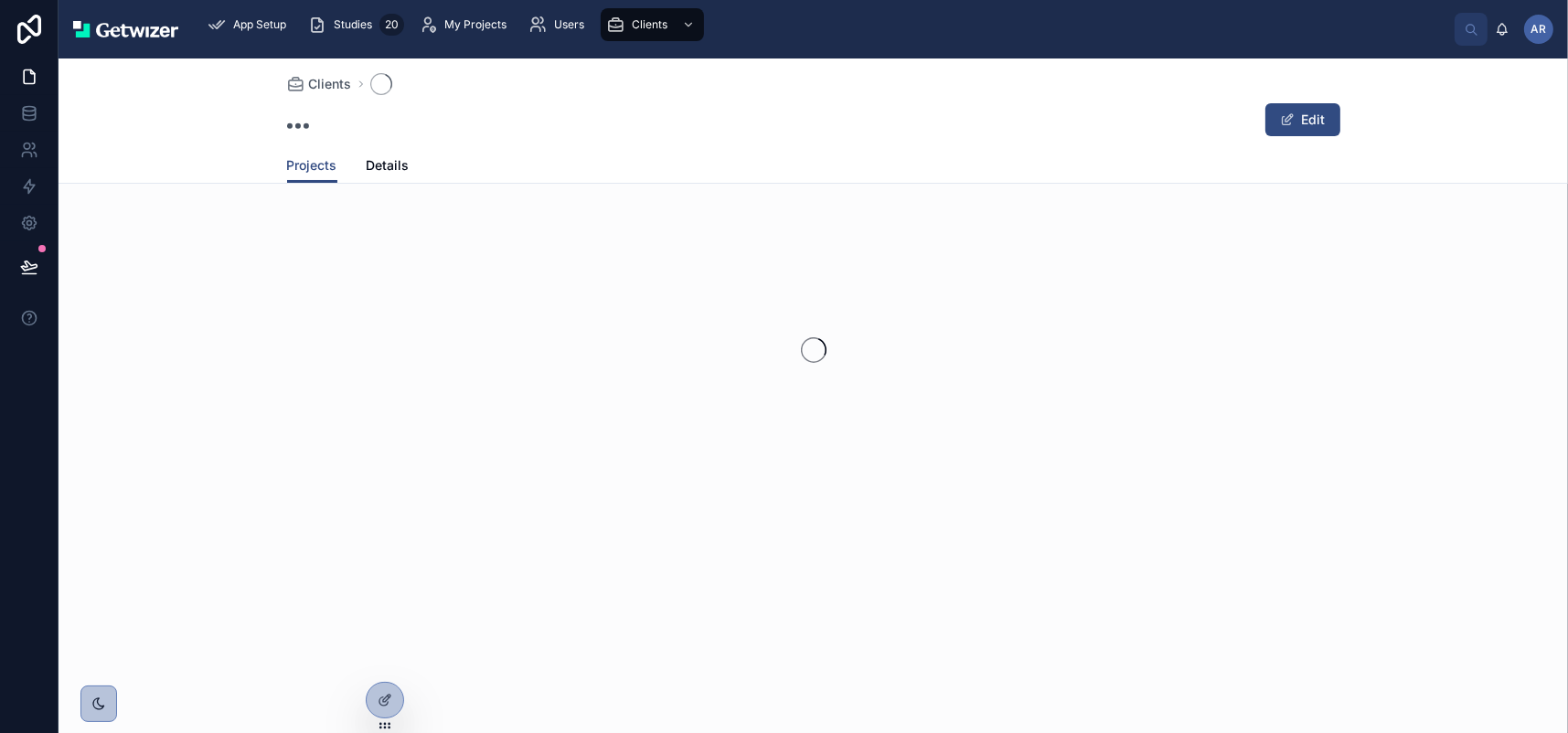
scroll to position [30, 0]
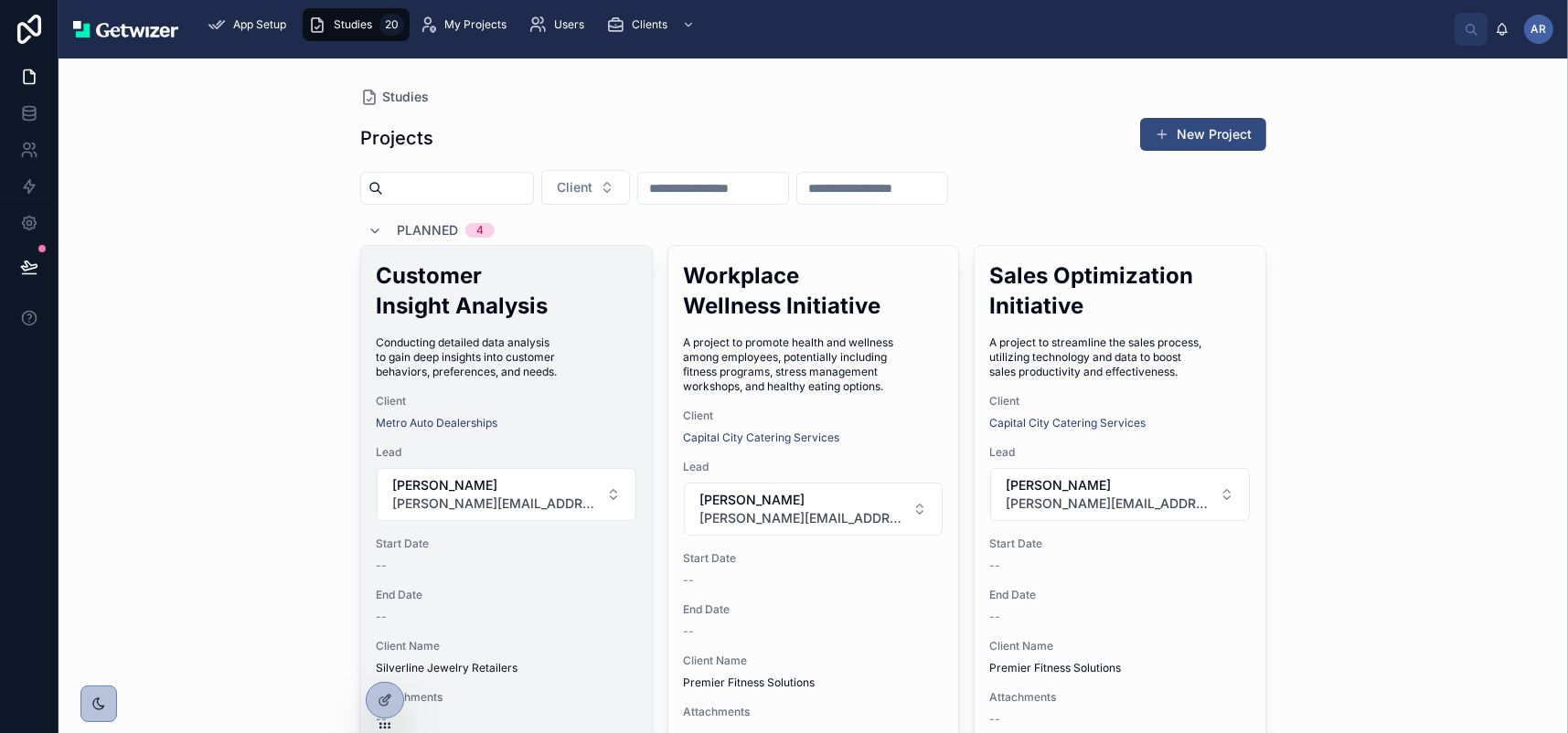
click at [539, 321] on h2 "Customer Insight Analysis" at bounding box center [506, 290] width 262 height 60
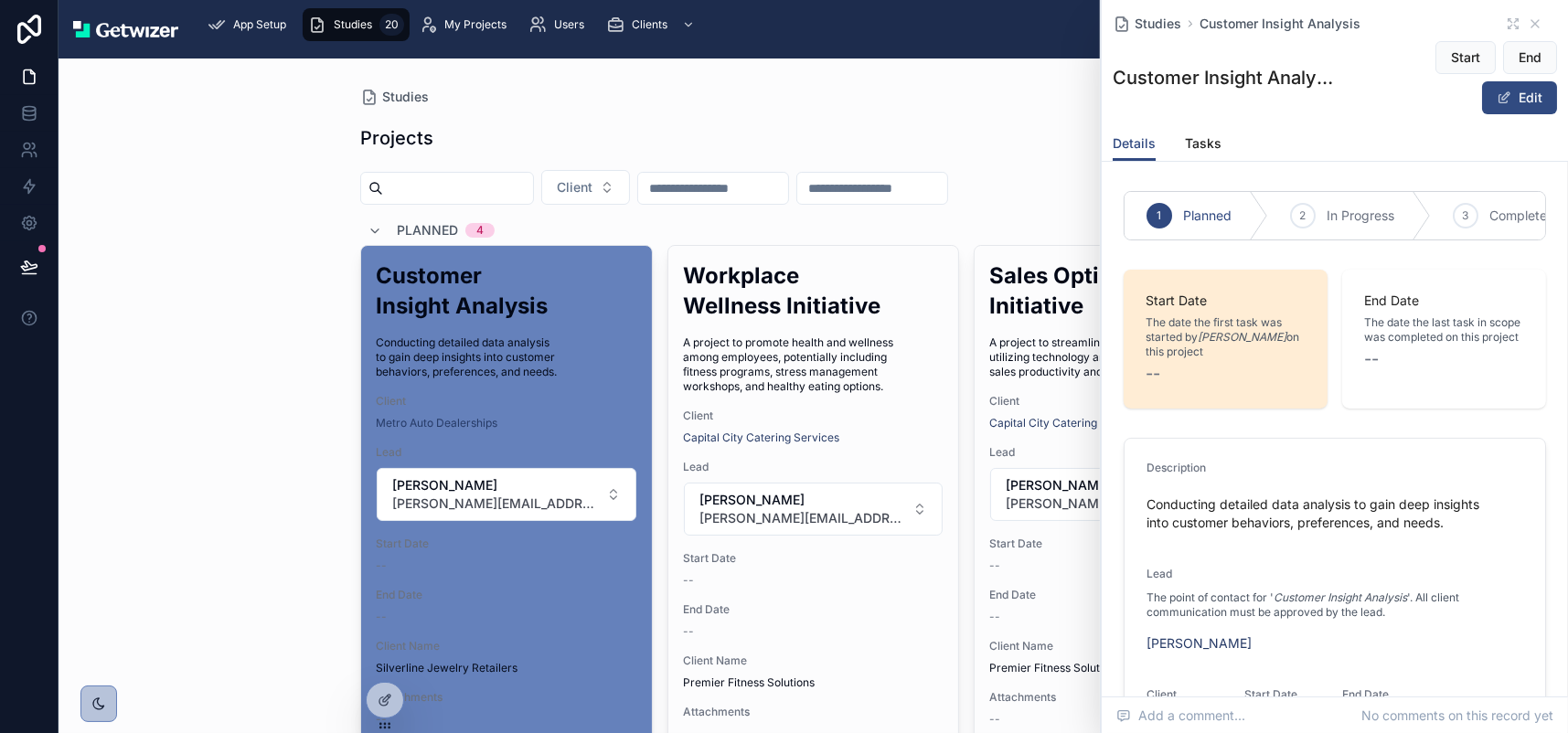
click at [777, 159] on div "Projects New Project" at bounding box center [813, 138] width 906 height 42
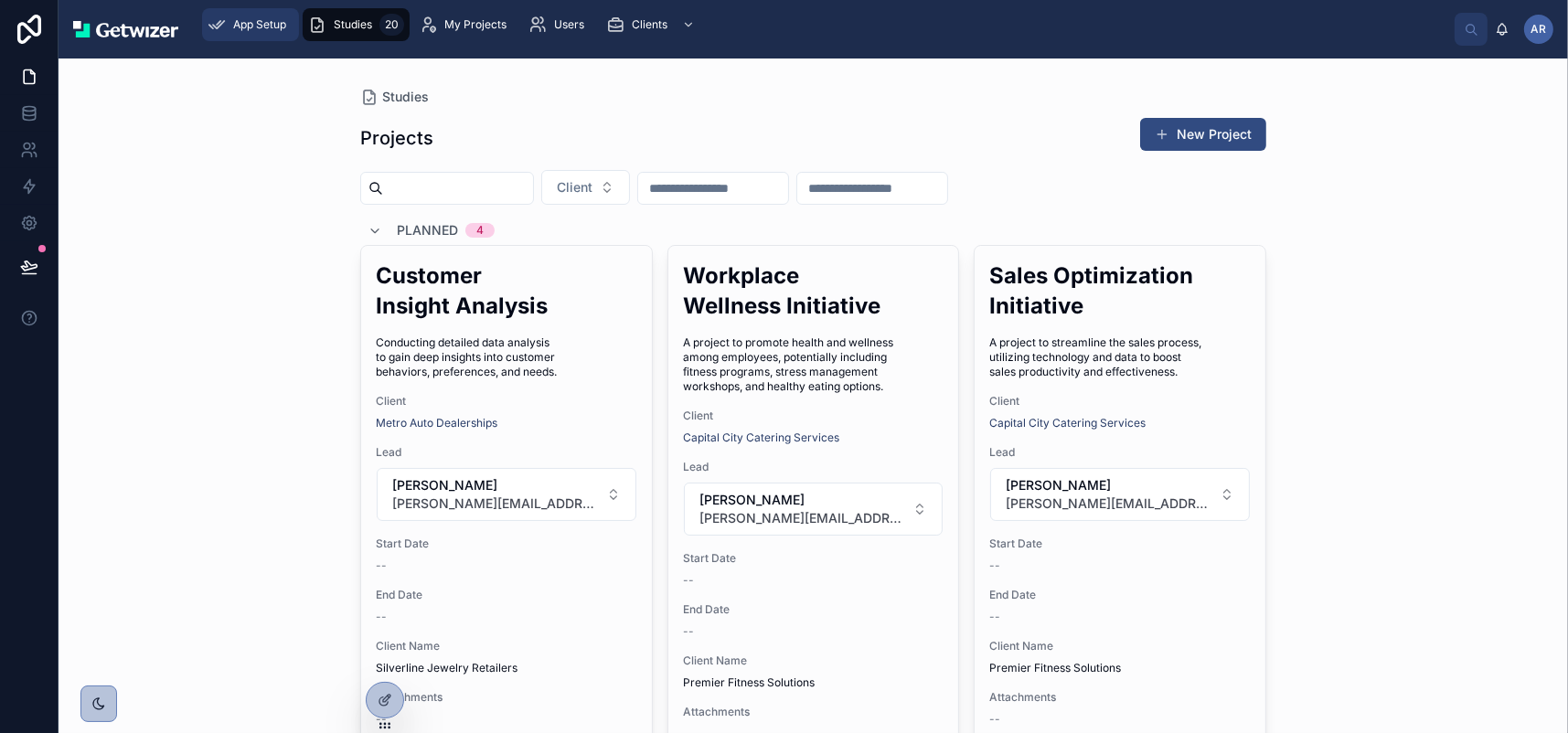
click at [287, 32] on span "App Setup" at bounding box center [260, 24] width 53 height 14
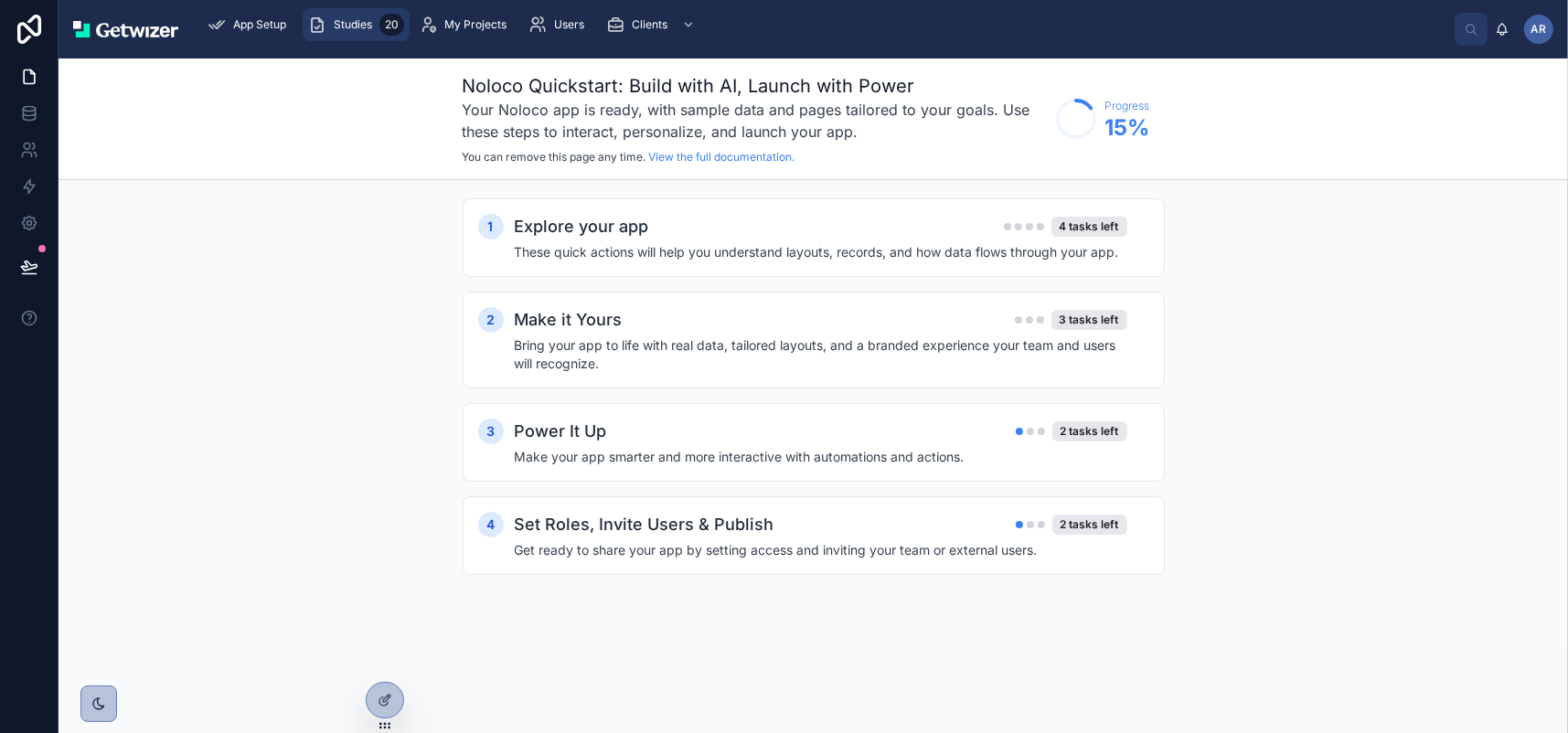
click at [372, 32] on span "Studies" at bounding box center [353, 24] width 38 height 14
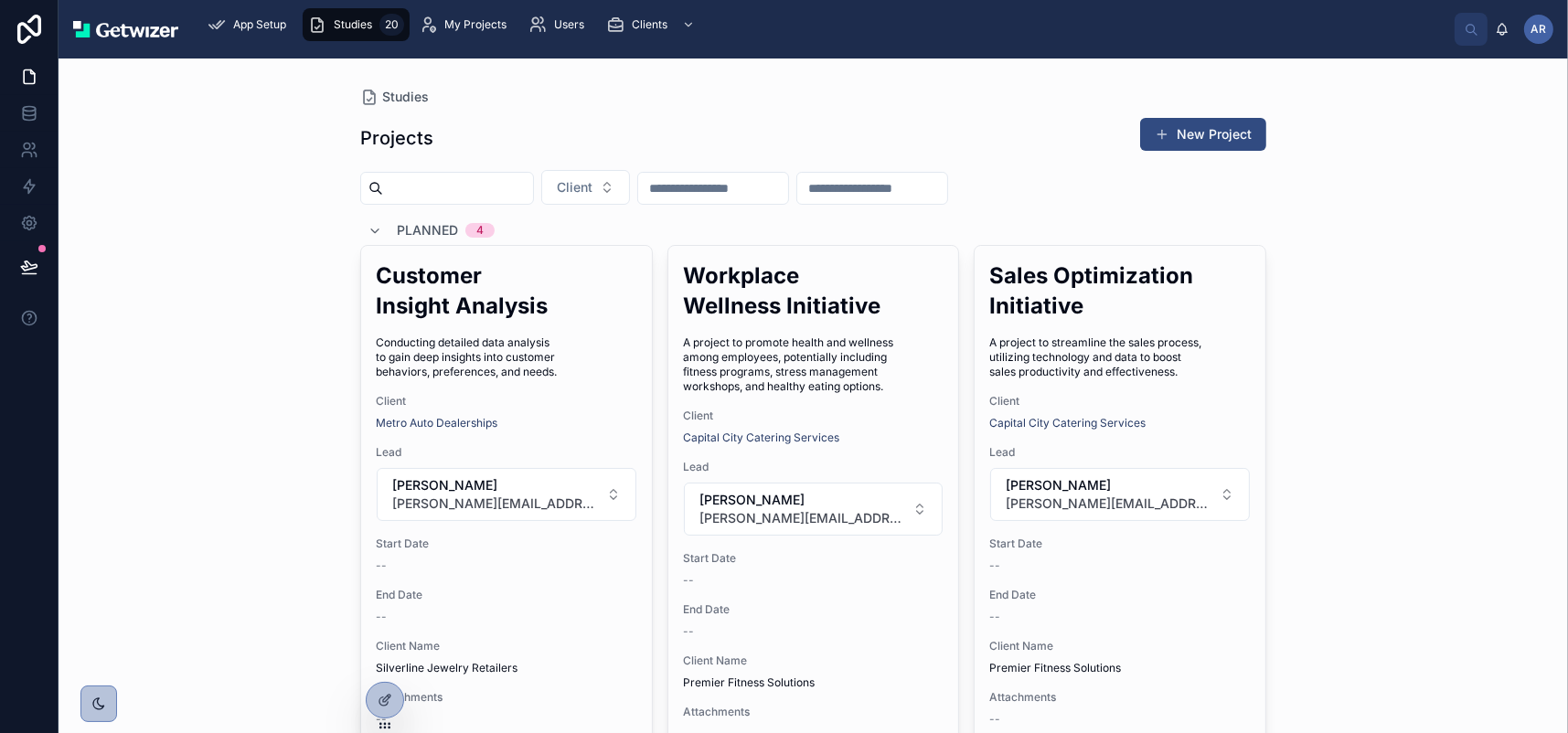
click at [141, 34] on img at bounding box center [126, 29] width 105 height 16
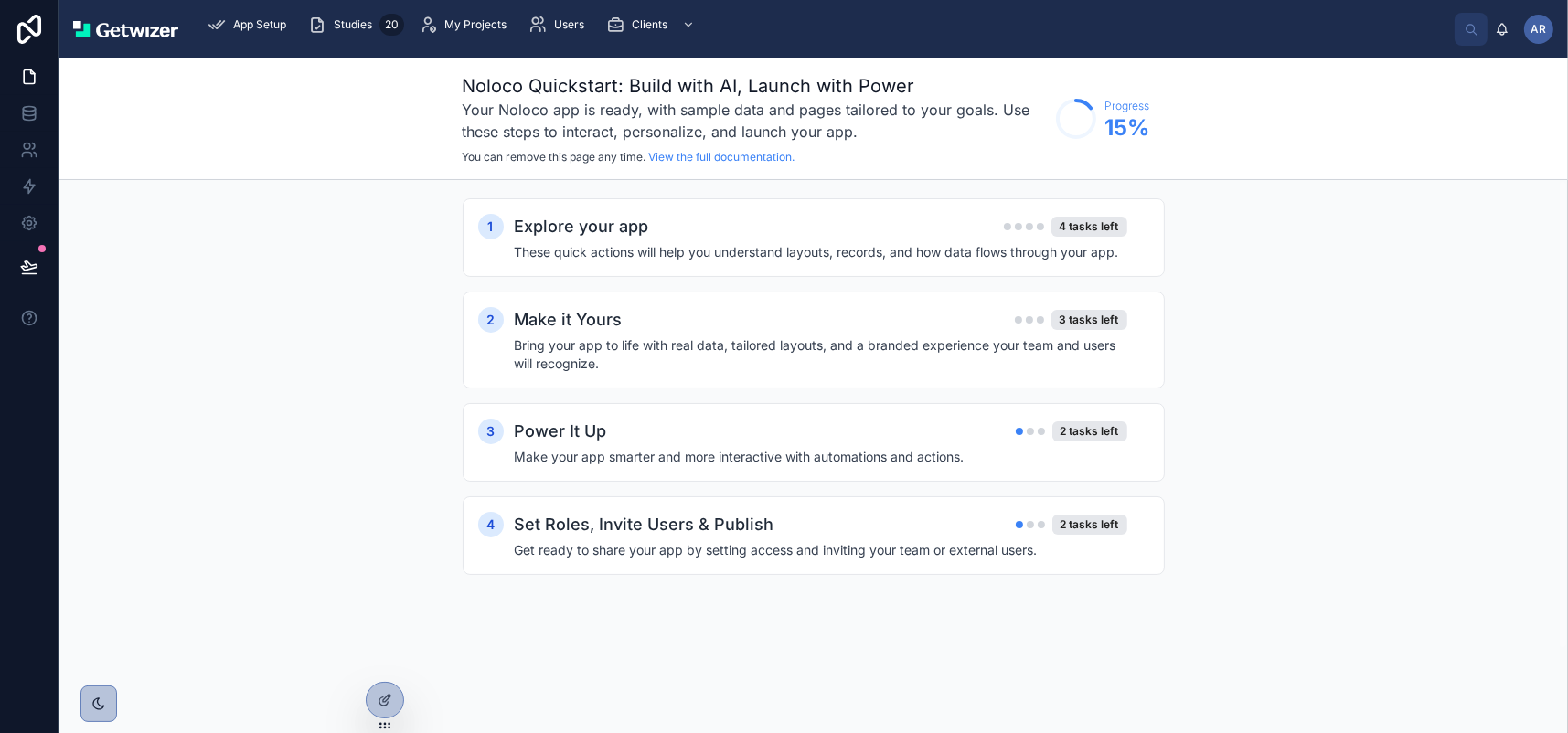
click at [1527, 44] on div "AR" at bounding box center [1538, 29] width 30 height 30
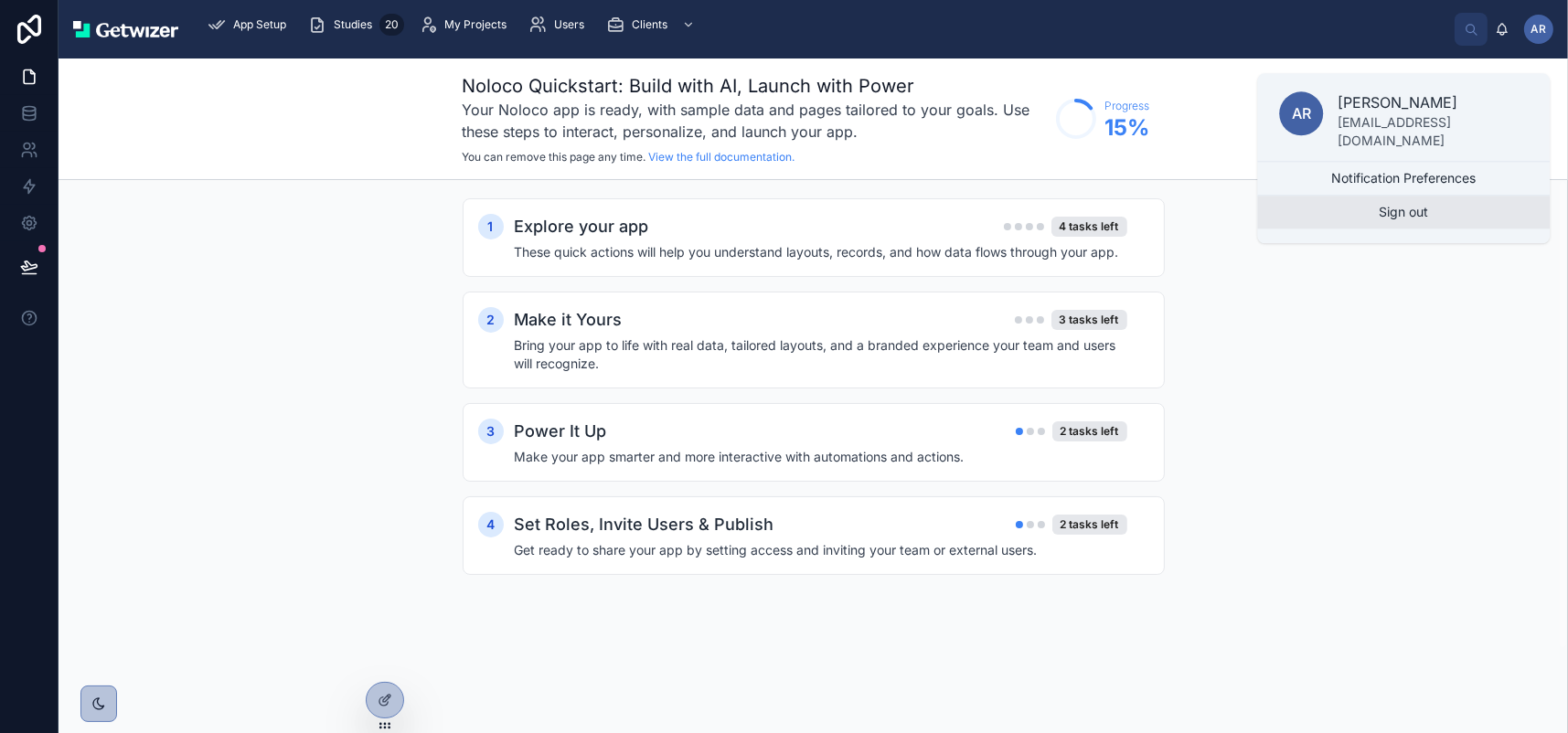
click at [1368, 228] on button "Sign out" at bounding box center [1402, 211] width 292 height 33
